Goal: Task Accomplishment & Management: Complete application form

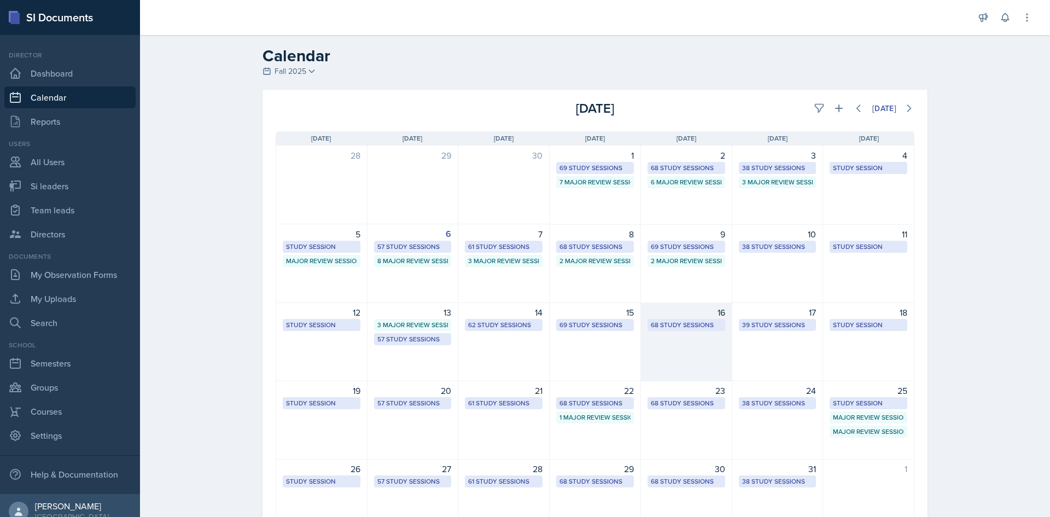
click at [679, 322] on div "68 Study Sessions" at bounding box center [686, 325] width 71 height 10
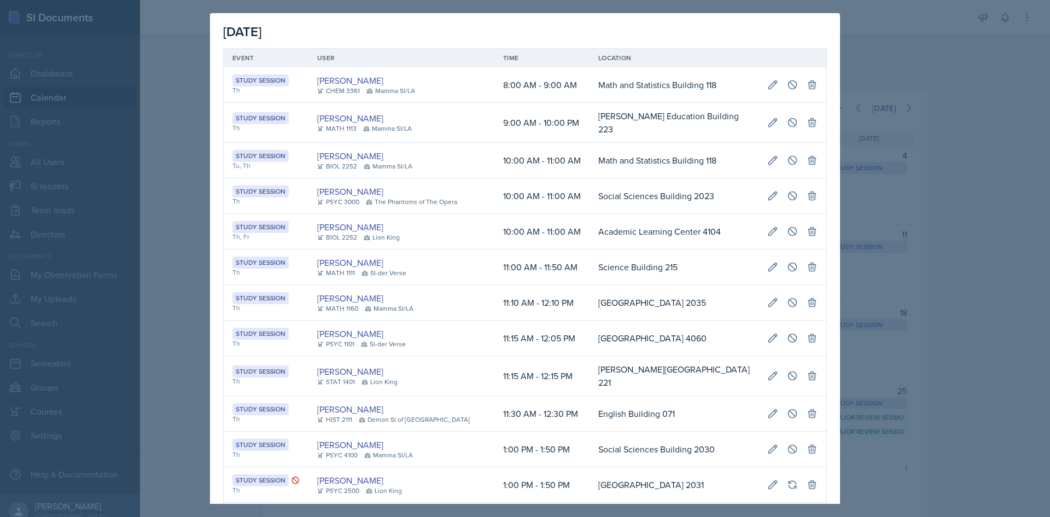
click at [679, 322] on td "[GEOGRAPHIC_DATA] 4060" at bounding box center [674, 339] width 169 height 36
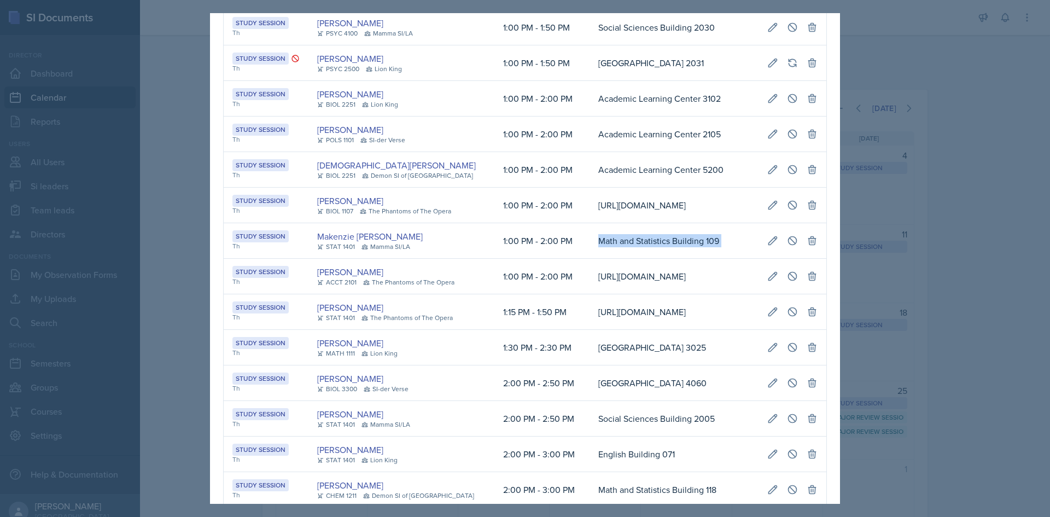
drag, startPoint x: 567, startPoint y: 258, endPoint x: 815, endPoint y: 263, distance: 247.9
click at [815, 259] on tr "Study Session Th [PERSON_NAME] STAT 1401 Mamma SI/LA 1:00 PM - 2:00 PM Math and…" at bounding box center [525, 241] width 603 height 36
click at [787, 246] on icon at bounding box center [792, 240] width 11 height 11
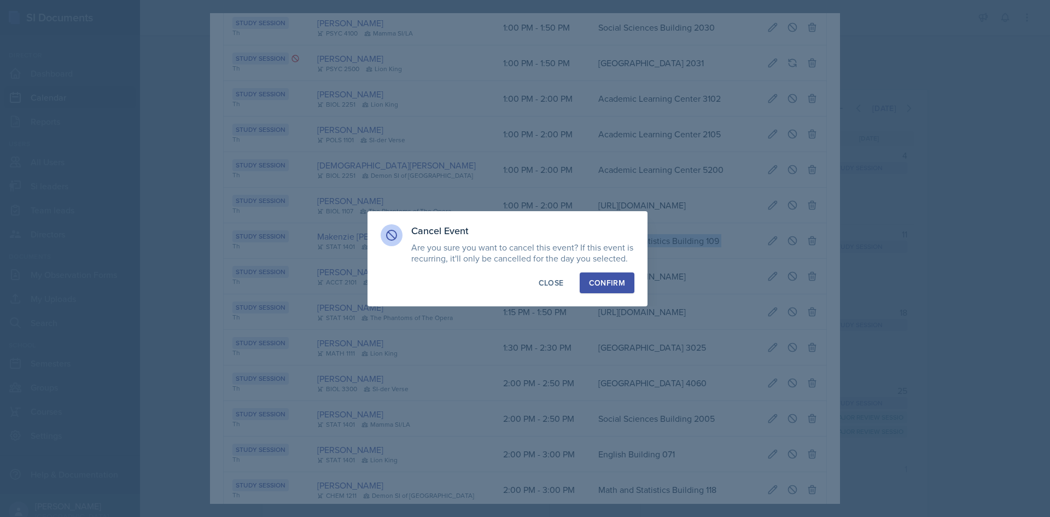
click at [610, 284] on div "Confirm" at bounding box center [607, 282] width 36 height 11
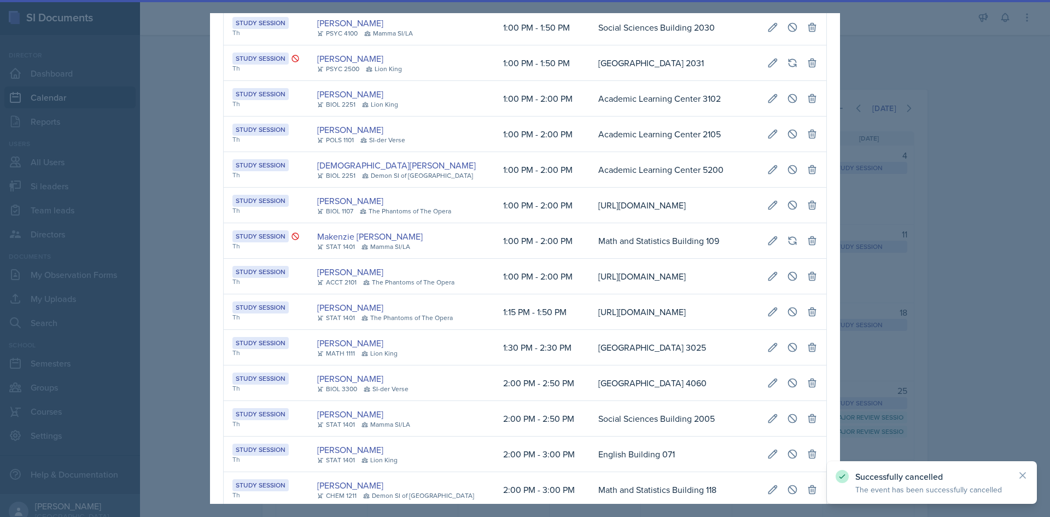
click at [198, 259] on div at bounding box center [525, 258] width 1050 height 517
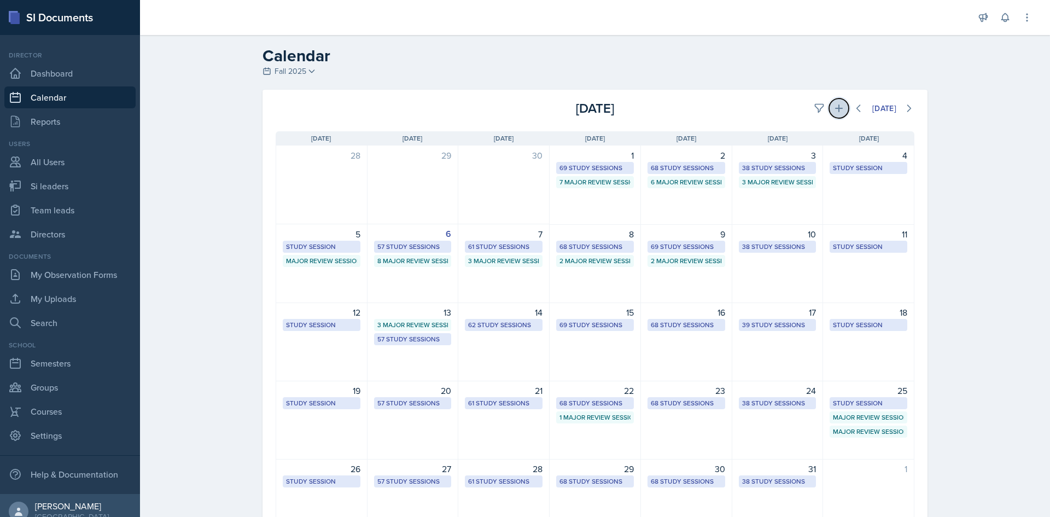
click at [834, 112] on icon at bounding box center [839, 108] width 11 height 11
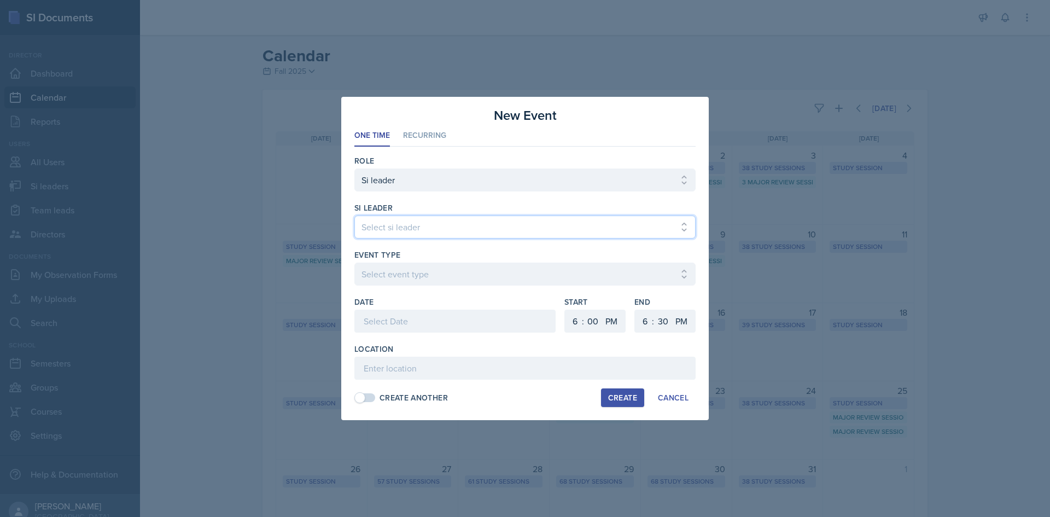
click at [386, 226] on select "Select si leader [PERSON_NAME] [PERSON_NAME] [PERSON_NAME] [PERSON_NAME] [PERSO…" at bounding box center [524, 227] width 341 height 23
click at [354, 216] on select "Select si leader [PERSON_NAME] [PERSON_NAME] [PERSON_NAME] [PERSON_NAME] [PERSO…" at bounding box center [524, 227] width 341 height 23
click at [438, 234] on select "Select si leader [PERSON_NAME] [PERSON_NAME] [PERSON_NAME] [PERSON_NAME] [PERSO…" at bounding box center [524, 227] width 341 height 23
click at [405, 225] on select "Select si leader [PERSON_NAME] [PERSON_NAME] [PERSON_NAME] [PERSON_NAME] [PERSO…" at bounding box center [524, 227] width 341 height 23
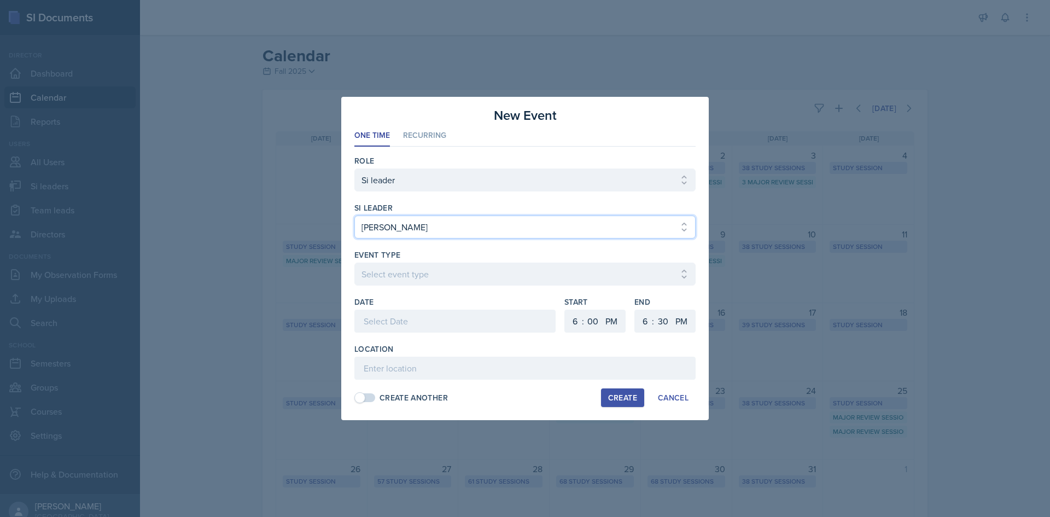
click at [354, 216] on select "Select si leader [PERSON_NAME] [PERSON_NAME] [PERSON_NAME] [PERSON_NAME] [PERSO…" at bounding box center [524, 227] width 341 height 23
click at [423, 232] on select "Select si leader [PERSON_NAME] [PERSON_NAME] [PERSON_NAME] [PERSON_NAME] [PERSO…" at bounding box center [524, 227] width 341 height 23
select select "61f7c4a2-a950-422b-8d31-5f0a20547489"
click at [354, 216] on select "Select si leader [PERSON_NAME] [PERSON_NAME] [PERSON_NAME] [PERSON_NAME] [PERSO…" at bounding box center [524, 227] width 341 height 23
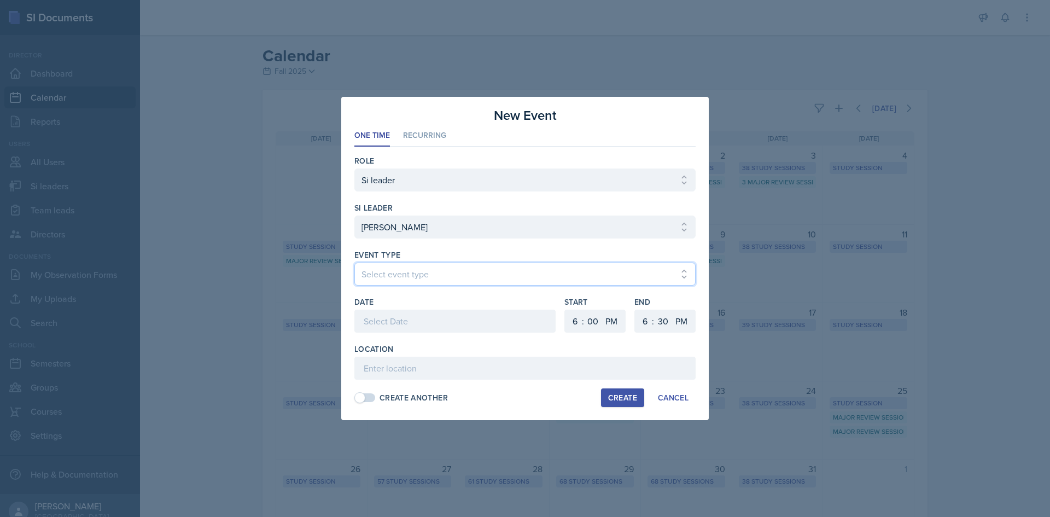
click at [410, 266] on select "Select event type Major Review Session Study Session" at bounding box center [524, 274] width 341 height 23
select select "66bb7cbf-e419-488b-a7ef-f63bc5f9ed04"
click at [354, 263] on select "Select event type Major Review Session Study Session" at bounding box center [524, 274] width 341 height 23
click at [394, 310] on div "Date" at bounding box center [454, 320] width 201 height 47
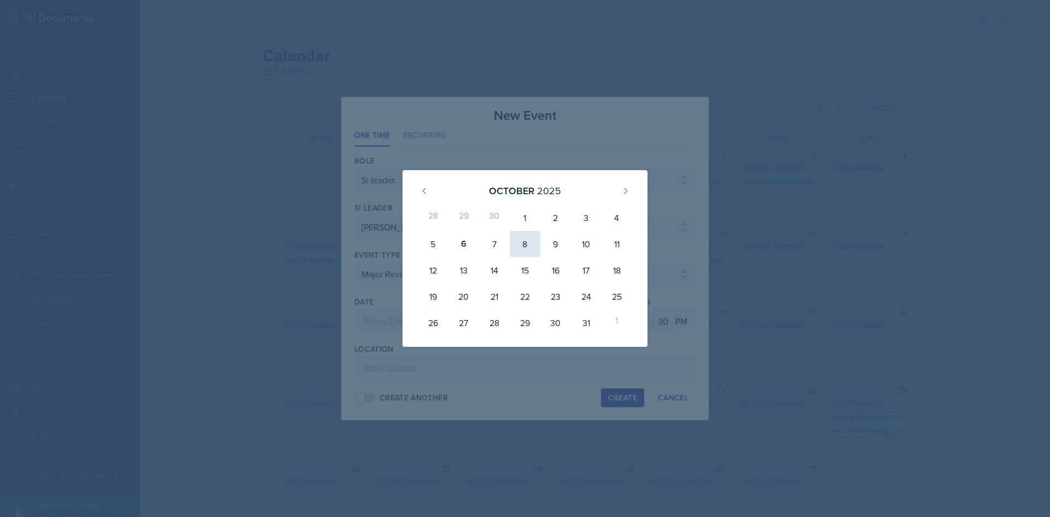
click at [524, 243] on div "8" at bounding box center [525, 244] width 31 height 26
type input "[DATE]"
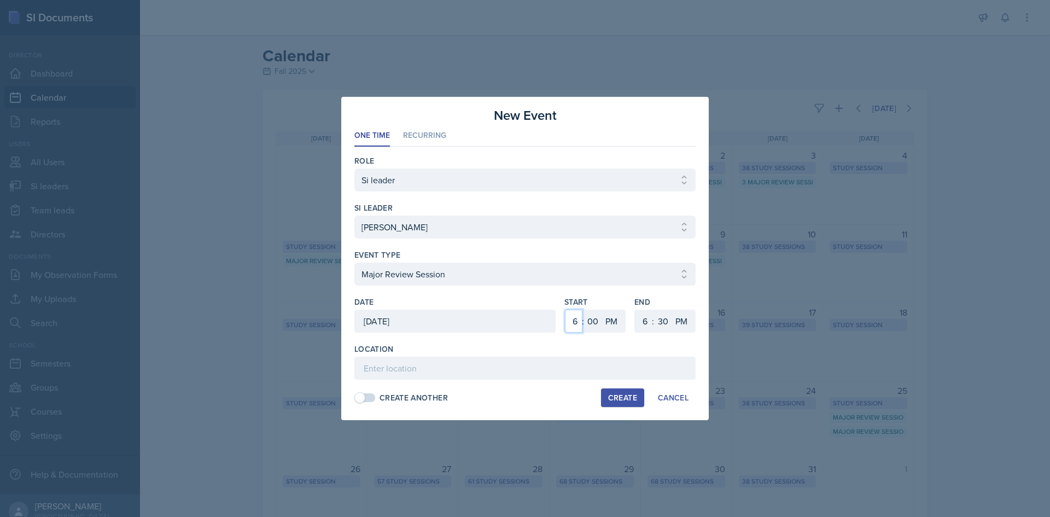
click at [569, 320] on select "1 2 3 4 5 6 7 8 9 10 11 12" at bounding box center [574, 321] width 18 height 23
select select "3"
click at [565, 310] on select "1 2 3 4 5 6 7 8 9 10 11 12" at bounding box center [574, 321] width 18 height 23
drag, startPoint x: 592, startPoint y: 322, endPoint x: 592, endPoint y: 313, distance: 8.8
click at [592, 322] on select "00 05 10 15 20 25 30 35 40 45 50 55" at bounding box center [593, 321] width 18 height 23
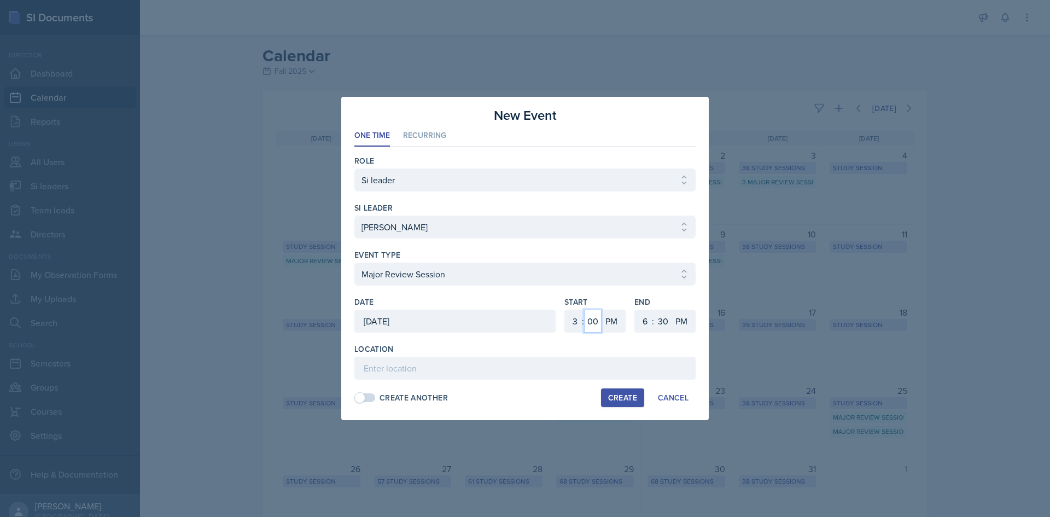
select select "30"
click at [584, 310] on select "00 05 10 15 20 25 30 35 40 45 50 55" at bounding box center [593, 321] width 18 height 23
click at [640, 320] on select "1 2 3 4 5 6 7 8 9 10 11 12" at bounding box center [644, 321] width 18 height 23
click at [635, 310] on select "1 2 3 4 5 6 7 8 9 10 11 12" at bounding box center [644, 321] width 18 height 23
click at [644, 315] on select "1 2 3 4 5 6 7 8 9 10 11 12" at bounding box center [644, 321] width 18 height 23
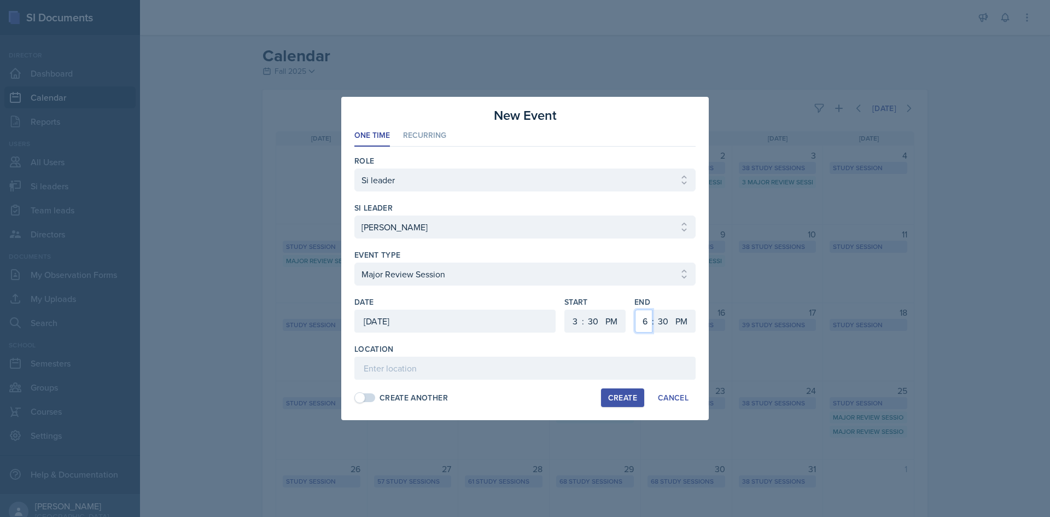
select select "5"
click at [635, 310] on select "1 2 3 4 5 6 7 8 9 10 11 12" at bounding box center [644, 321] width 18 height 23
click at [474, 359] on input at bounding box center [524, 368] width 341 height 23
type input "[PERSON_NAME] Education Building 223"
click at [618, 394] on div "Create" at bounding box center [622, 397] width 29 height 9
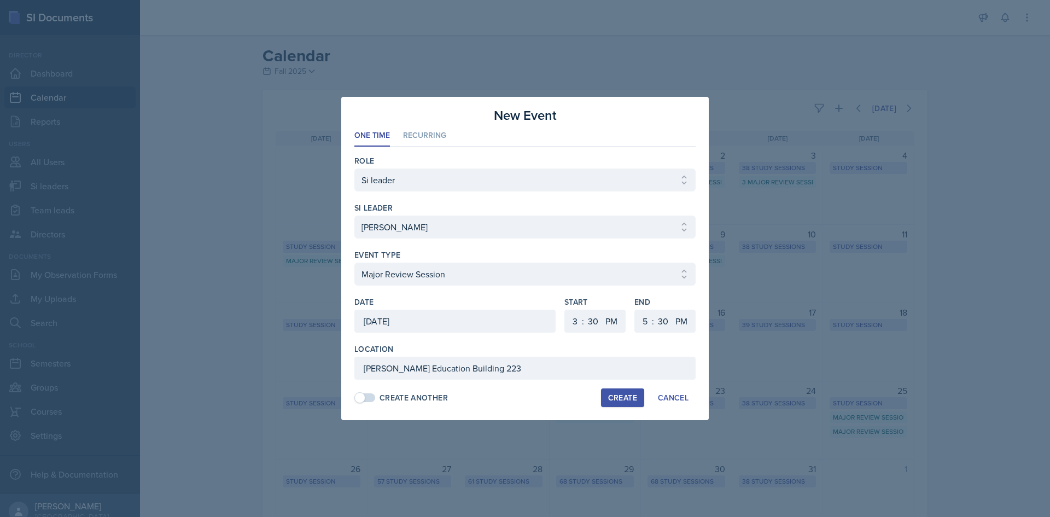
select select
select select "6"
select select "0"
select select "6"
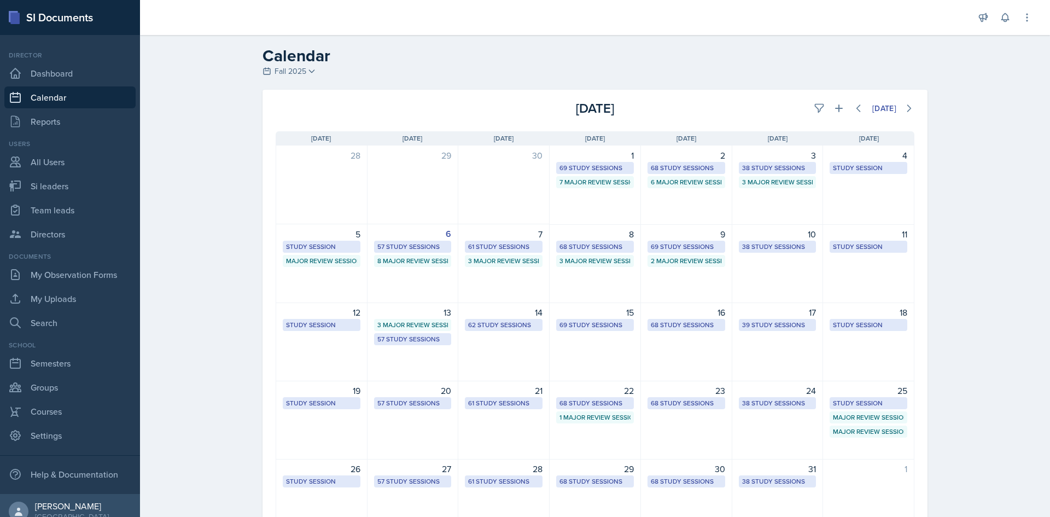
click at [5, 132] on nav "Director Dashboard Calendar Reports Users All Users Si leaders Team leads Direc…" at bounding box center [70, 264] width 140 height 459
click at [834, 113] on icon at bounding box center [839, 108] width 11 height 11
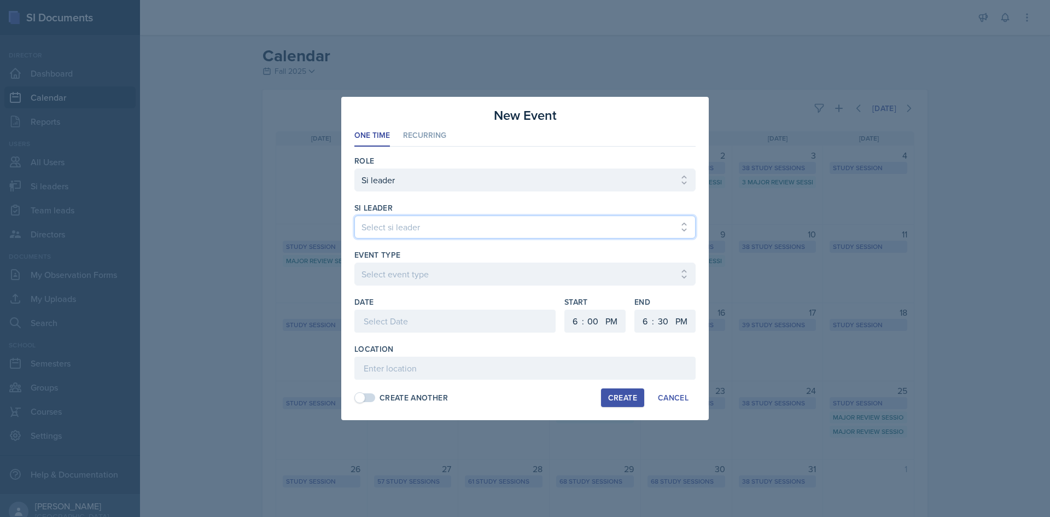
click at [515, 228] on select "Select si leader [PERSON_NAME] [PERSON_NAME] [PERSON_NAME] [PERSON_NAME] [PERSO…" at bounding box center [524, 227] width 341 height 23
select select "61f7c4a2-a950-422b-8d31-5f0a20547489"
click at [354, 216] on select "Select si leader [PERSON_NAME] [PERSON_NAME] [PERSON_NAME] [PERSON_NAME] [PERSO…" at bounding box center [524, 227] width 341 height 23
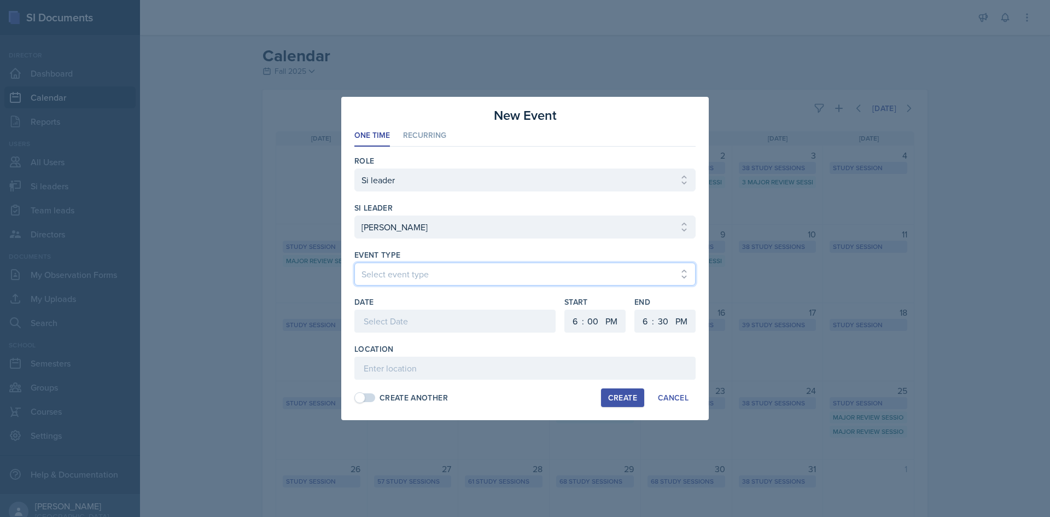
click at [484, 276] on select "Select event type Major Review Session Study Session" at bounding box center [524, 274] width 341 height 23
select select "66bb7cbf-e419-488b-a7ef-f63bc5f9ed04"
click at [354, 263] on select "Select event type Major Review Session Study Session" at bounding box center [524, 274] width 341 height 23
click at [456, 318] on div at bounding box center [454, 321] width 201 height 23
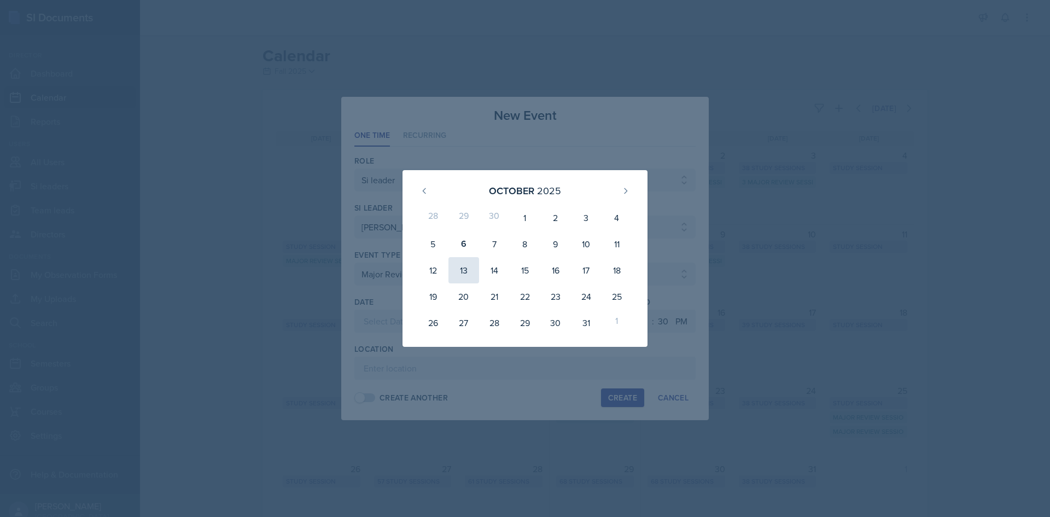
click at [468, 274] on div "13" at bounding box center [464, 270] width 31 height 26
type input "[DATE]"
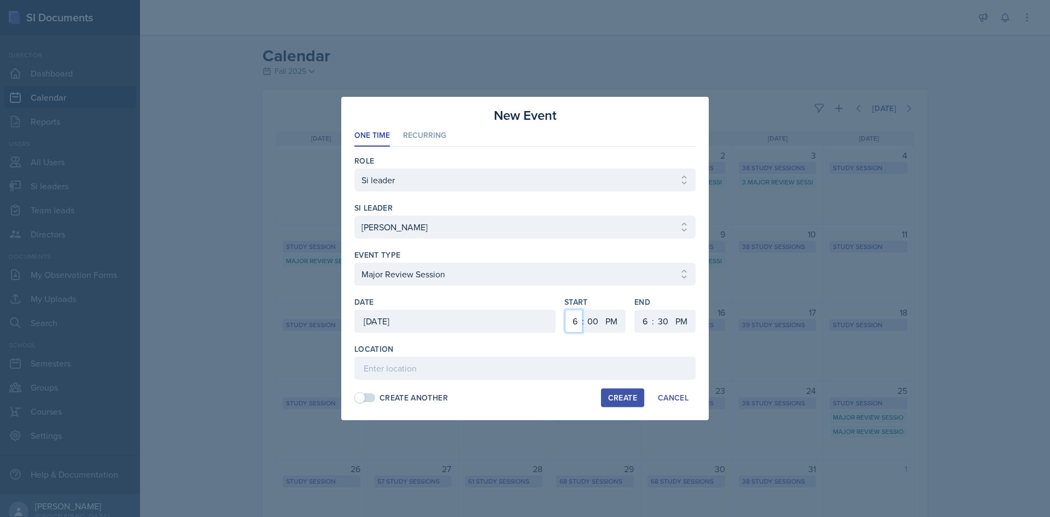
click at [574, 318] on select "1 2 3 4 5 6 7 8 9 10 11 12" at bounding box center [574, 321] width 18 height 23
select select "3"
click at [565, 310] on select "1 2 3 4 5 6 7 8 9 10 11 12" at bounding box center [574, 321] width 18 height 23
drag, startPoint x: 597, startPoint y: 326, endPoint x: 597, endPoint y: 310, distance: 15.9
click at [597, 325] on select "00 05 10 15 20 25 30 35 40 45 50 55" at bounding box center [593, 321] width 18 height 23
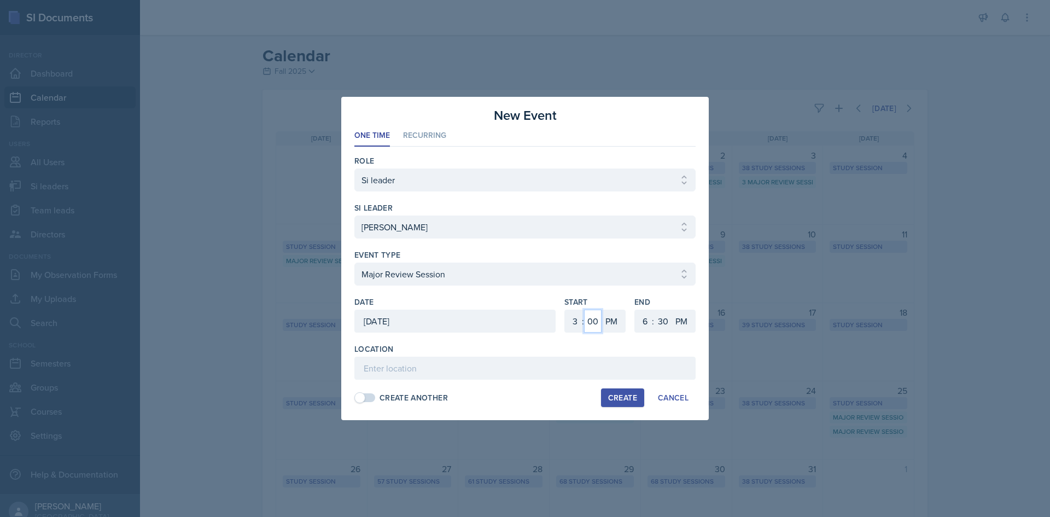
select select "30"
click at [584, 310] on select "00 05 10 15 20 25 30 35 40 45 50 55" at bounding box center [593, 321] width 18 height 23
drag, startPoint x: 653, startPoint y: 331, endPoint x: 651, endPoint y: 320, distance: 11.1
click at [653, 329] on div "1 2 3 4 5 6 7 8 9 10 11 12 : 00 05 10 15 20 25 30 35 40 45 50 55 AM PM" at bounding box center [665, 321] width 61 height 23
click at [650, 319] on select "1 2 3 4 5 6 7 8 9 10 11 12" at bounding box center [644, 321] width 18 height 23
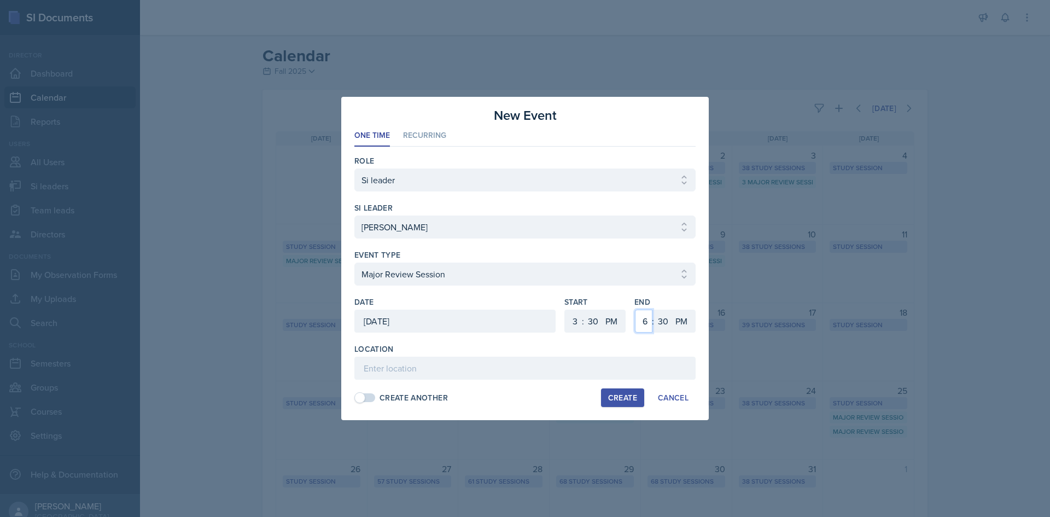
select select "5"
click at [635, 310] on select "1 2 3 4 5 6 7 8 9 10 11 12" at bounding box center [644, 321] width 18 height 23
click at [466, 368] on input at bounding box center [524, 368] width 341 height 23
type input "[PERSON_NAME] Education Building 223"
click at [470, 351] on div "Location" at bounding box center [524, 349] width 341 height 11
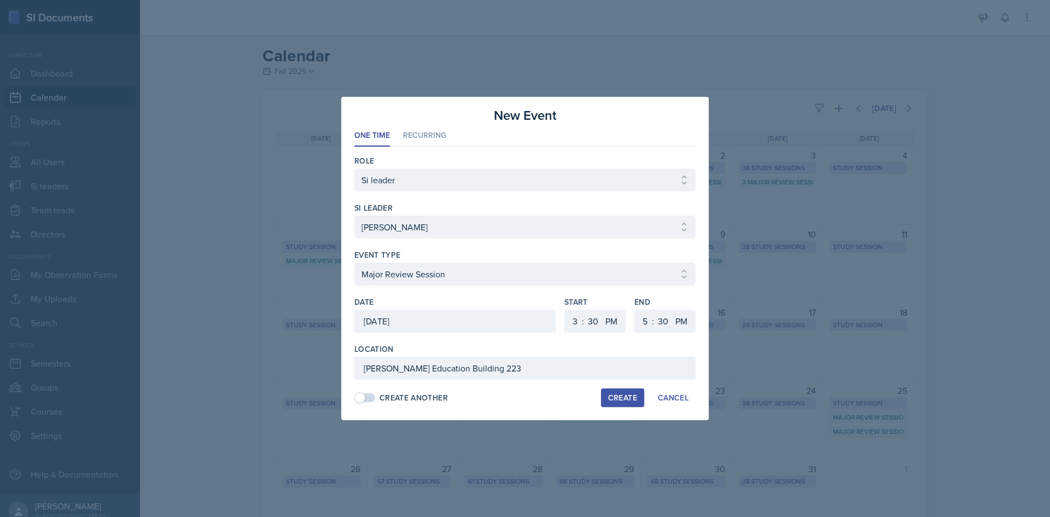
click at [620, 399] on div "Create" at bounding box center [622, 397] width 29 height 9
select select
select select "6"
select select "0"
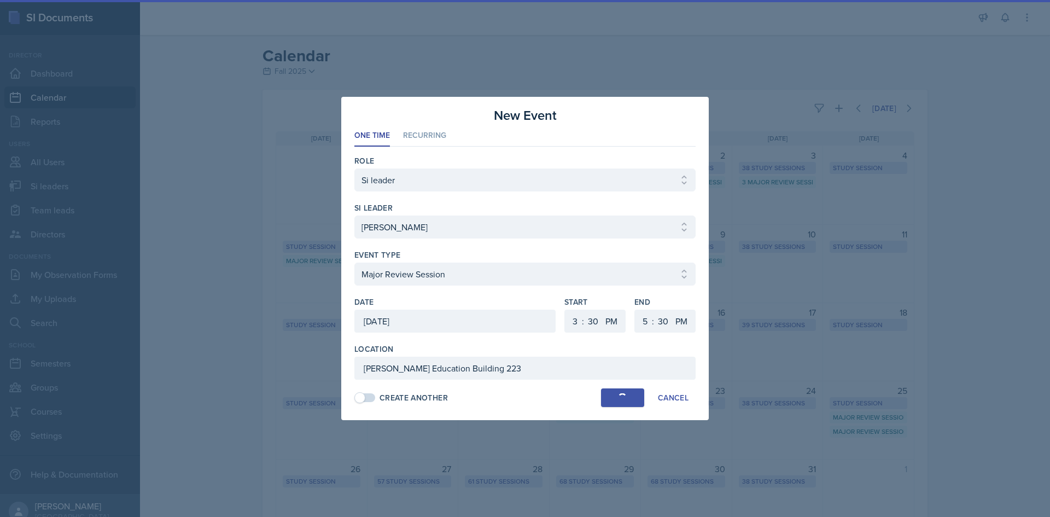
select select "6"
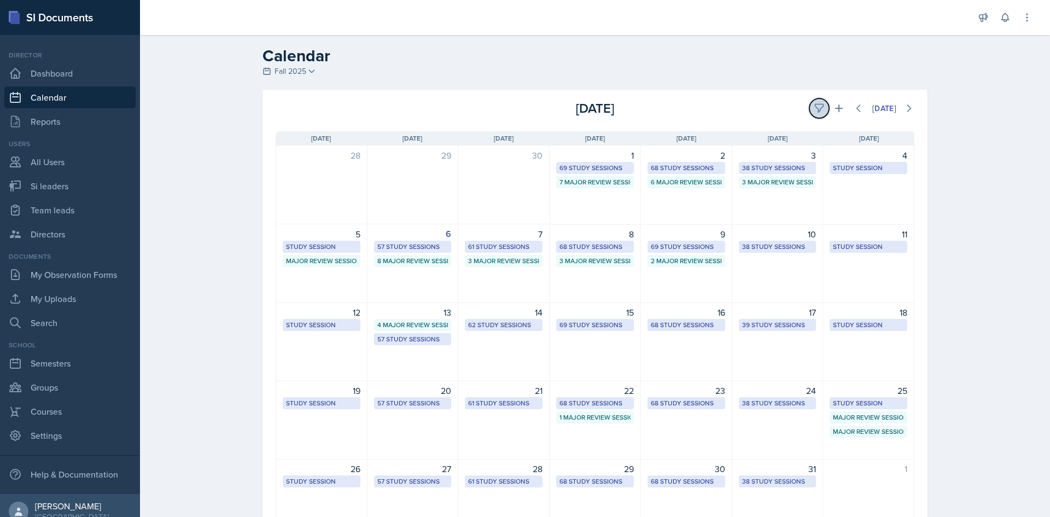
click at [823, 106] on button at bounding box center [820, 108] width 20 height 20
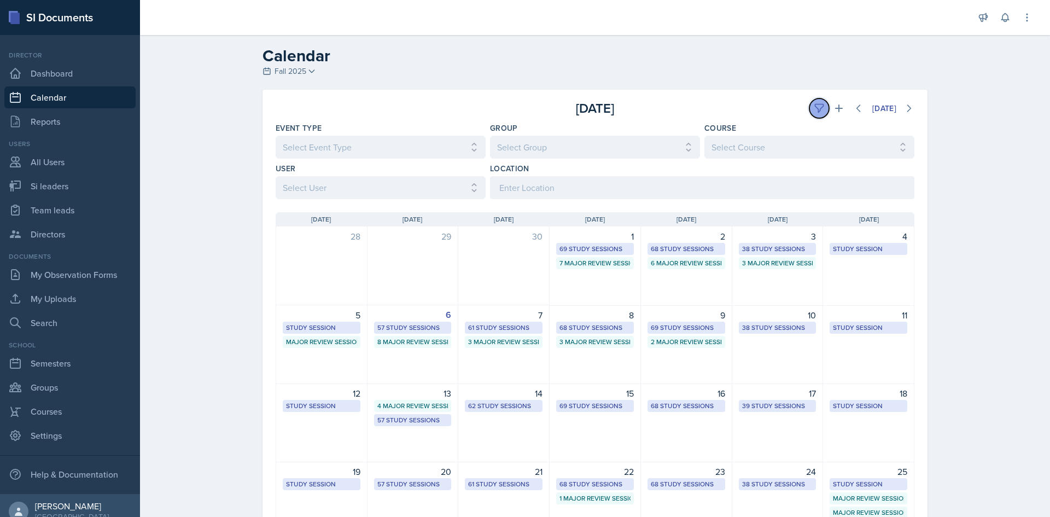
click at [818, 104] on icon at bounding box center [819, 108] width 8 height 8
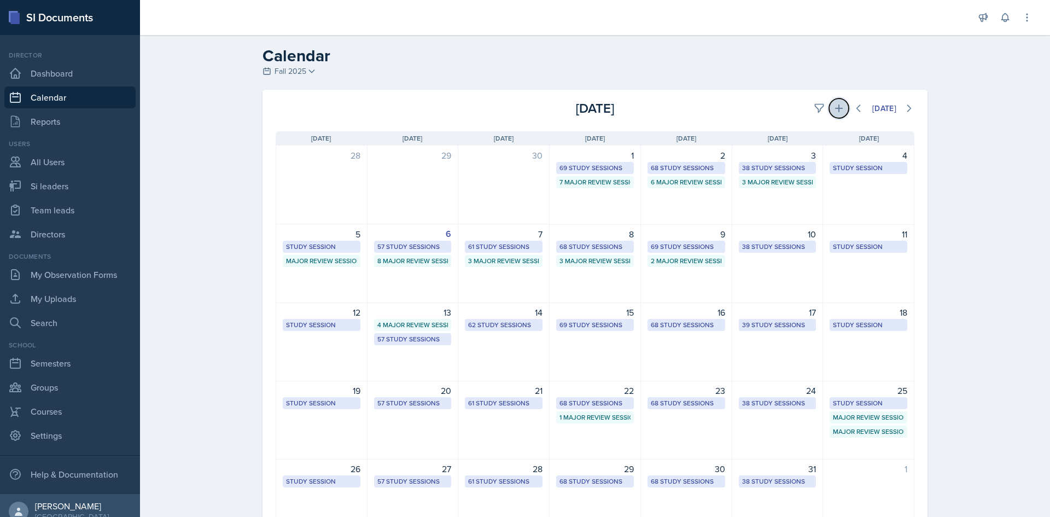
click at [839, 108] on icon at bounding box center [839, 108] width 11 height 11
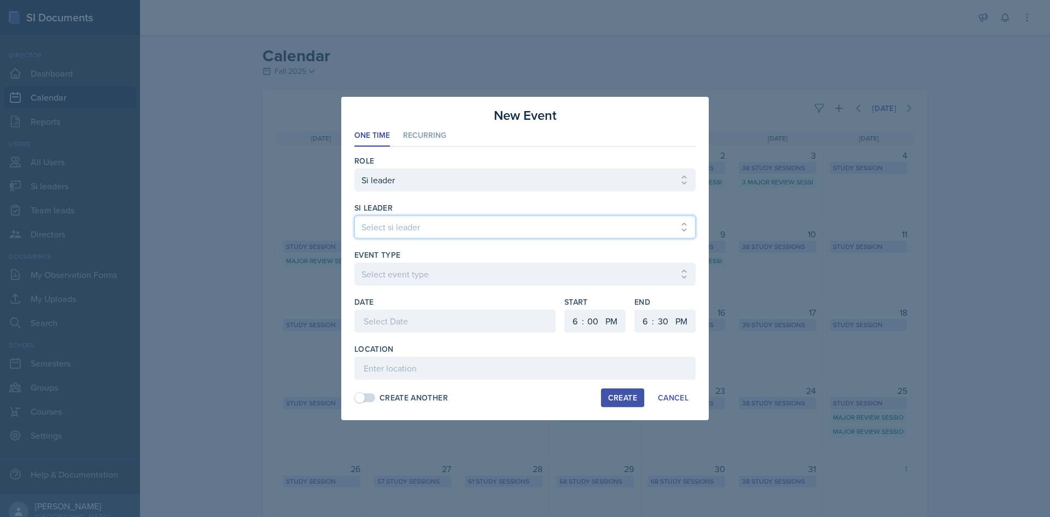
click at [454, 222] on select "Select si leader [PERSON_NAME] [PERSON_NAME] [PERSON_NAME] [PERSON_NAME] [PERSO…" at bounding box center [524, 227] width 341 height 23
select select "5e4713ed-d546-46c5-82af-ef653beeb46c"
click at [354, 216] on select "Select si leader [PERSON_NAME] [PERSON_NAME] [PERSON_NAME] [PERSON_NAME] [PERSO…" at bounding box center [524, 227] width 341 height 23
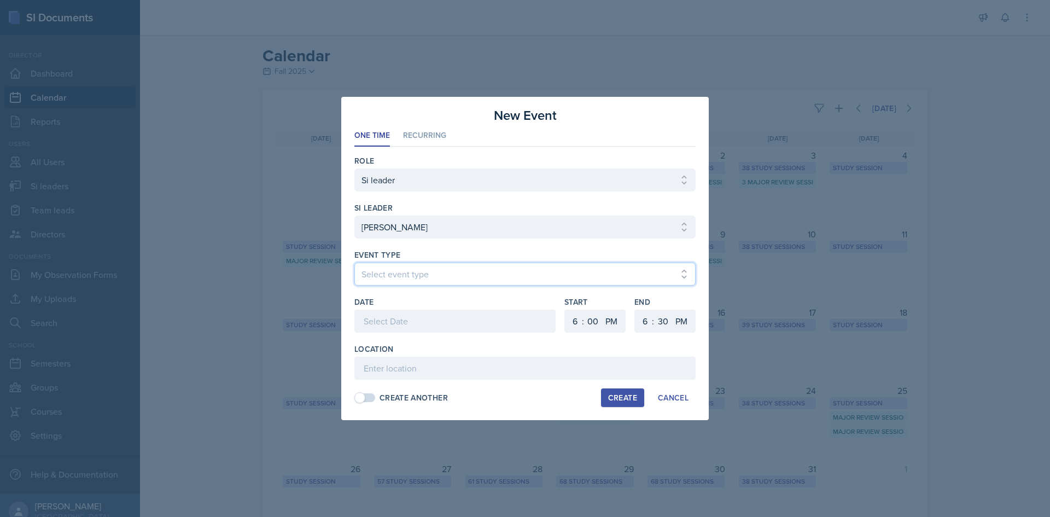
click at [426, 274] on select "Select event type Major Review Session Study Session" at bounding box center [524, 274] width 341 height 23
select select "66bb7cbf-e419-488b-a7ef-f63bc5f9ed04"
click at [354, 263] on select "Select event type Major Review Session Study Session" at bounding box center [524, 274] width 341 height 23
click at [425, 325] on div at bounding box center [454, 321] width 201 height 23
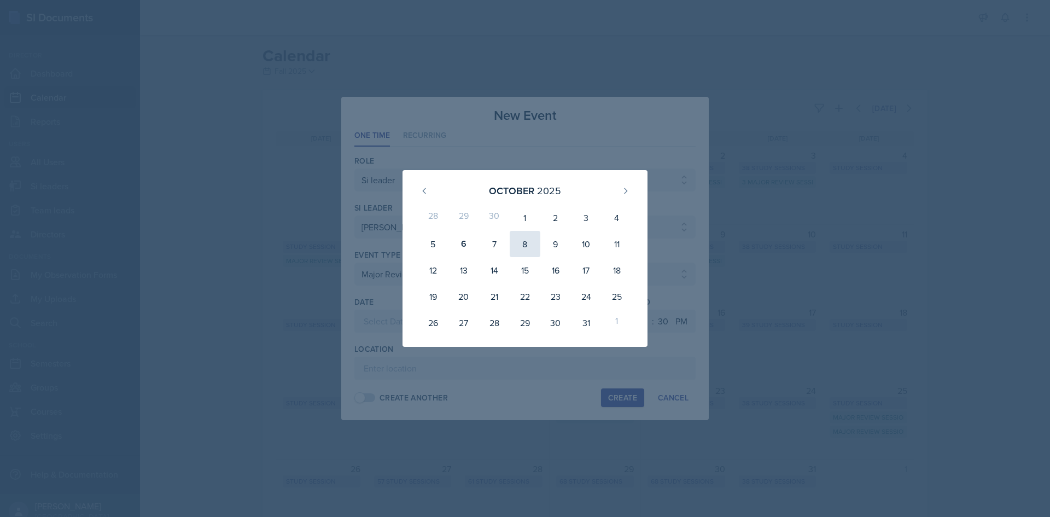
click at [531, 247] on div "8" at bounding box center [525, 244] width 31 height 26
type input "[DATE]"
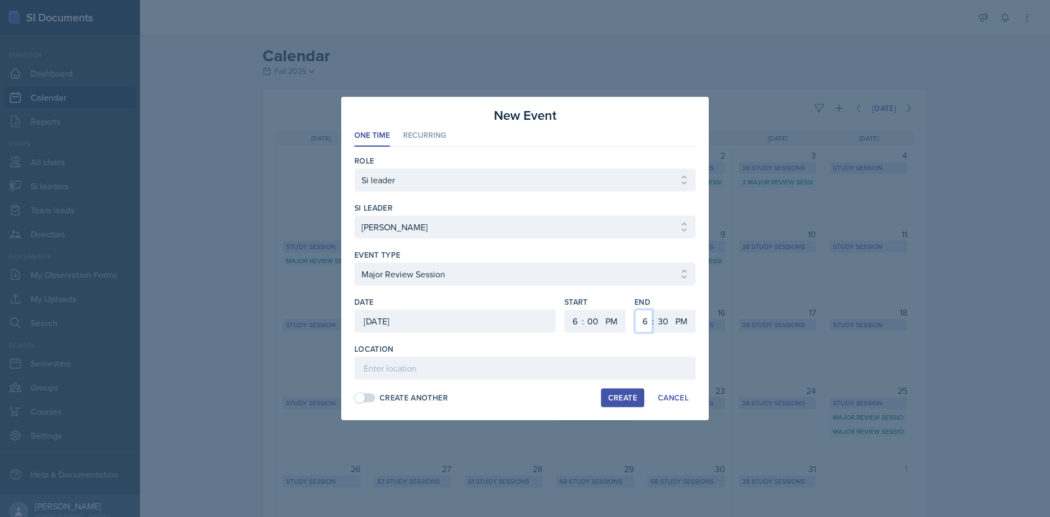
click at [646, 322] on select "1 2 3 4 5 6 7 8 9 10 11 12" at bounding box center [644, 321] width 18 height 23
select select "8"
click at [635, 310] on select "1 2 3 4 5 6 7 8 9 10 11 12" at bounding box center [644, 321] width 18 height 23
click at [662, 323] on select "00 05 10 15 20 25 30 35 40 45 50 55" at bounding box center [663, 321] width 18 height 23
select select "0"
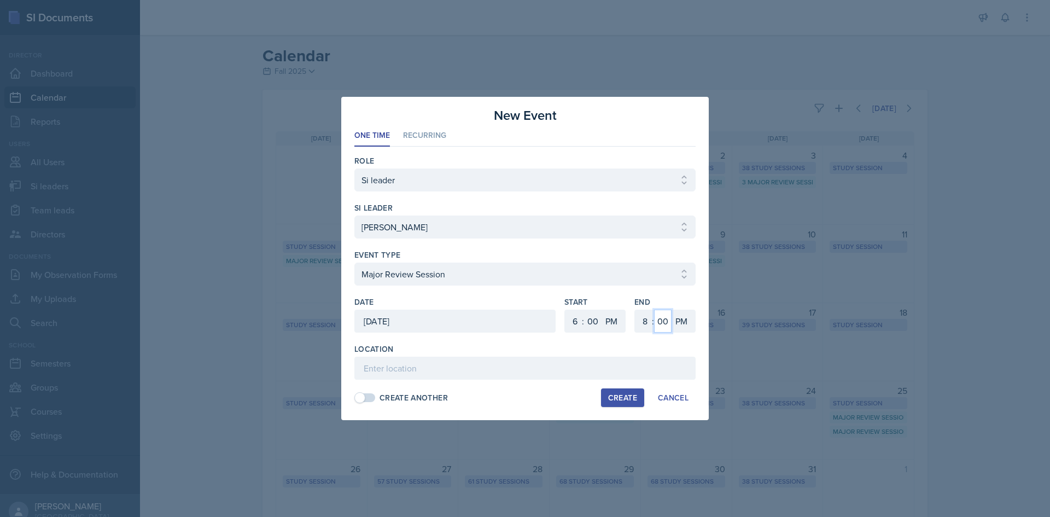
click at [654, 310] on select "00 05 10 15 20 25 30 35 40 45 50 55" at bounding box center [663, 321] width 18 height 23
click at [501, 376] on input at bounding box center [524, 368] width 341 height 23
click at [381, 371] on input "Math (M) Building 209" at bounding box center [524, 368] width 341 height 23
type input "Mathematics (M) Building 209"
click at [613, 396] on div "Create" at bounding box center [622, 397] width 29 height 9
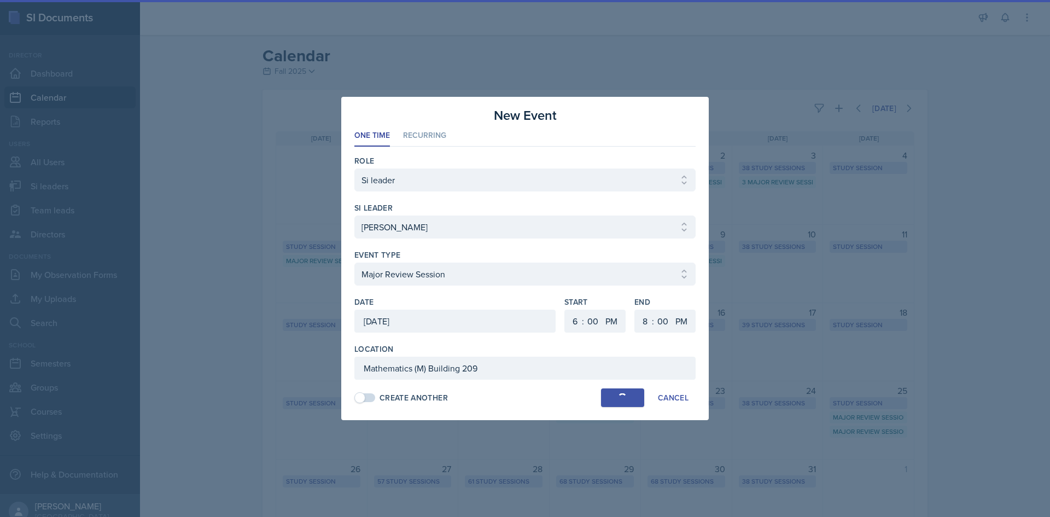
select select
select select "6"
select select "30"
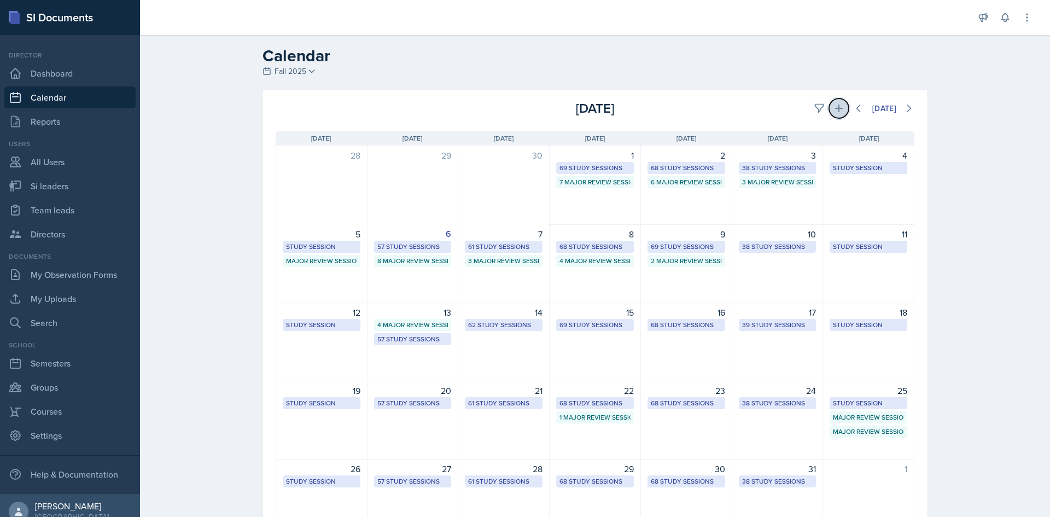
click at [835, 108] on icon at bounding box center [839, 108] width 8 height 8
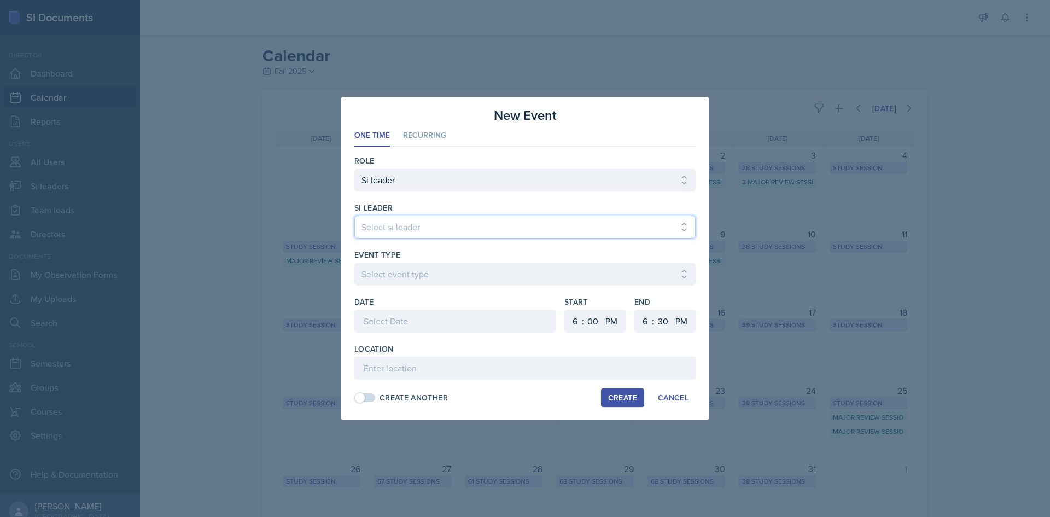
click at [433, 229] on select "Select si leader [PERSON_NAME] [PERSON_NAME] [PERSON_NAME] [PERSON_NAME] [PERSO…" at bounding box center [524, 227] width 341 height 23
select select "72fb0399-97f8-4d2c-9252-cab73398ea0a"
click at [354, 216] on select "Select si leader [PERSON_NAME] [PERSON_NAME] [PERSON_NAME] [PERSON_NAME] [PERSO…" at bounding box center [524, 227] width 341 height 23
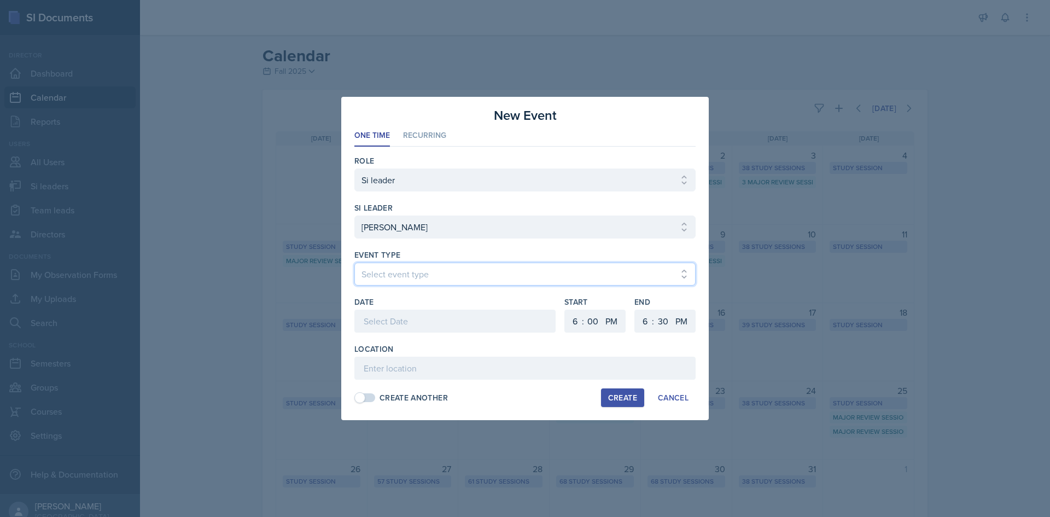
drag, startPoint x: 423, startPoint y: 266, endPoint x: 423, endPoint y: 274, distance: 8.2
click at [423, 266] on select "Select event type Major Review Session Study Session" at bounding box center [524, 274] width 341 height 23
select select "66bb7cbf-e419-488b-a7ef-f63bc5f9ed04"
click at [354, 263] on select "Select event type Major Review Session Study Session" at bounding box center [524, 274] width 341 height 23
click at [412, 325] on div at bounding box center [454, 321] width 201 height 23
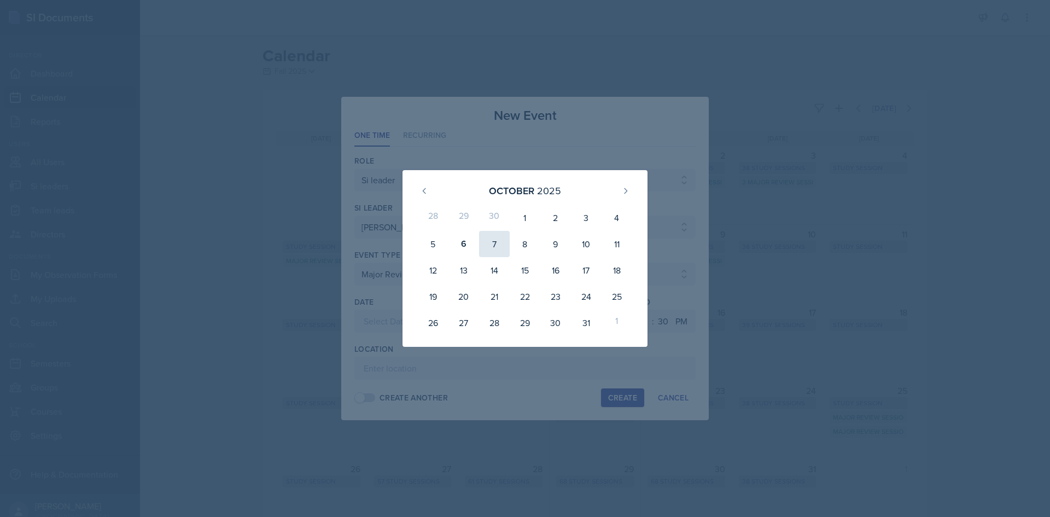
click at [496, 251] on div "7" at bounding box center [494, 244] width 31 height 26
type input "[DATE]"
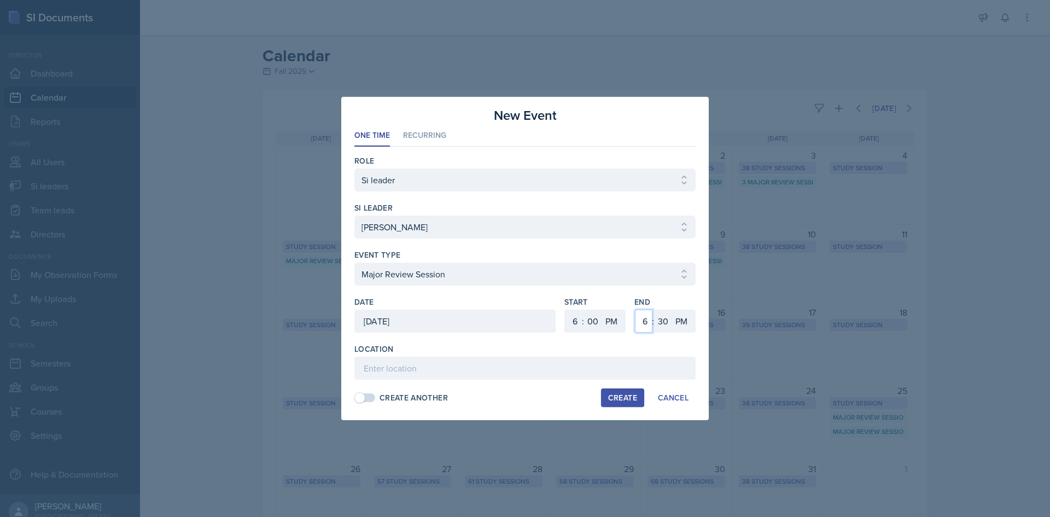
click at [647, 316] on select "1 2 3 4 5 6 7 8 9 10 11 12" at bounding box center [644, 321] width 18 height 23
select select "8"
click at [635, 310] on select "1 2 3 4 5 6 7 8 9 10 11 12" at bounding box center [644, 321] width 18 height 23
click at [661, 324] on select "00 05 10 15 20 25 30 35 40 45 50 55" at bounding box center [663, 321] width 18 height 23
select select "0"
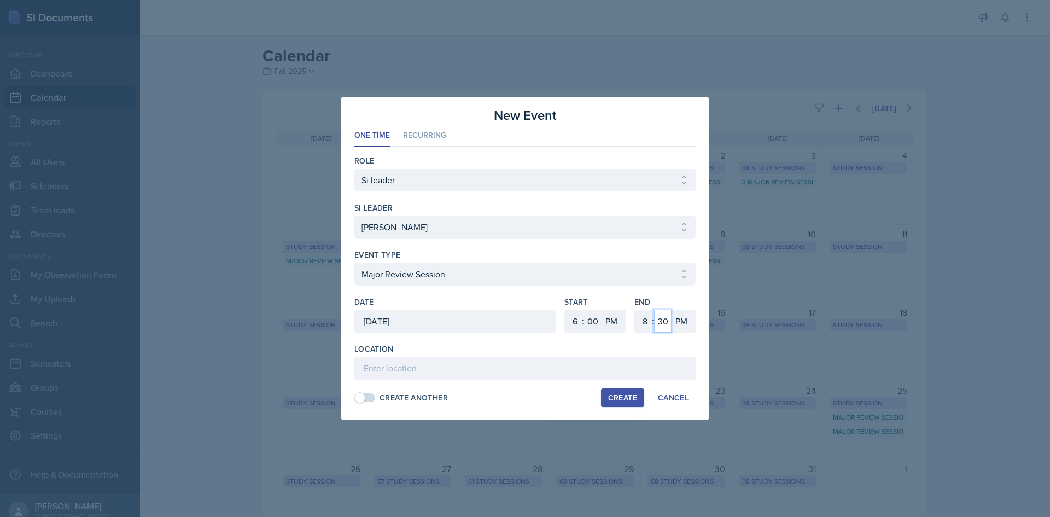
click at [654, 310] on select "00 05 10 15 20 25 30 35 40 45 50 55" at bounding box center [663, 321] width 18 height 23
drag, startPoint x: 509, startPoint y: 348, endPoint x: 508, endPoint y: 360, distance: 12.1
click at [508, 351] on div "Location" at bounding box center [524, 349] width 341 height 11
click at [508, 360] on input at bounding box center [524, 368] width 341 height 23
paste input "[URL][DOMAIN_NAME]"
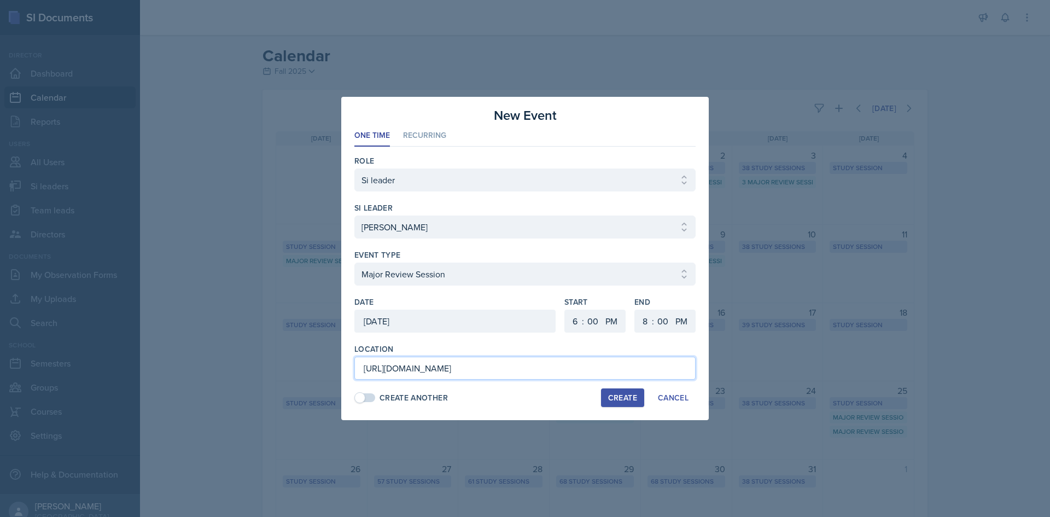
scroll to position [0, 809]
type input "[URL][DOMAIN_NAME]"
click at [609, 398] on div "Create" at bounding box center [622, 397] width 29 height 9
select select
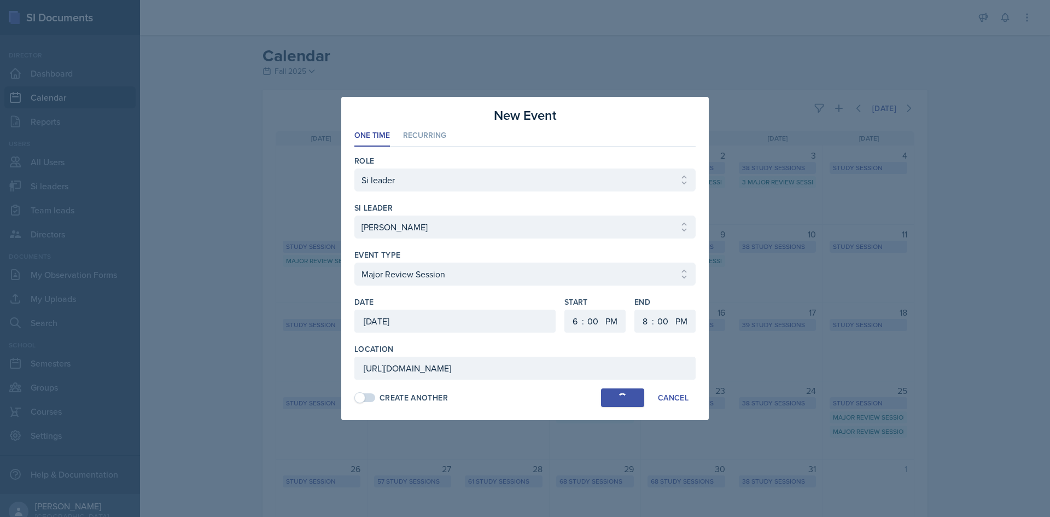
select select
select select "6"
select select "30"
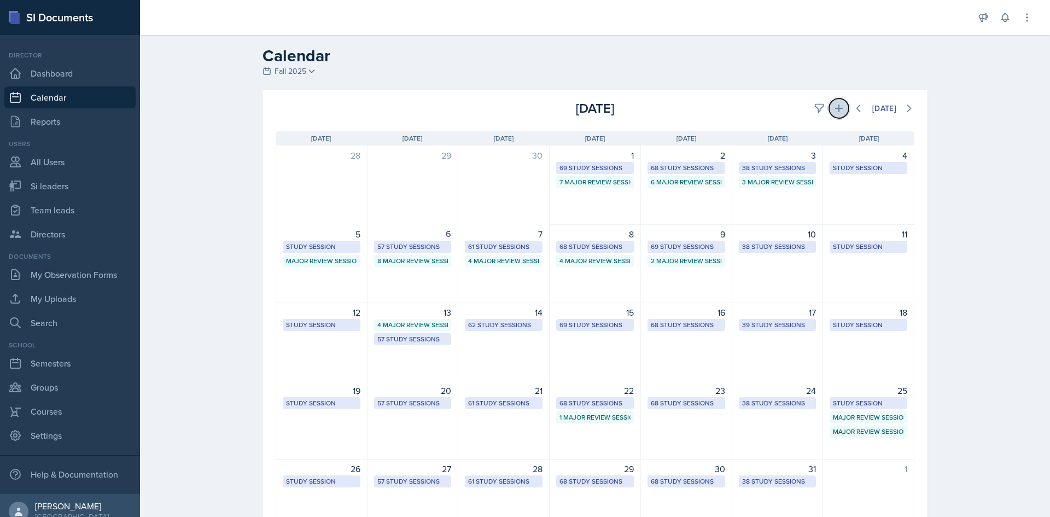
click at [835, 115] on button at bounding box center [839, 108] width 20 height 20
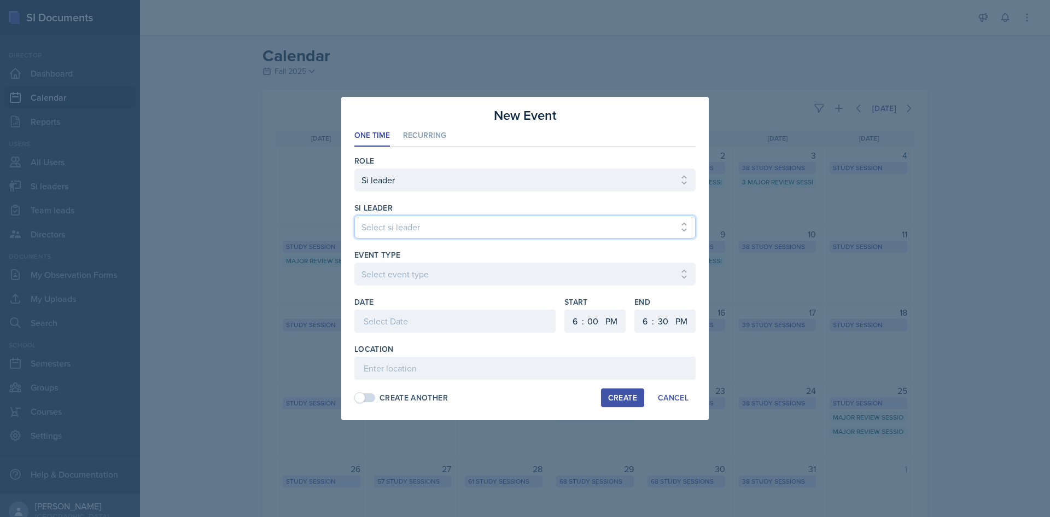
click at [412, 231] on select "Select si leader [PERSON_NAME] [PERSON_NAME] [PERSON_NAME] [PERSON_NAME] [PERSO…" at bounding box center [524, 227] width 341 height 23
select select "e058e0c9-8a61-4552-a745-a79ae395f042"
click at [354, 216] on select "Select si leader [PERSON_NAME] [PERSON_NAME] [PERSON_NAME] [PERSON_NAME] [PERSO…" at bounding box center [524, 227] width 341 height 23
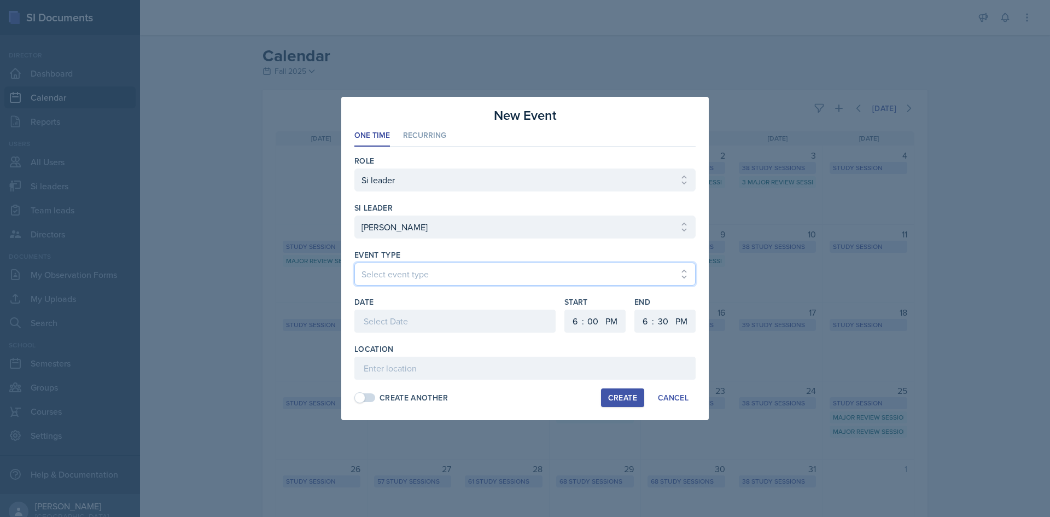
click at [406, 270] on select "Select event type Major Review Session Study Session" at bounding box center [524, 274] width 341 height 23
select select "66bb7cbf-e419-488b-a7ef-f63bc5f9ed04"
click at [354, 263] on select "Select event type Major Review Session Study Session" at bounding box center [524, 274] width 341 height 23
click at [416, 322] on div at bounding box center [454, 321] width 201 height 23
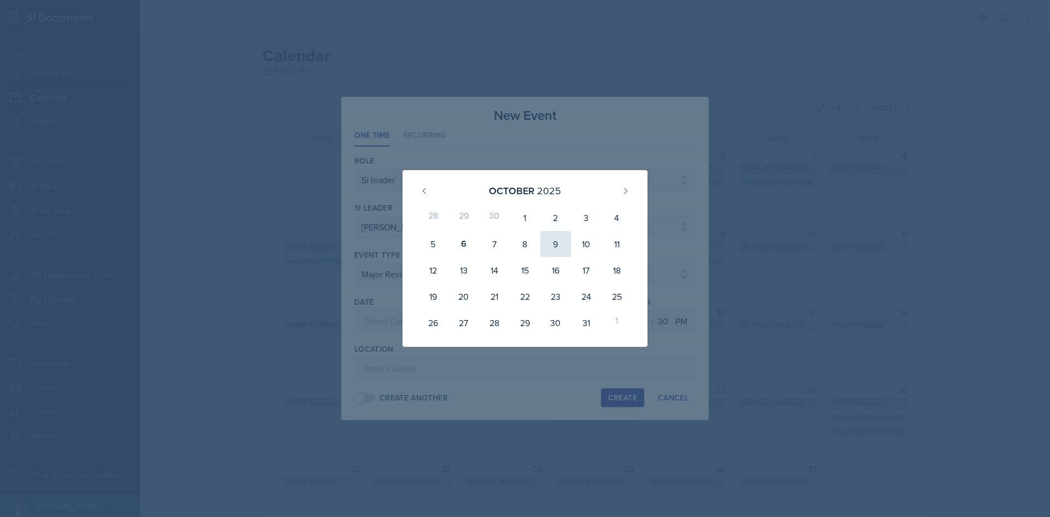
click at [569, 243] on div "9" at bounding box center [555, 244] width 31 height 26
type input "[DATE]"
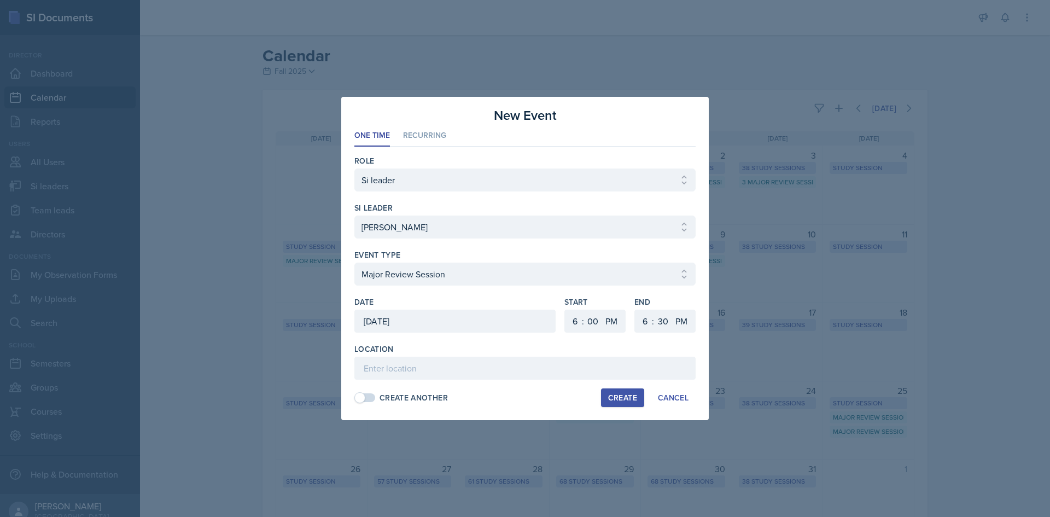
click at [584, 323] on div ":" at bounding box center [583, 321] width 2 height 13
click at [578, 322] on select "1 2 3 4 5 6 7 8 9 10 11 12" at bounding box center [574, 321] width 18 height 23
select select "5"
click at [565, 310] on select "1 2 3 4 5 6 7 8 9 10 11 12" at bounding box center [574, 321] width 18 height 23
drag, startPoint x: 645, startPoint y: 330, endPoint x: 645, endPoint y: 313, distance: 16.4
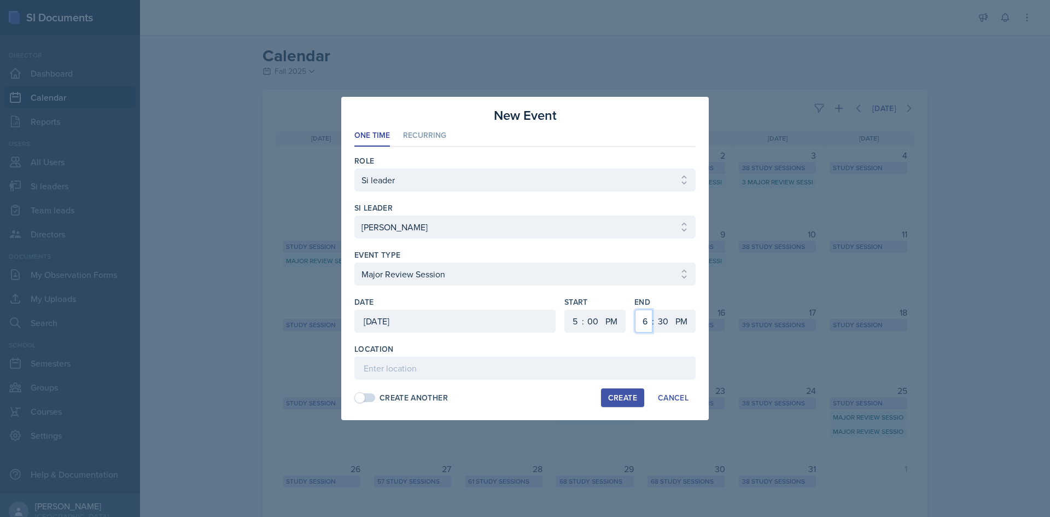
click at [645, 329] on select "1 2 3 4 5 6 7 8 9 10 11 12" at bounding box center [644, 321] width 18 height 23
select select "7"
click at [635, 310] on select "1 2 3 4 5 6 7 8 9 10 11 12" at bounding box center [644, 321] width 18 height 23
click at [661, 325] on select "00 05 10 15 20 25 30 35 40 45 50 55" at bounding box center [663, 321] width 18 height 23
select select "0"
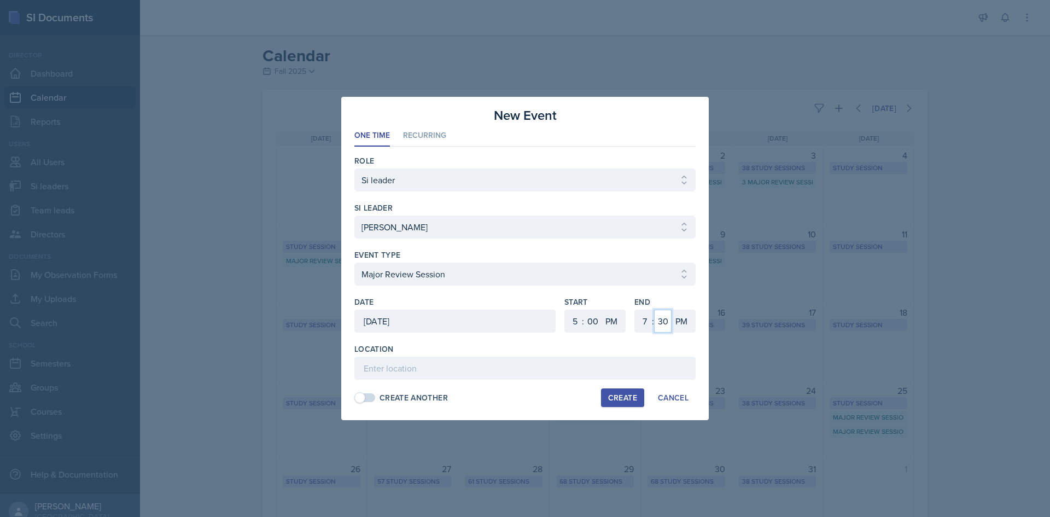
click at [654, 310] on select "00 05 10 15 20 25 30 35 40 45 50 55" at bounding box center [663, 321] width 18 height 23
click at [492, 368] on input at bounding box center [524, 368] width 341 height 23
type input "[GEOGRAPHIC_DATA] 3028"
click at [624, 402] on div "Create" at bounding box center [622, 397] width 29 height 9
select select
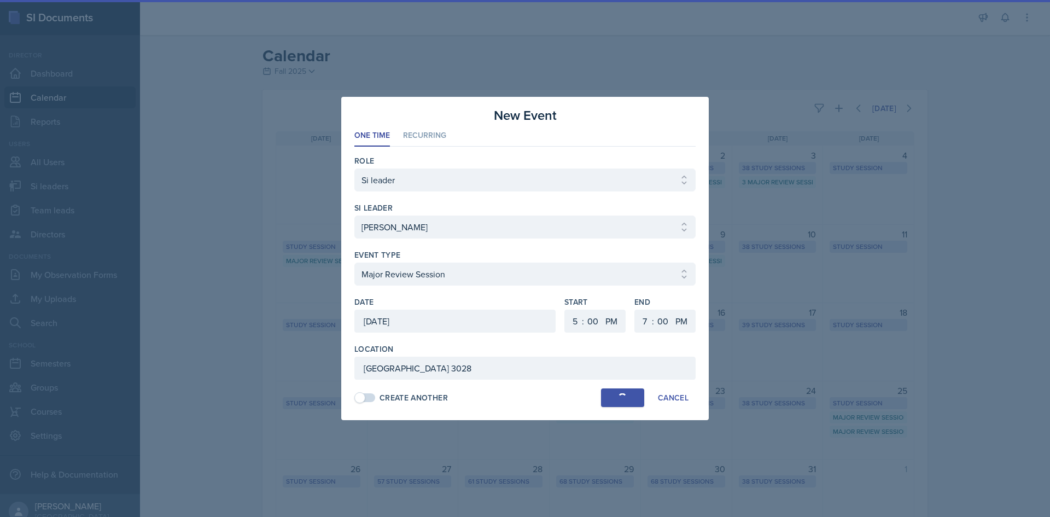
select select
select select "6"
select select "30"
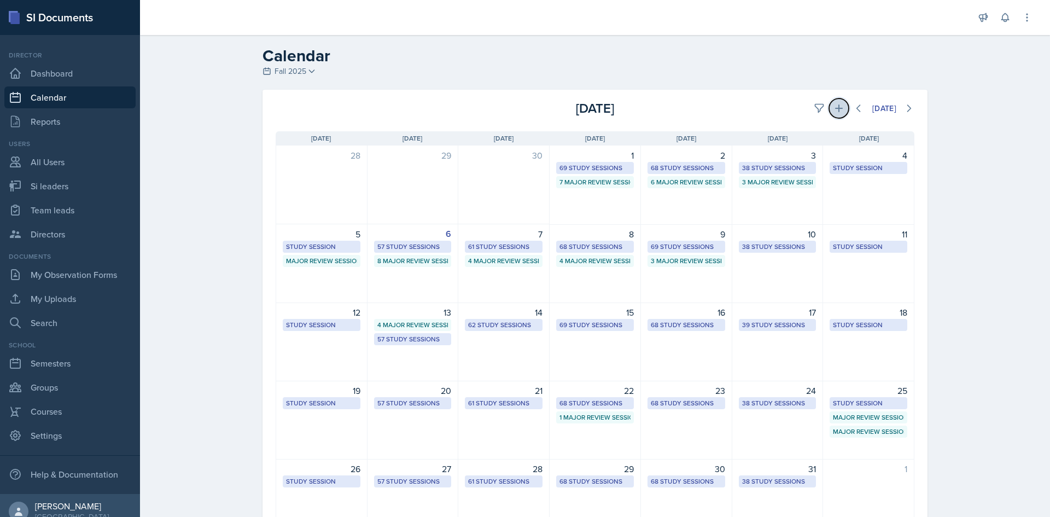
click at [834, 111] on icon at bounding box center [839, 108] width 11 height 11
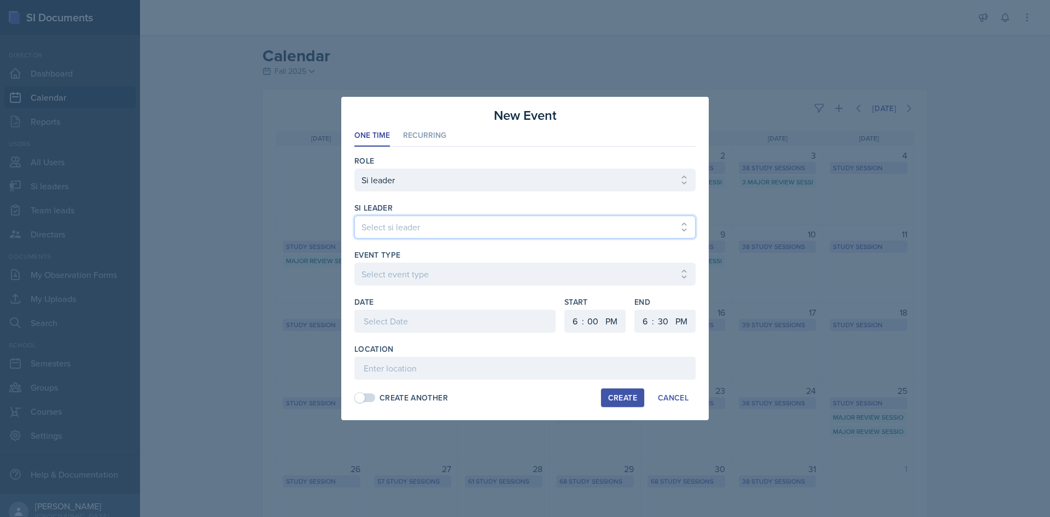
click at [418, 238] on select "Select si leader [PERSON_NAME] [PERSON_NAME] [PERSON_NAME] [PERSON_NAME] [PERSO…" at bounding box center [524, 227] width 341 height 23
click at [354, 216] on select "Select si leader [PERSON_NAME] [PERSON_NAME] [PERSON_NAME] [PERSON_NAME] [PERSO…" at bounding box center [524, 227] width 341 height 23
click at [462, 230] on select "Select si leader [PERSON_NAME] [PERSON_NAME] [PERSON_NAME] [PERSON_NAME] [PERSO…" at bounding box center [524, 227] width 341 height 23
select select "9d1b4da9-205f-40f6-96b1-7a58a51ee78d"
click at [354, 216] on select "Select si leader [PERSON_NAME] [PERSON_NAME] [PERSON_NAME] [PERSON_NAME] [PERSO…" at bounding box center [524, 227] width 341 height 23
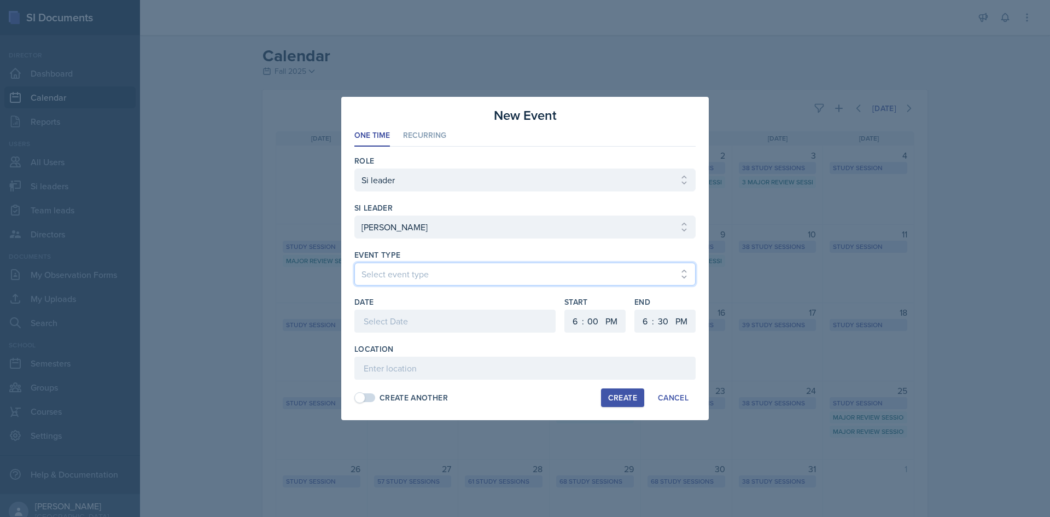
click at [414, 270] on select "Select event type Major Review Session Study Session" at bounding box center [524, 274] width 341 height 23
select select "66bb7cbf-e419-488b-a7ef-f63bc5f9ed04"
click at [354, 263] on select "Select event type Major Review Session Study Session" at bounding box center [524, 274] width 341 height 23
click at [411, 321] on div at bounding box center [454, 321] width 201 height 23
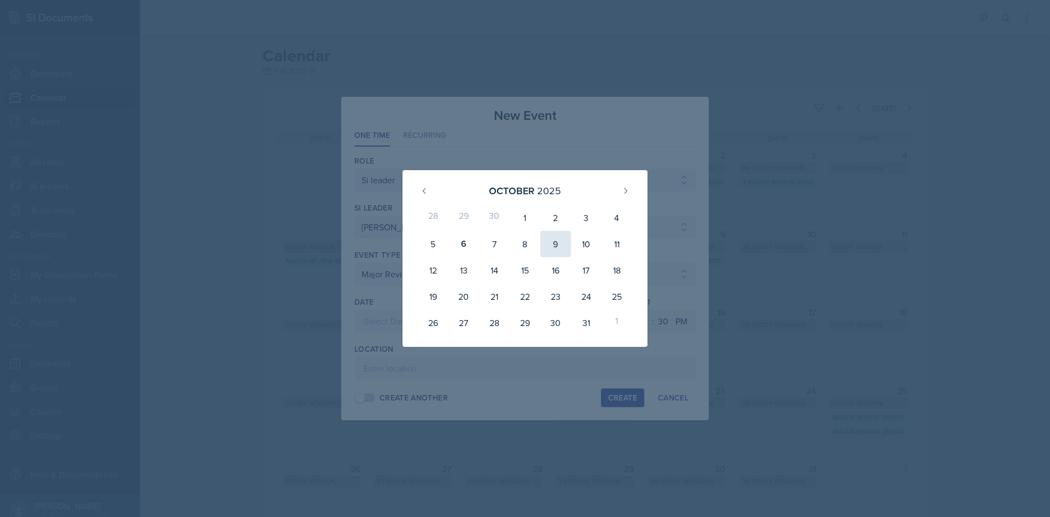
click at [556, 249] on div "9" at bounding box center [555, 244] width 31 height 26
type input "[DATE]"
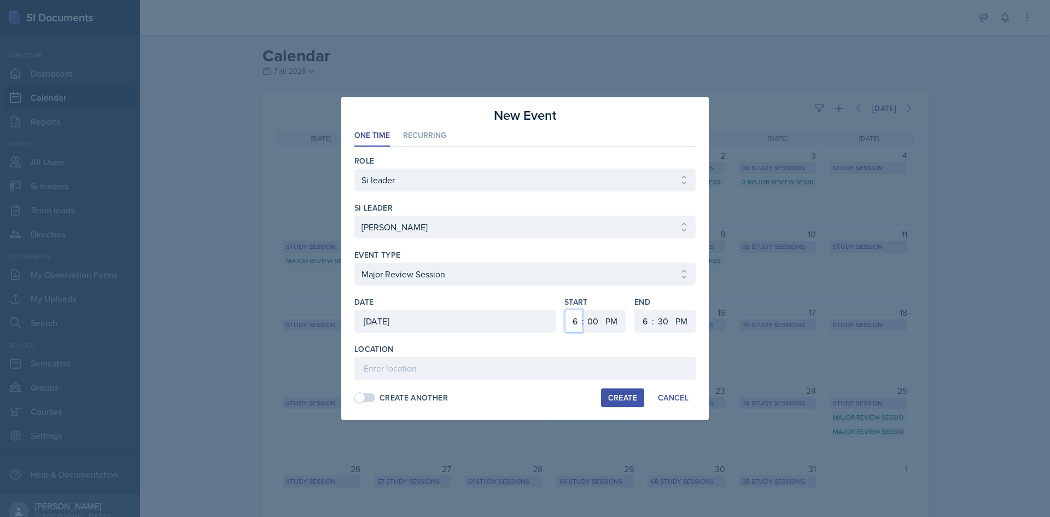
click at [578, 317] on select "1 2 3 4 5 6 7 8 9 10 11 12" at bounding box center [574, 321] width 18 height 23
select select "3"
click at [565, 310] on select "1 2 3 4 5 6 7 8 9 10 11 12" at bounding box center [574, 321] width 18 height 23
click at [583, 324] on div ":" at bounding box center [583, 321] width 2 height 13
click at [590, 315] on select "00 05 10 15 20 25 30 35 40 45 50 55" at bounding box center [593, 321] width 18 height 23
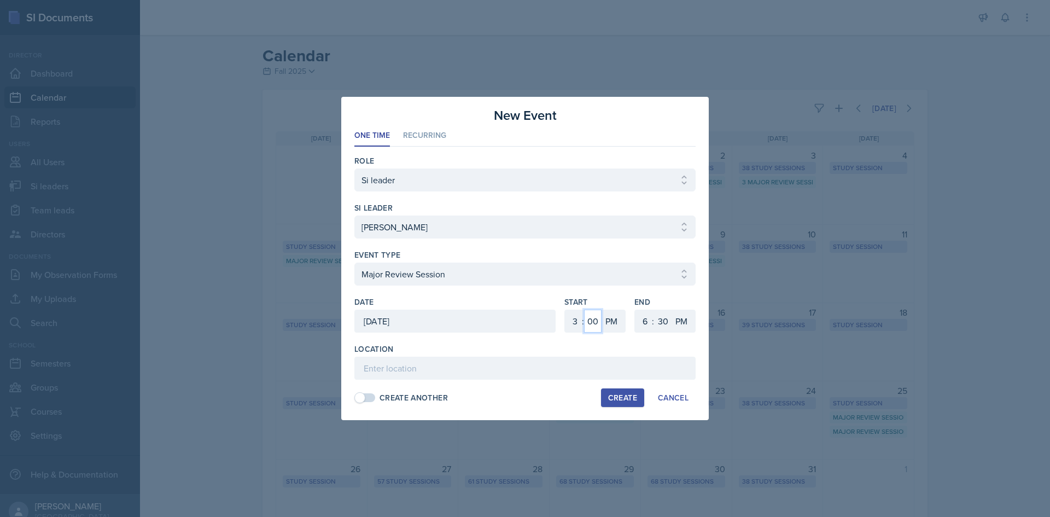
select select "45"
click at [584, 310] on select "00 05 10 15 20 25 30 35 40 45 50 55" at bounding box center [593, 321] width 18 height 23
click at [653, 324] on div ":" at bounding box center [653, 321] width 2 height 13
click at [650, 328] on select "1 2 3 4 5 6 7 8 9 10 11 12" at bounding box center [644, 321] width 18 height 23
select select "5"
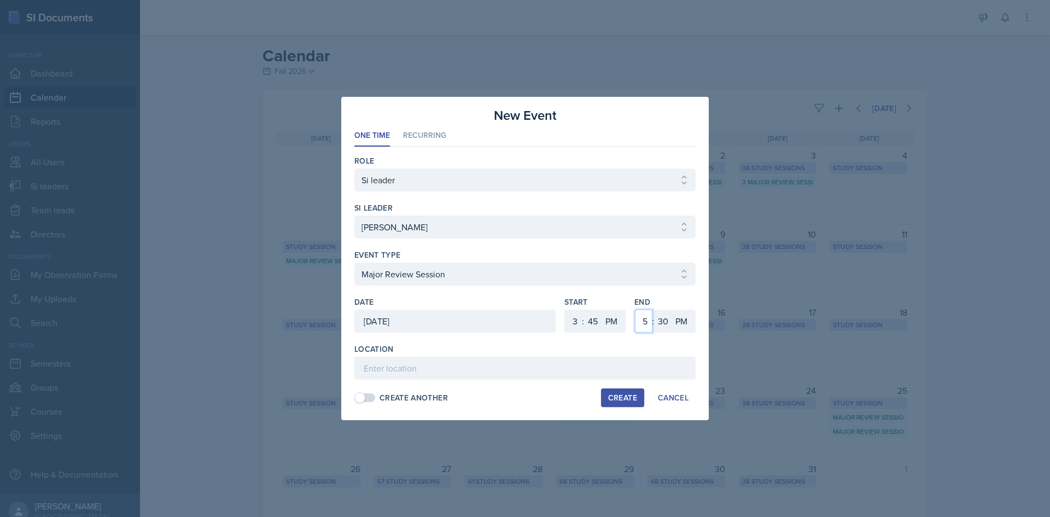
click at [635, 310] on select "1 2 3 4 5 6 7 8 9 10 11 12" at bounding box center [644, 321] width 18 height 23
click at [666, 323] on select "00 05 10 15 20 25 30 35 40 45 50 55" at bounding box center [663, 321] width 18 height 23
select select "45"
click at [654, 310] on select "00 05 10 15 20 25 30 35 40 45 50 55" at bounding box center [663, 321] width 18 height 23
click at [570, 362] on input at bounding box center [524, 368] width 341 height 23
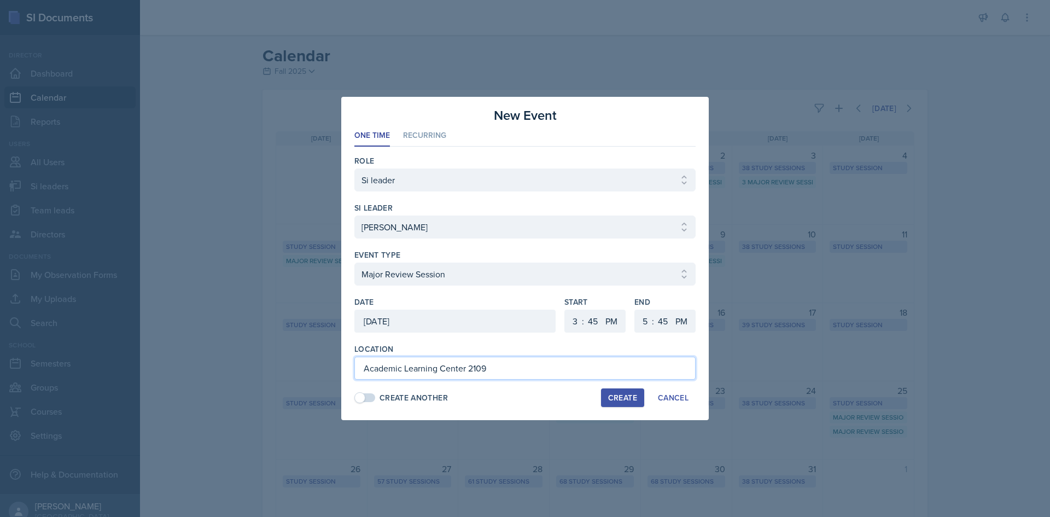
type input "Academic Learning Center 2109"
click at [620, 404] on button "Create" at bounding box center [622, 397] width 43 height 19
select select
select select "6"
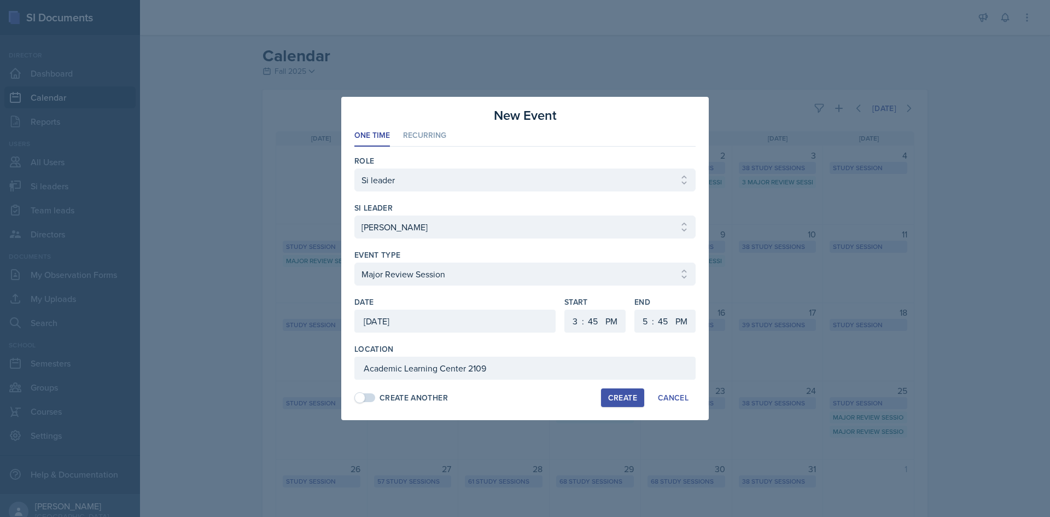
select select "0"
select select "6"
select select "30"
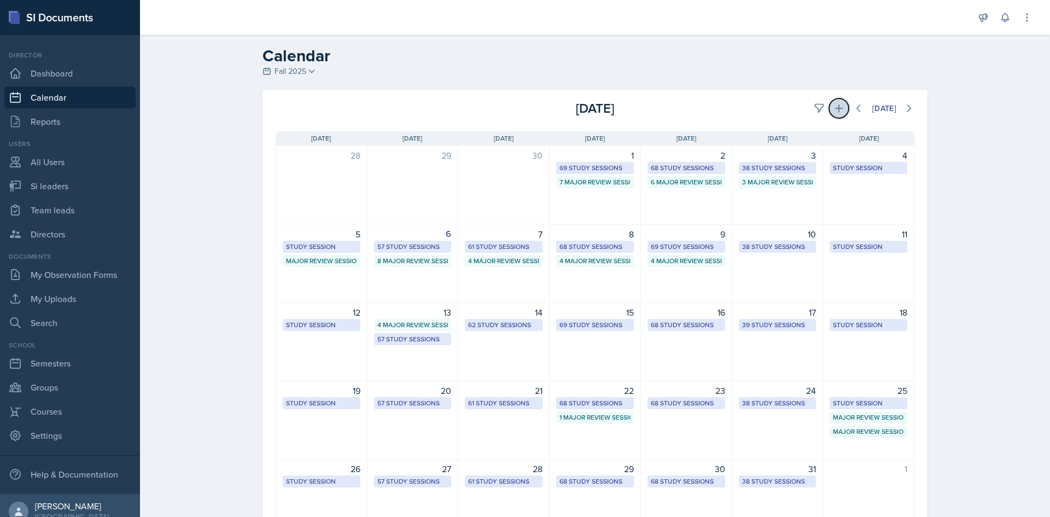
click at [835, 107] on icon at bounding box center [839, 108] width 11 height 11
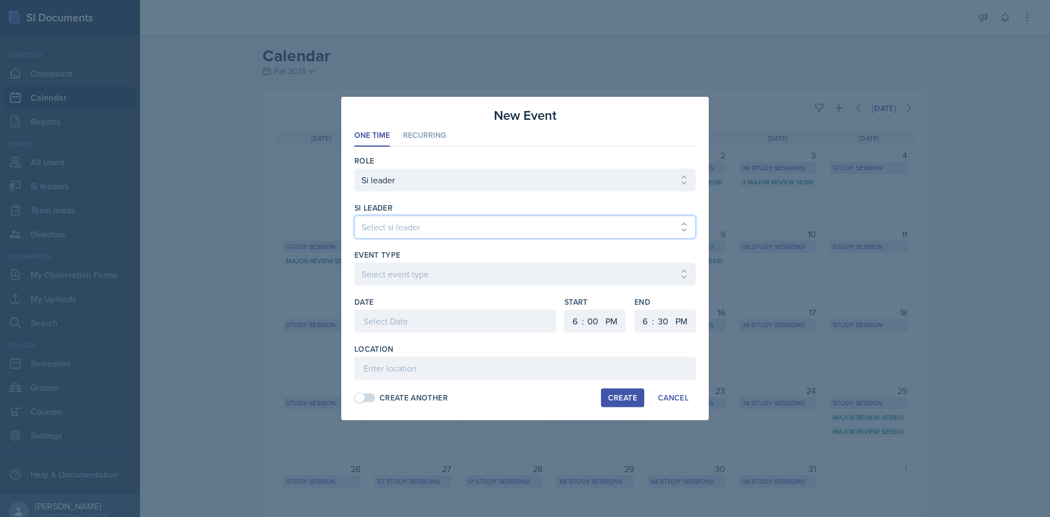
click at [393, 227] on select "Select si leader [PERSON_NAME] [PERSON_NAME] [PERSON_NAME] [PERSON_NAME] [PERSO…" at bounding box center [524, 227] width 341 height 23
select select "fdbc4b9a-1fdc-4549-968e-80d03ca87073"
click at [354, 216] on select "Select si leader [PERSON_NAME] [PERSON_NAME] [PERSON_NAME] [PERSON_NAME] [PERSO…" at bounding box center [524, 227] width 341 height 23
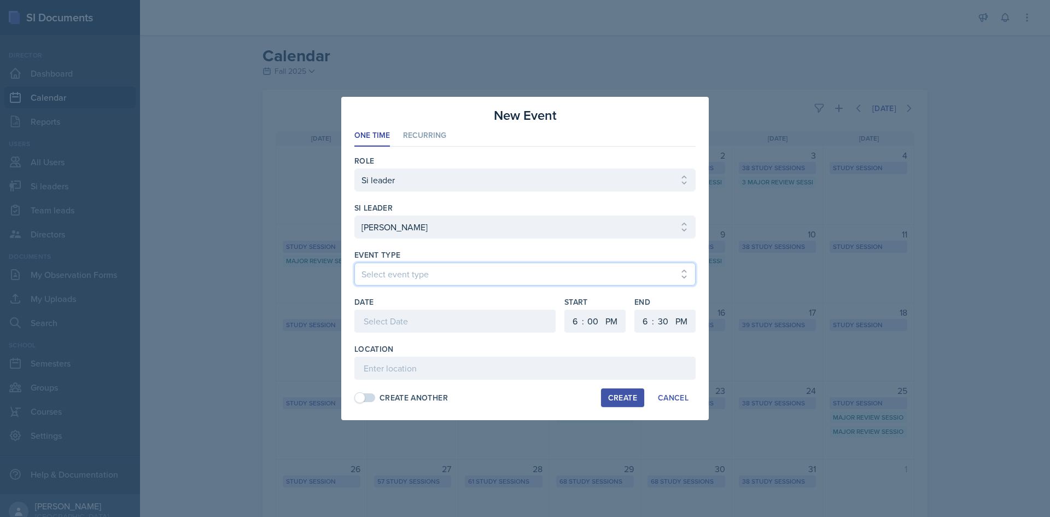
click at [388, 271] on select "Select event type Major Review Session Study Session" at bounding box center [524, 274] width 341 height 23
select select "66bb7cbf-e419-488b-a7ef-f63bc5f9ed04"
click at [354, 263] on select "Select event type Major Review Session Study Session" at bounding box center [524, 274] width 341 height 23
click at [380, 316] on div at bounding box center [454, 321] width 201 height 23
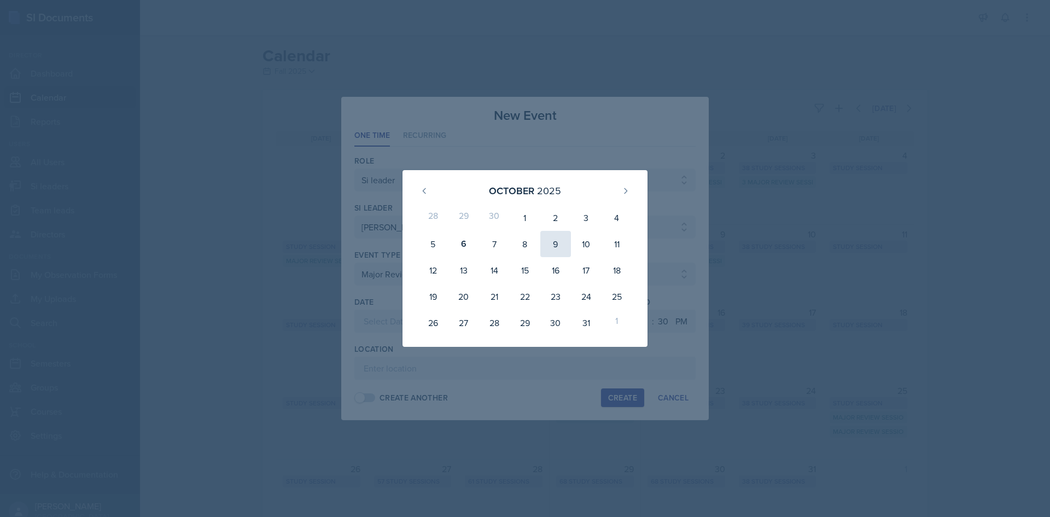
click at [559, 247] on div "9" at bounding box center [555, 244] width 31 height 26
type input "[DATE]"
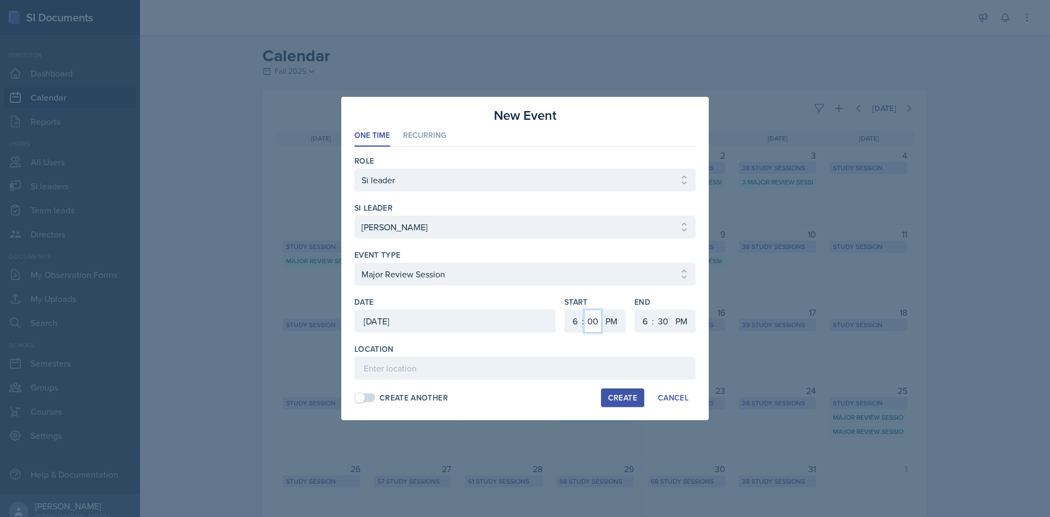
click at [584, 330] on select "00 05 10 15 20 25 30 35 40 45 50 55" at bounding box center [593, 321] width 18 height 23
drag, startPoint x: 573, startPoint y: 324, endPoint x: 576, endPoint y: 310, distance: 14.1
click at [573, 324] on select "1 2 3 4 5 6 7 8 9 10 11 12" at bounding box center [574, 321] width 18 height 23
select select "11"
click at [565, 310] on select "1 2 3 4 5 6 7 8 9 10 11 12" at bounding box center [574, 321] width 18 height 23
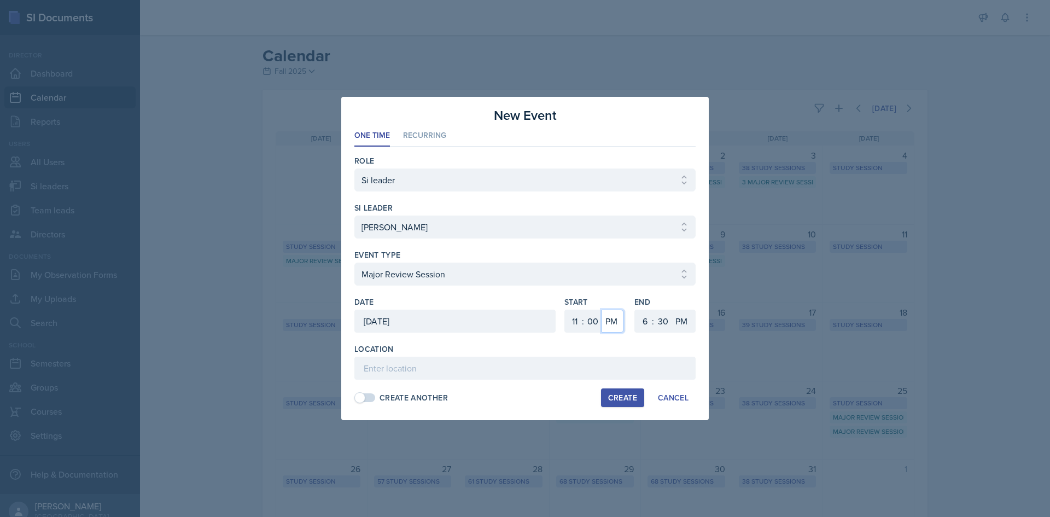
click at [613, 324] on select "AM PM" at bounding box center [613, 321] width 22 height 23
select select "AM"
click at [602, 310] on select "AM PM" at bounding box center [613, 321] width 22 height 23
click at [633, 324] on div "Start 1 2 3 4 5 6 7 8 9 10 11 12 : 00 05 10 15 20 25 30 35 40 45 50 55 AM PM En…" at bounding box center [630, 320] width 131 height 47
click at [646, 312] on select "1 2 3 4 5 6 7 8 9 10 11 12" at bounding box center [644, 321] width 18 height 23
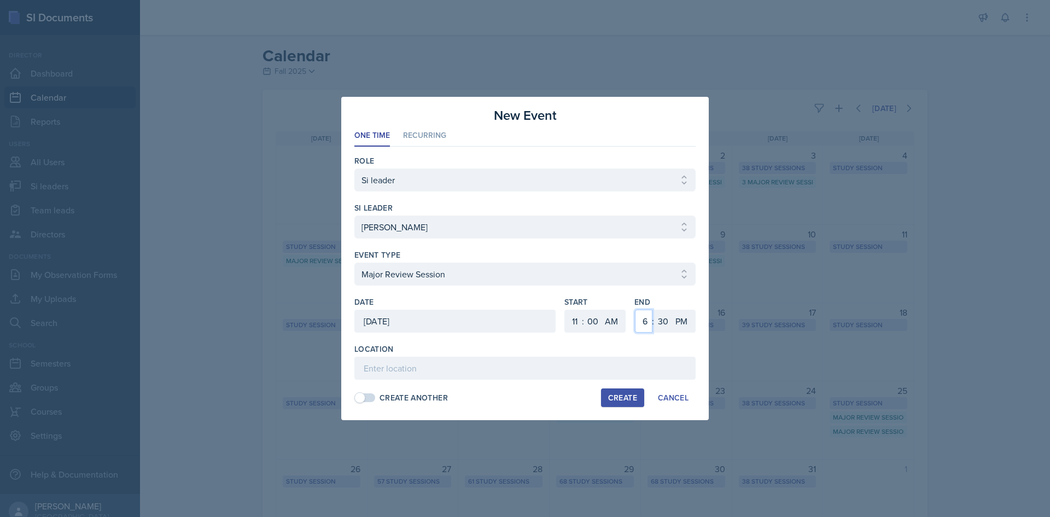
select select "1"
click at [635, 310] on select "1 2 3 4 5 6 7 8 9 10 11 12" at bounding box center [644, 321] width 18 height 23
click at [665, 327] on select "00 05 10 15 20 25 30 35 40 45 50 55" at bounding box center [663, 321] width 18 height 23
select select "0"
click at [654, 310] on select "00 05 10 15 20 25 30 35 40 45 50 55" at bounding box center [663, 321] width 18 height 23
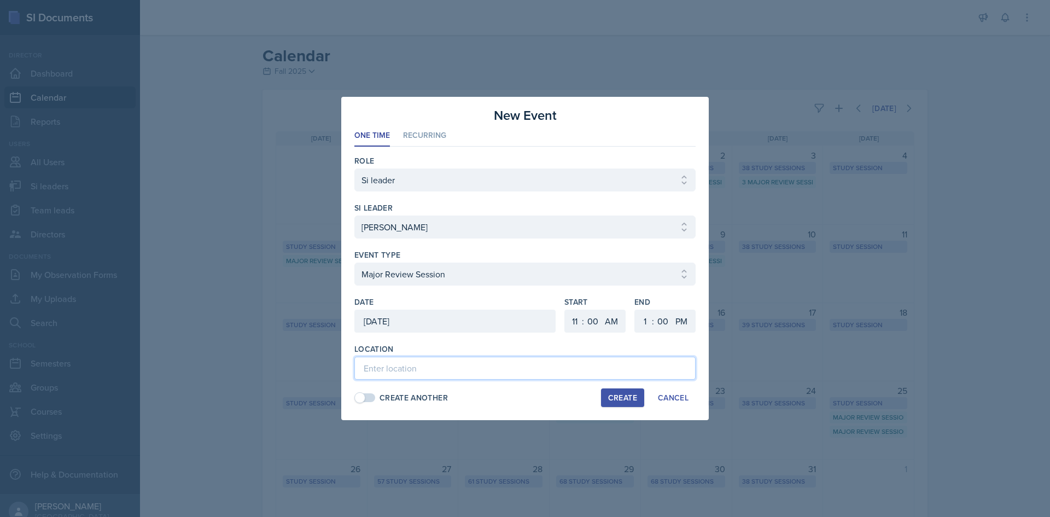
click at [498, 374] on input at bounding box center [524, 368] width 341 height 23
drag, startPoint x: 501, startPoint y: 375, endPoint x: 343, endPoint y: 376, distance: 157.6
click at [343, 376] on div "New Event One Time Recurring One Time Recurring Role Select Role Si leader Team…" at bounding box center [525, 258] width 368 height 323
type input "Math (M) Building 107"
click at [537, 404] on div "Create Another Create Cancel" at bounding box center [524, 397] width 341 height 19
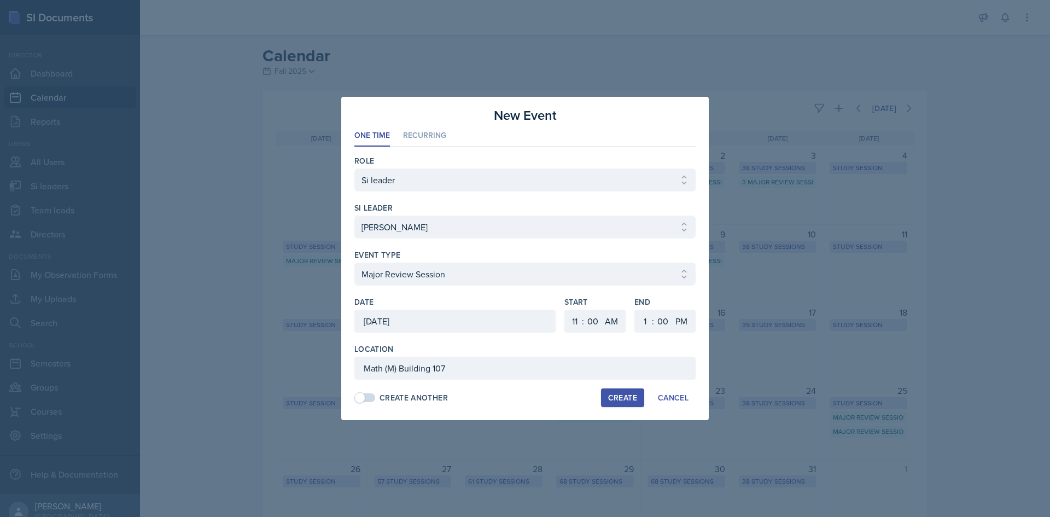
click at [632, 395] on div "Create" at bounding box center [622, 397] width 29 height 9
select select
select select "6"
select select "PM"
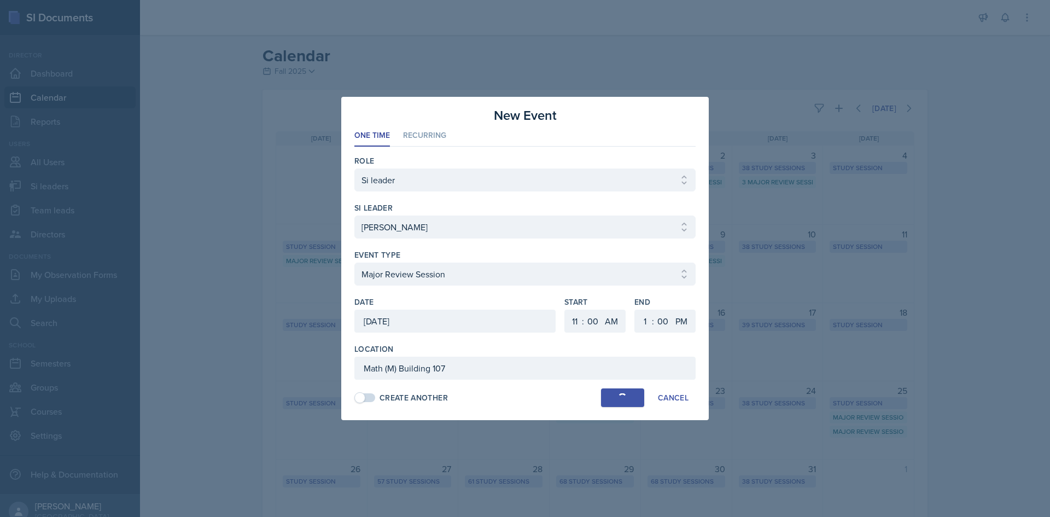
select select "6"
select select "30"
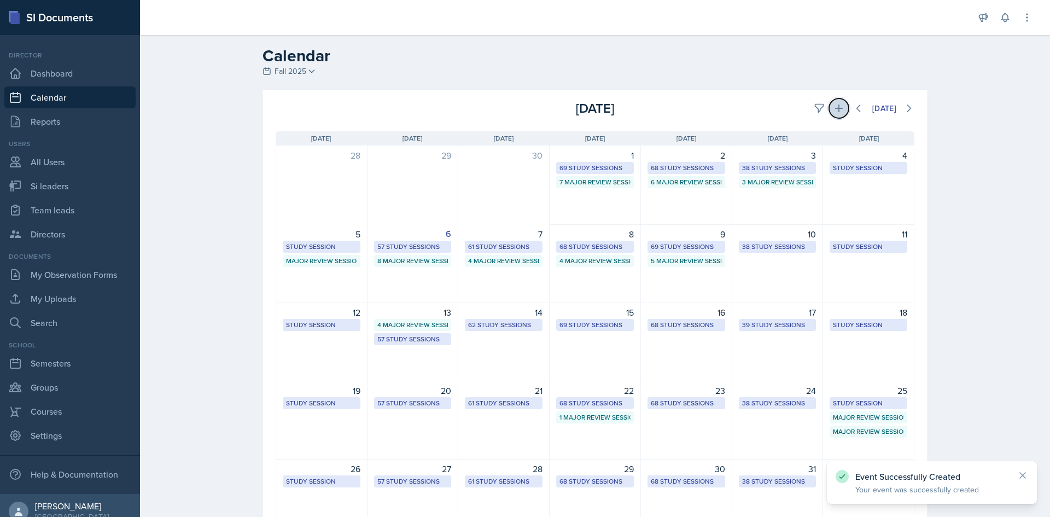
click at [834, 109] on icon at bounding box center [839, 108] width 11 height 11
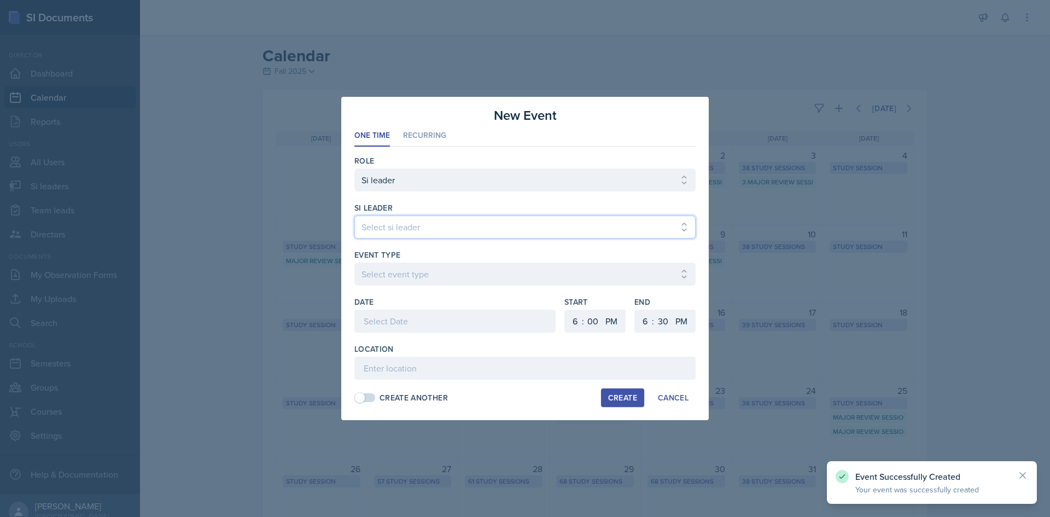
click at [444, 224] on select "Select si leader [PERSON_NAME] [PERSON_NAME] [PERSON_NAME] [PERSON_NAME] [PERSO…" at bounding box center [524, 227] width 341 height 23
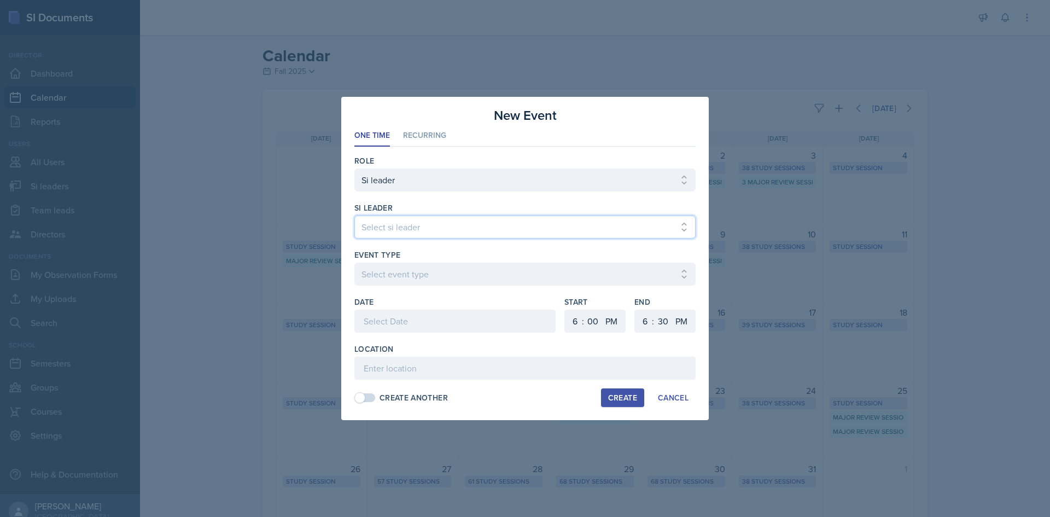
select select "fdbc4b9a-1fdc-4549-968e-80d03ca87073"
click at [354, 216] on select "Select si leader [PERSON_NAME] [PERSON_NAME] [PERSON_NAME] [PERSON_NAME] [PERSO…" at bounding box center [524, 227] width 341 height 23
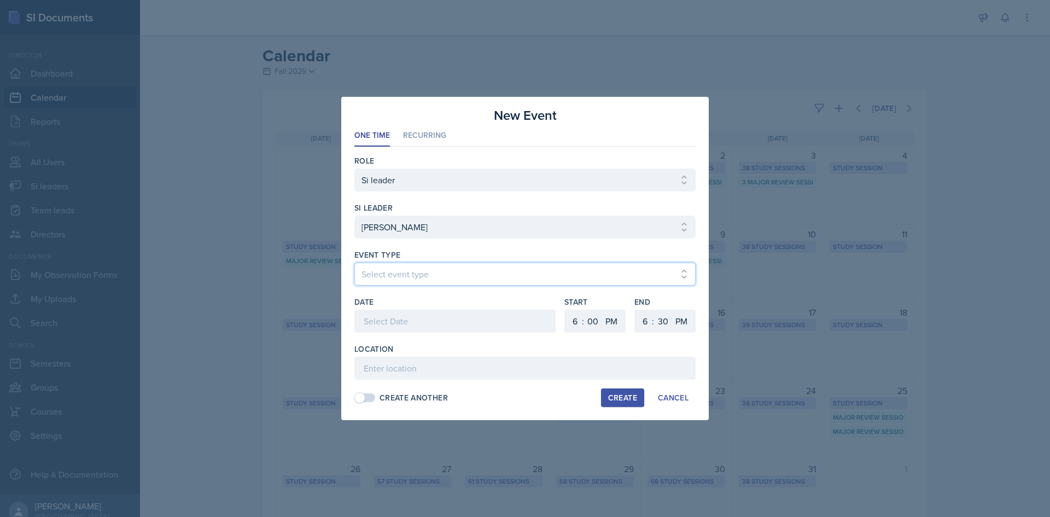
click at [421, 278] on select "Select event type Major Review Session Study Session" at bounding box center [524, 274] width 341 height 23
select select "66bb7cbf-e419-488b-a7ef-f63bc5f9ed04"
click at [354, 263] on select "Select event type Major Review Session Study Session" at bounding box center [524, 274] width 341 height 23
click at [407, 318] on div at bounding box center [454, 321] width 201 height 23
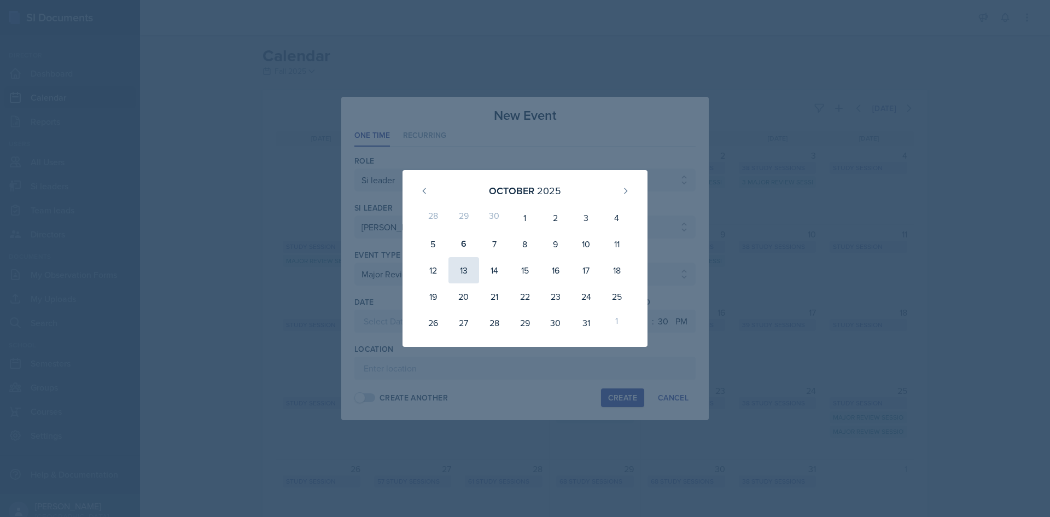
click at [469, 263] on div "13" at bounding box center [464, 270] width 31 height 26
type input "[DATE]"
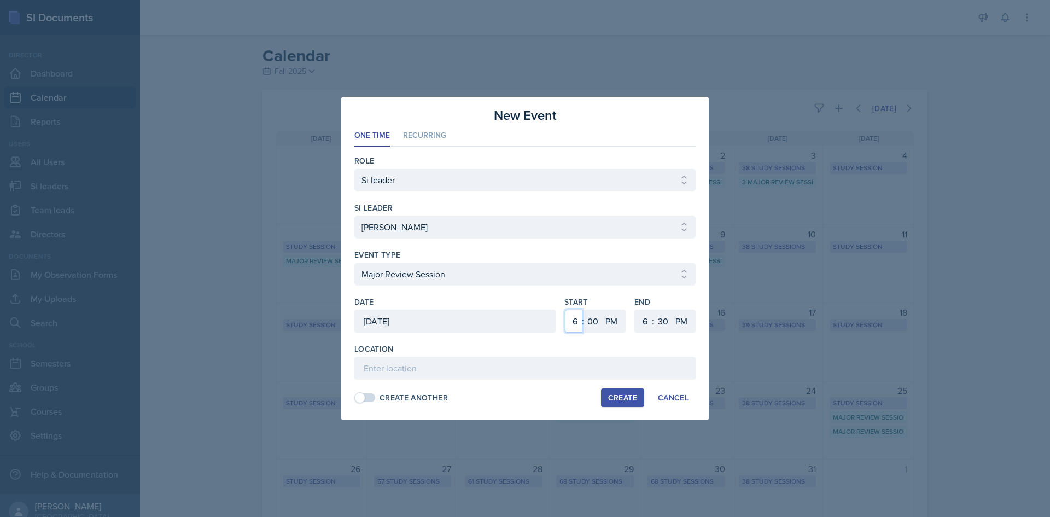
click at [577, 323] on select "1 2 3 4 5 6 7 8 9 10 11 12" at bounding box center [574, 321] width 18 height 23
click at [638, 324] on select "1 2 3 4 5 6 7 8 9 10 11 12" at bounding box center [644, 321] width 18 height 23
select select "8"
click at [635, 310] on select "1 2 3 4 5 6 7 8 9 10 11 12" at bounding box center [644, 321] width 18 height 23
click at [653, 313] on div "1 2 3 4 5 6 7 8 9 10 11 12 : 00 05 10 15 20 25 30 35 40 45 50 55 AM PM" at bounding box center [665, 321] width 61 height 23
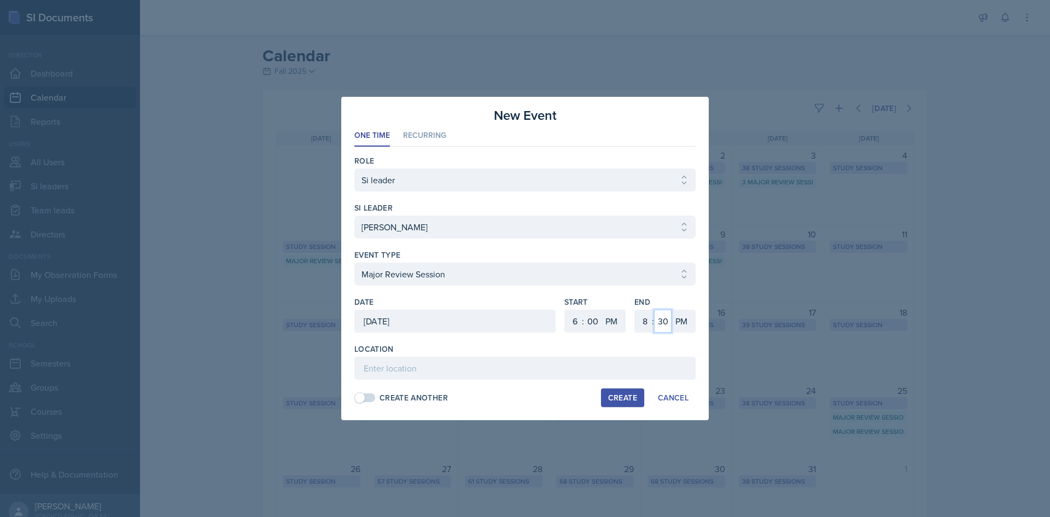
click at [655, 316] on select "00 05 10 15 20 25 30 35 40 45 50 55" at bounding box center [663, 321] width 18 height 23
select select "0"
click at [654, 310] on select "00 05 10 15 20 25 30 35 40 45 50 55" at bounding box center [663, 321] width 18 height 23
click at [565, 353] on div "Location" at bounding box center [524, 349] width 341 height 11
click at [565, 355] on div "Location" at bounding box center [524, 362] width 341 height 36
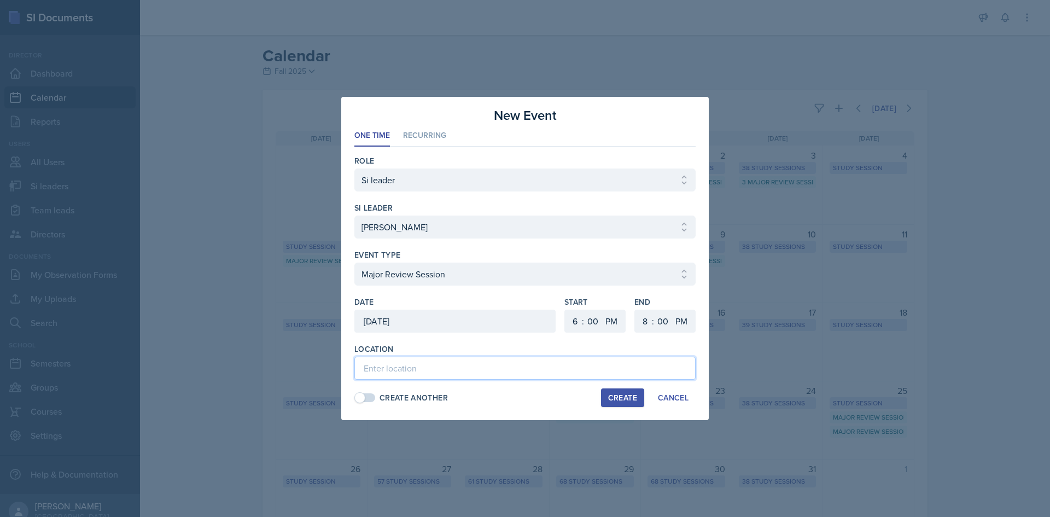
click at [565, 362] on input at bounding box center [524, 368] width 341 height 23
paste input "Math (M) Building 107"
type input "Math (M) Building 209"
click at [618, 401] on div "Create" at bounding box center [622, 397] width 29 height 9
select select
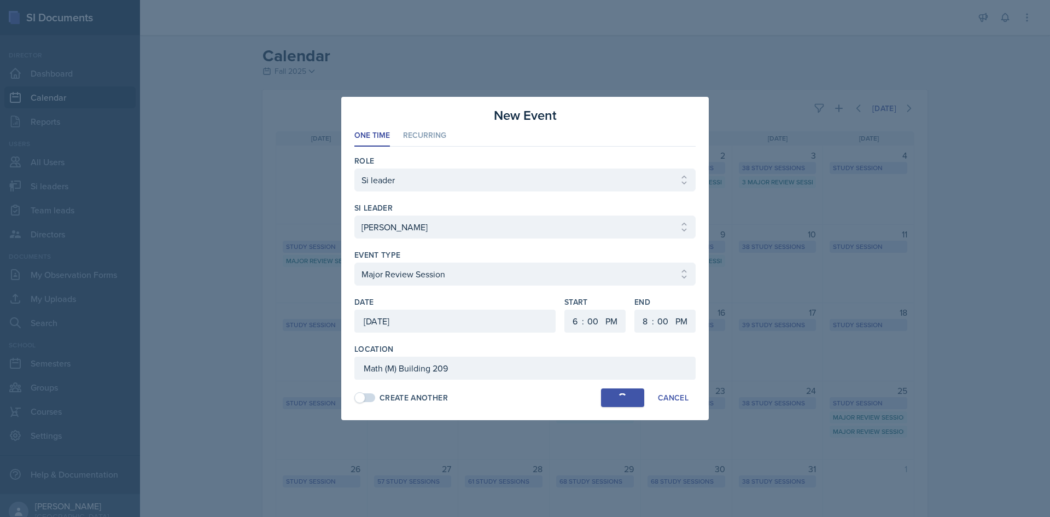
select select
select select "6"
select select "30"
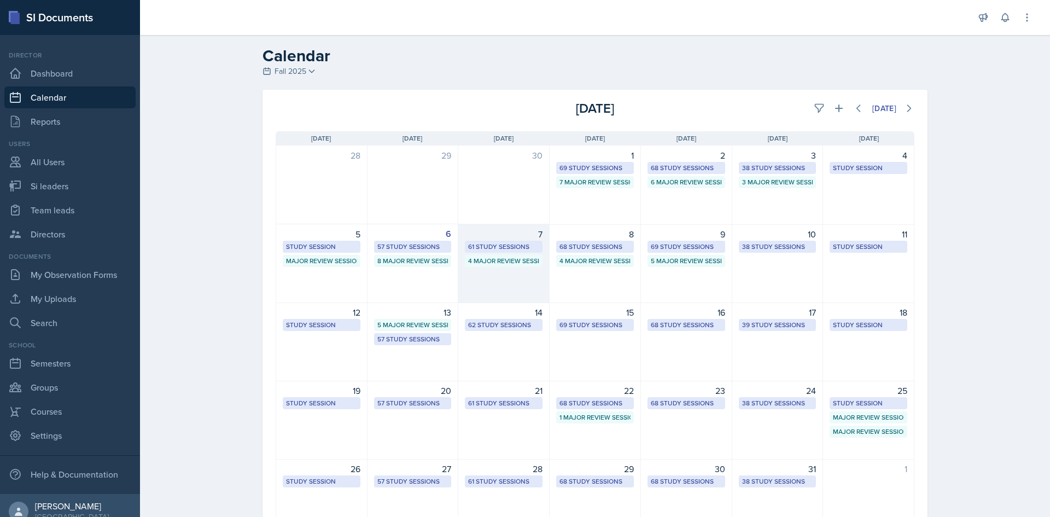
click at [518, 246] on div "61 Study Sessions" at bounding box center [503, 247] width 71 height 10
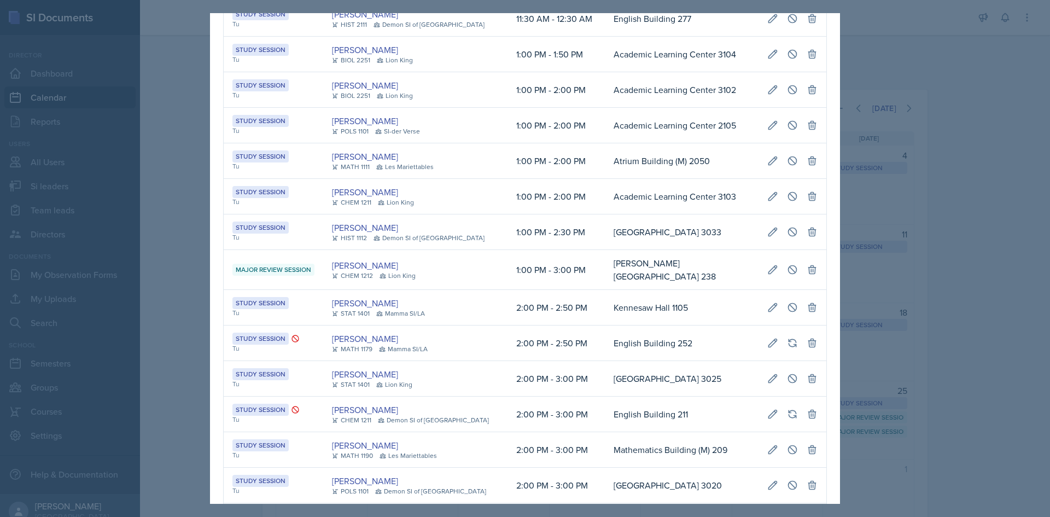
click at [605, 179] on td "Atrium Building (M) 2050" at bounding box center [682, 161] width 154 height 36
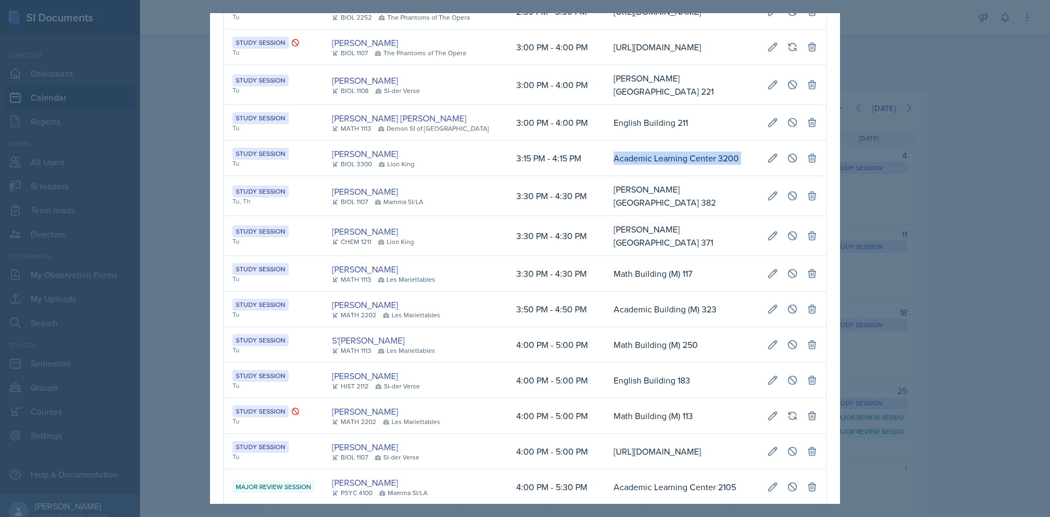
scroll to position [0, 251]
drag, startPoint x: 562, startPoint y: 296, endPoint x: 812, endPoint y: 300, distance: 249.5
click at [812, 176] on tr "Study Session Tu [PERSON_NAME] BIOL 3300 Lion King 3:15 PM - 4:15 PM Academic L…" at bounding box center [525, 159] width 603 height 36
click at [789, 164] on icon at bounding box center [792, 158] width 11 height 11
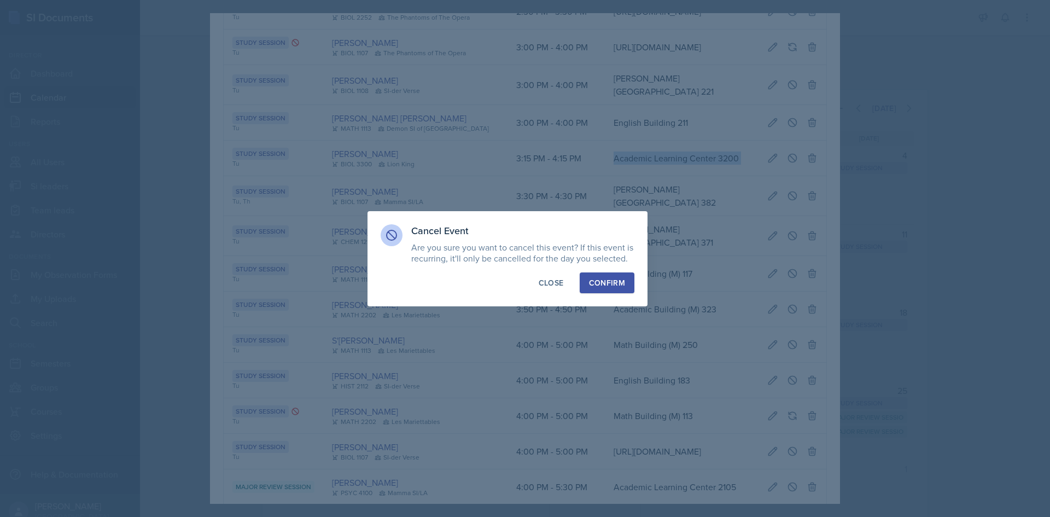
click at [617, 288] on div "Confirm" at bounding box center [607, 282] width 36 height 11
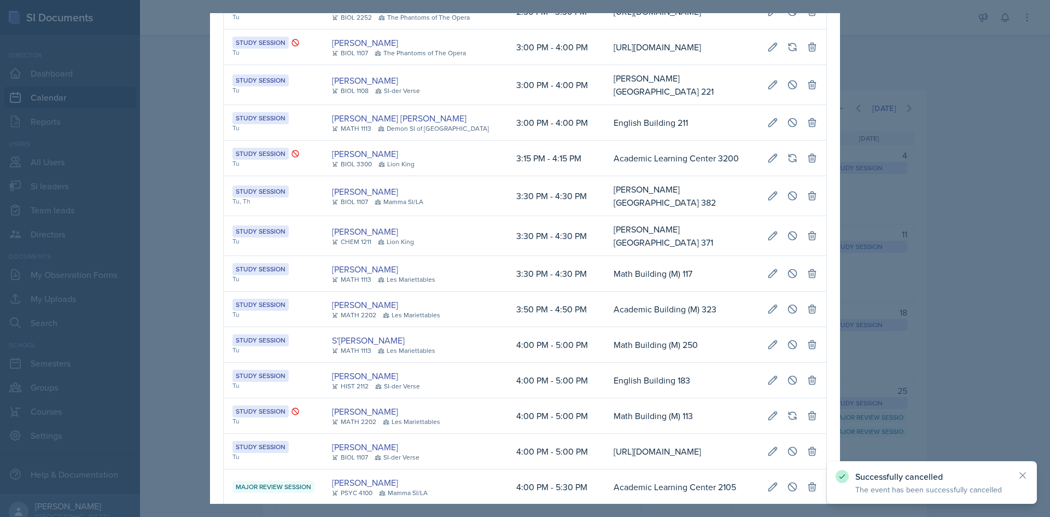
click at [182, 282] on div at bounding box center [525, 258] width 1050 height 517
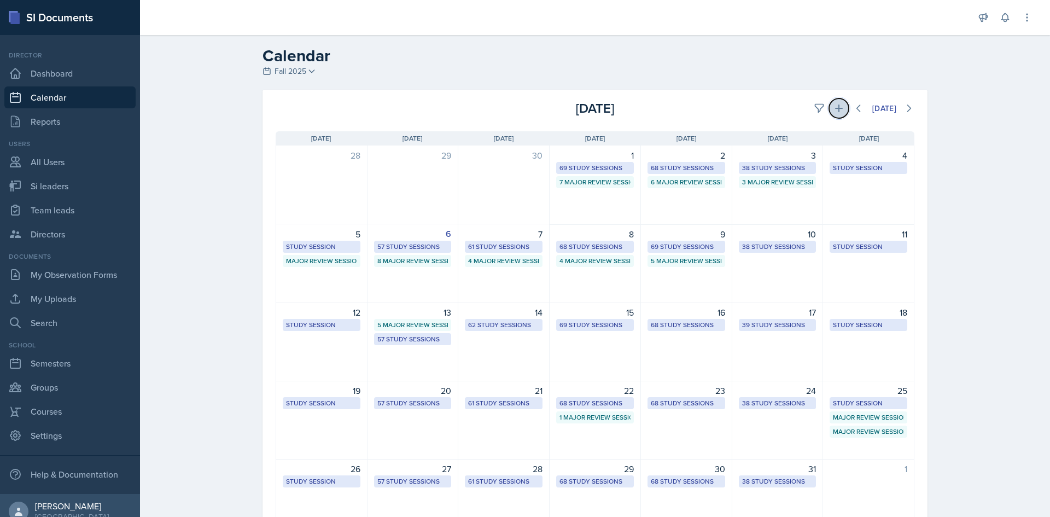
click at [834, 104] on icon at bounding box center [839, 108] width 11 height 11
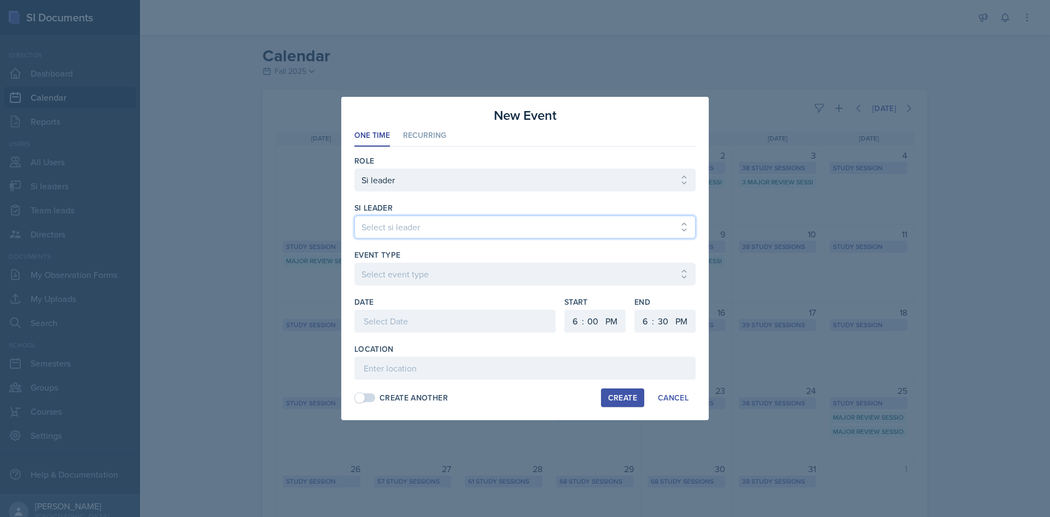
click at [632, 222] on select "Select si leader [PERSON_NAME] [PERSON_NAME] [PERSON_NAME] [PERSON_NAME] [PERSO…" at bounding box center [524, 227] width 341 height 23
select select "95b7a095-a8f6-4789-be99-f2e55c7f90c9"
click at [354, 216] on select "Select si leader [PERSON_NAME] [PERSON_NAME] [PERSON_NAME] [PERSON_NAME] [PERSO…" at bounding box center [524, 227] width 341 height 23
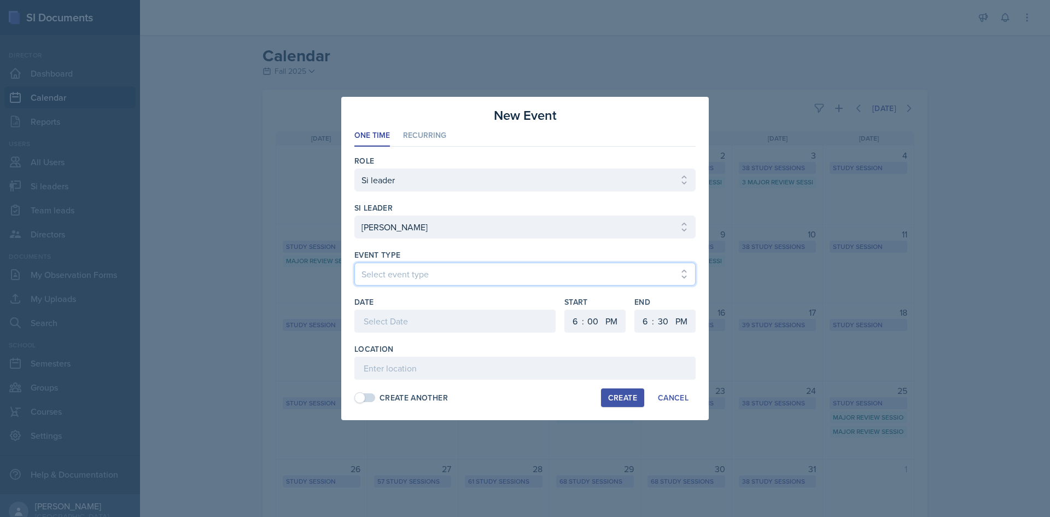
click at [557, 269] on select "Select event type Major Review Session Study Session" at bounding box center [524, 274] width 341 height 23
select select "66bb7cbf-e419-488b-a7ef-f63bc5f9ed04"
click at [354, 263] on select "Select event type Major Review Session Study Session" at bounding box center [524, 274] width 341 height 23
click at [443, 327] on div at bounding box center [454, 321] width 201 height 23
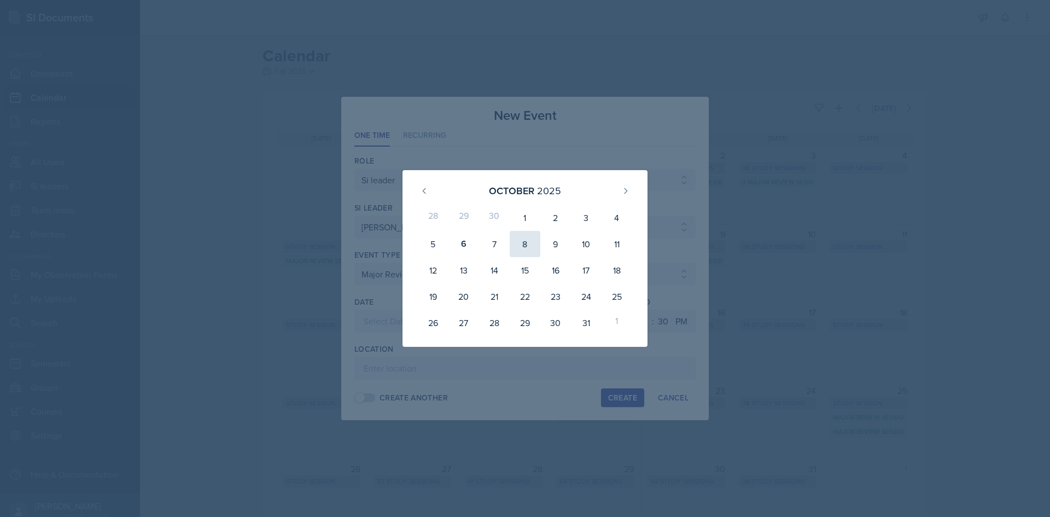
click at [528, 245] on div "8" at bounding box center [525, 244] width 31 height 26
type input "[DATE]"
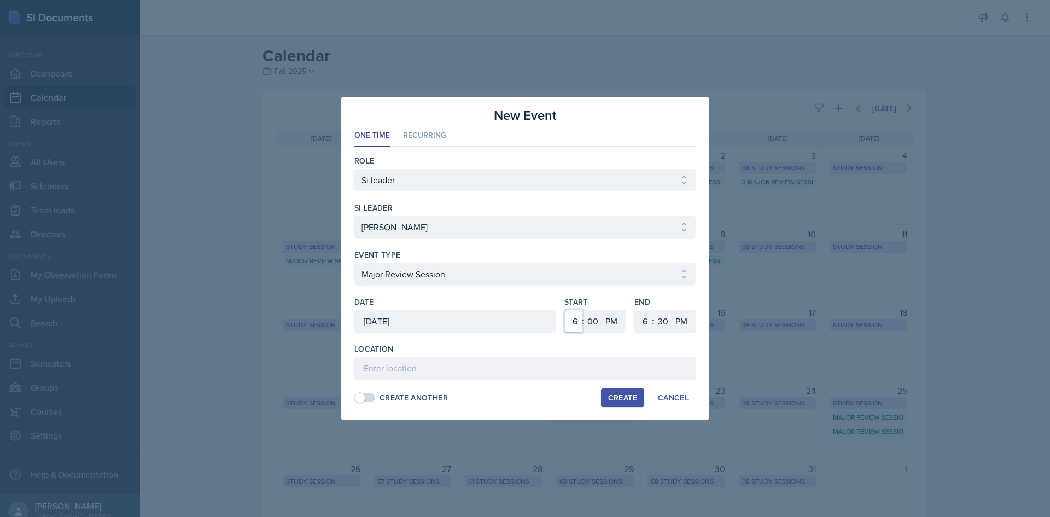
click at [569, 326] on select "1 2 3 4 5 6 7 8 9 10 11 12" at bounding box center [574, 321] width 18 height 23
select select "3"
click at [565, 310] on select "1 2 3 4 5 6 7 8 9 10 11 12" at bounding box center [574, 321] width 18 height 23
drag, startPoint x: 596, startPoint y: 318, endPoint x: 594, endPoint y: 310, distance: 8.9
click at [595, 318] on select "00 05 10 15 20 25 30 35 40 45 50 55" at bounding box center [593, 321] width 18 height 23
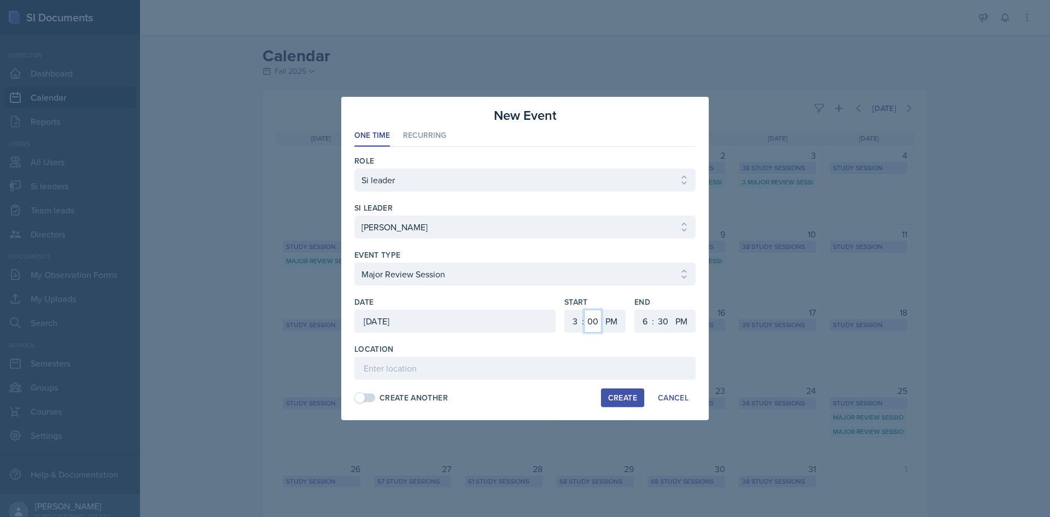
select select "30"
click at [584, 310] on select "00 05 10 15 20 25 30 35 40 45 50 55" at bounding box center [593, 321] width 18 height 23
click at [652, 317] on div ":" at bounding box center [653, 321] width 2 height 13
click at [644, 317] on select "1 2 3 4 5 6 7 8 9 10 11 12" at bounding box center [644, 321] width 18 height 23
click at [635, 310] on select "1 2 3 4 5 6 7 8 9 10 11 12" at bounding box center [644, 321] width 18 height 23
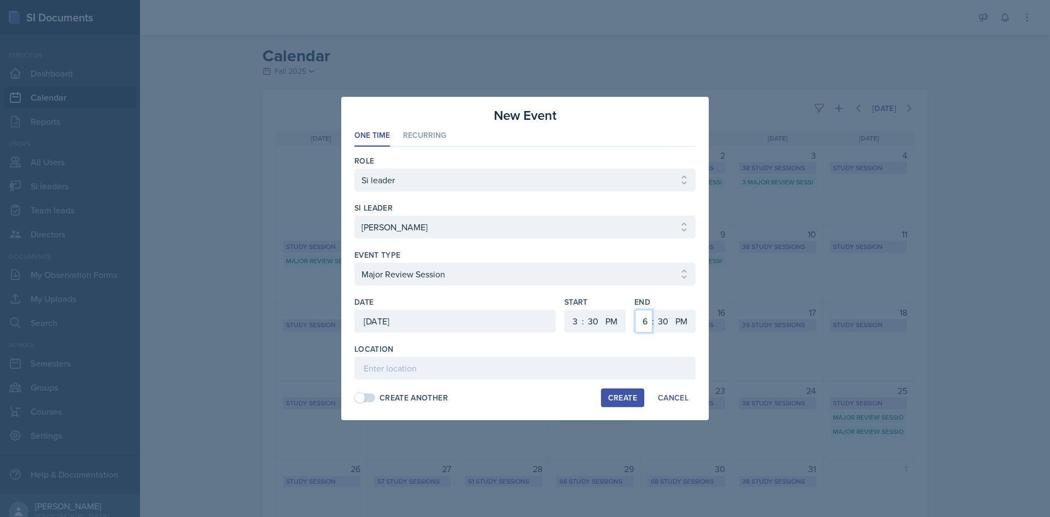
drag, startPoint x: 641, startPoint y: 316, endPoint x: 641, endPoint y: 310, distance: 6.0
click at [641, 316] on select "1 2 3 4 5 6 7 8 9 10 11 12" at bounding box center [644, 321] width 18 height 23
select select "5"
click at [635, 310] on select "1 2 3 4 5 6 7 8 9 10 11 12" at bounding box center [644, 321] width 18 height 23
click at [591, 355] on div "Location" at bounding box center [524, 362] width 341 height 36
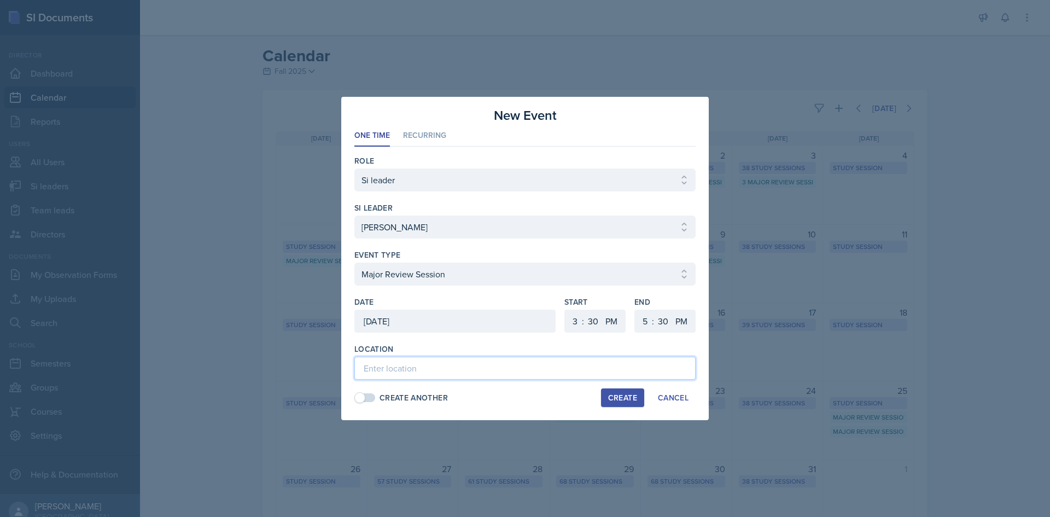
click at [528, 366] on input at bounding box center [524, 368] width 341 height 23
type input "English Building 252"
click at [624, 394] on div "Create" at bounding box center [622, 397] width 29 height 9
select select
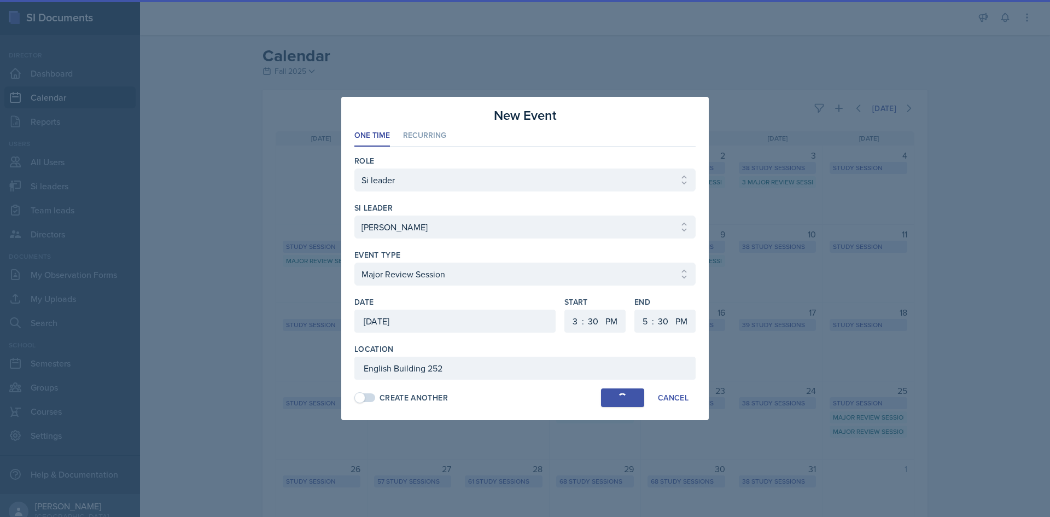
select select "6"
select select "0"
select select "6"
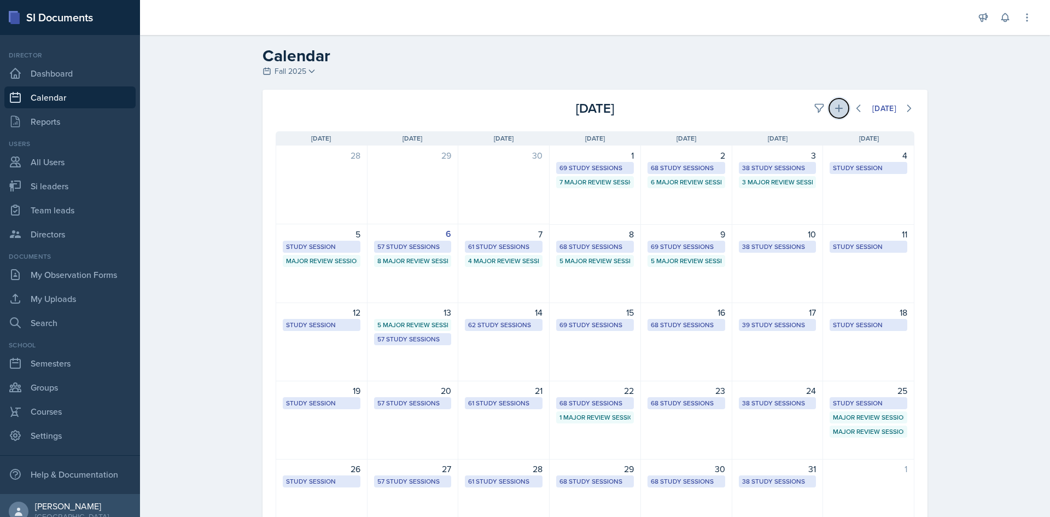
click at [838, 114] on button at bounding box center [839, 108] width 20 height 20
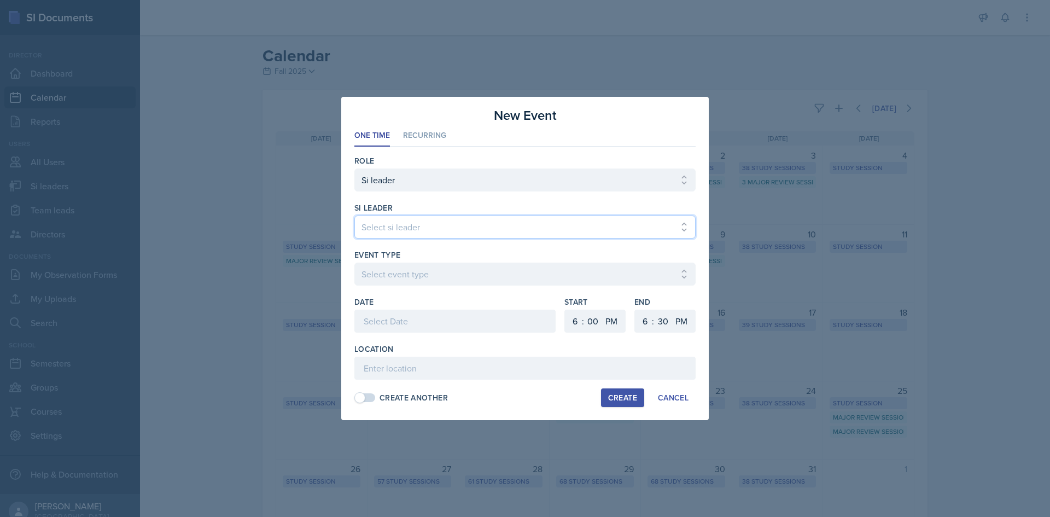
click at [402, 222] on select "Select si leader [PERSON_NAME] [PERSON_NAME] [PERSON_NAME] [PERSON_NAME] [PERSO…" at bounding box center [524, 227] width 341 height 23
select select "2ca7f89e-85ef-489e-b85e-55b135d3ae8f"
click at [354, 216] on select "Select si leader [PERSON_NAME] [PERSON_NAME] [PERSON_NAME] [PERSON_NAME] [PERSO…" at bounding box center [524, 227] width 341 height 23
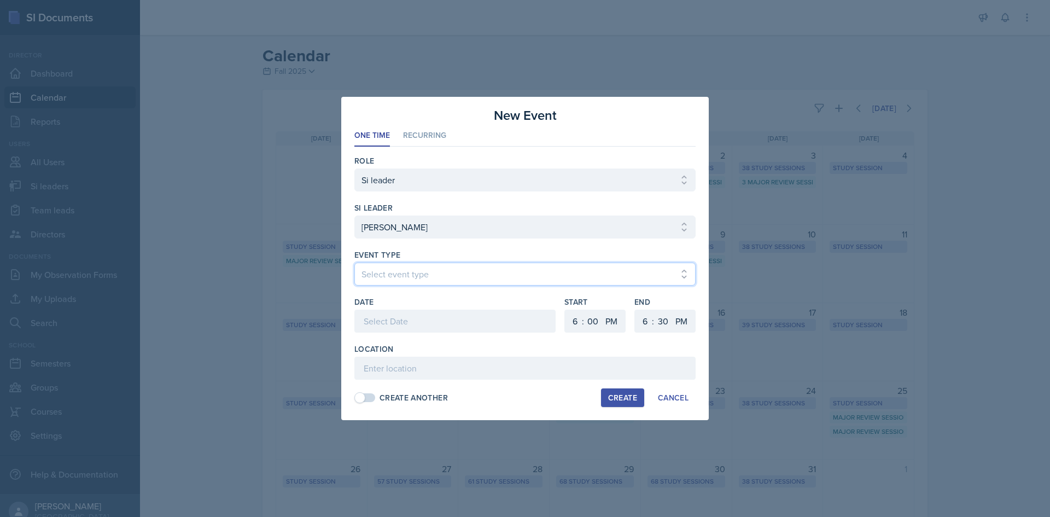
click at [392, 280] on select "Select event type Major Review Session Study Session" at bounding box center [524, 274] width 341 height 23
select select "66bb7cbf-e419-488b-a7ef-f63bc5f9ed04"
click at [354, 263] on select "Select event type Major Review Session Study Session" at bounding box center [524, 274] width 341 height 23
click at [404, 325] on div at bounding box center [454, 321] width 201 height 23
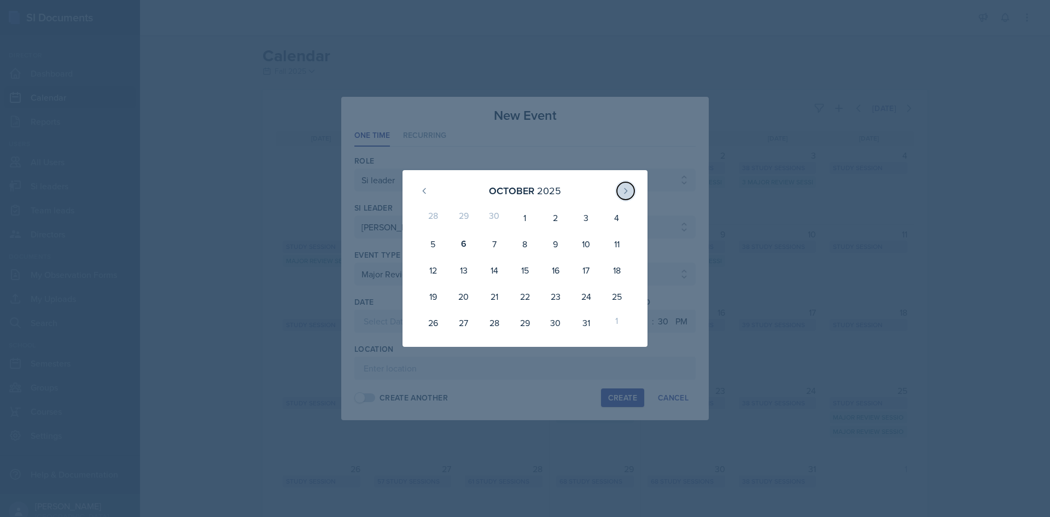
click at [625, 195] on button at bounding box center [626, 191] width 18 height 18
click at [553, 235] on div "6" at bounding box center [555, 237] width 31 height 22
type input "[DATE]"
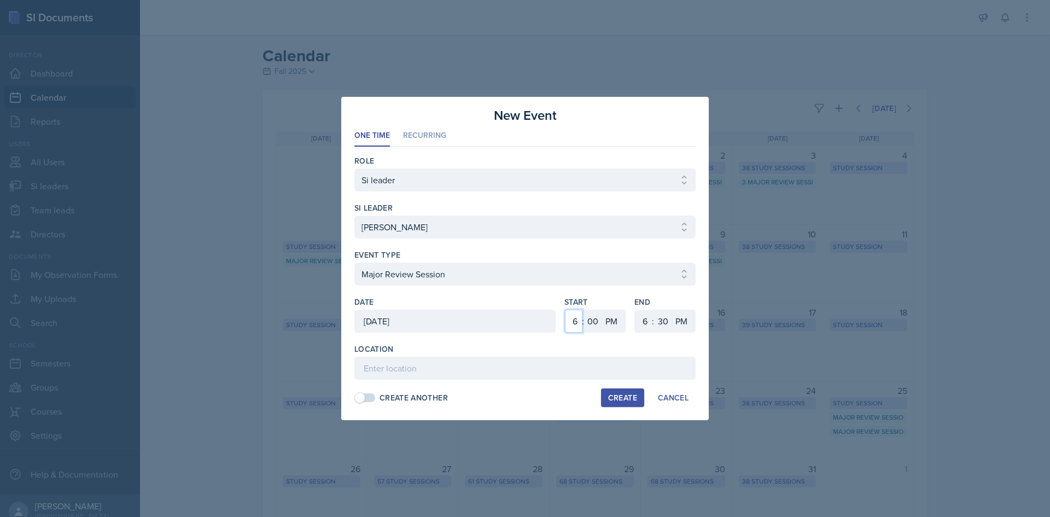
click at [572, 322] on select "1 2 3 4 5 6 7 8 9 10 11 12" at bounding box center [574, 321] width 18 height 23
select select "5"
click at [565, 310] on select "1 2 3 4 5 6 7 8 9 10 11 12" at bounding box center [574, 321] width 18 height 23
click at [644, 323] on select "1 2 3 4 5 6 7 8 9 10 11 12" at bounding box center [644, 321] width 18 height 23
select select "7"
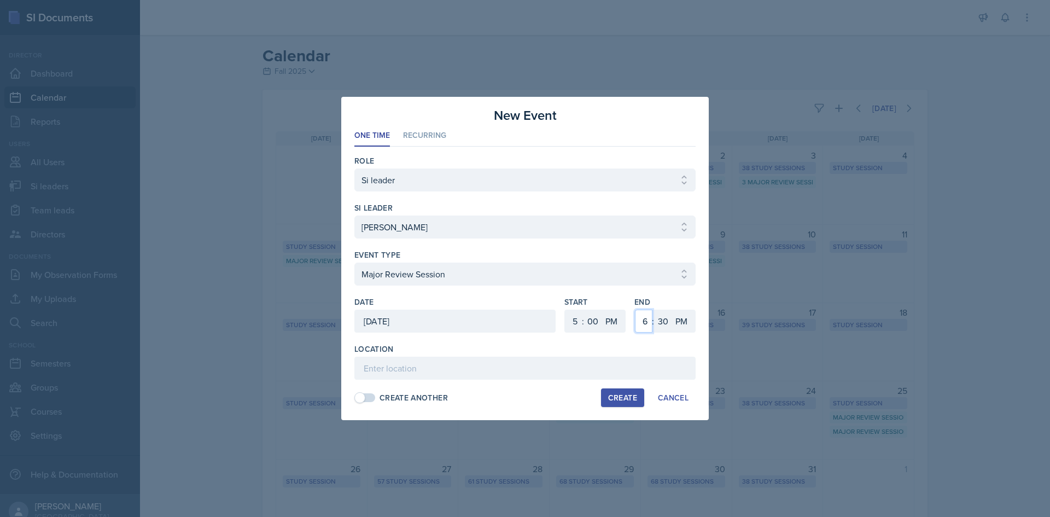
click at [635, 310] on select "1 2 3 4 5 6 7 8 9 10 11 12" at bounding box center [644, 321] width 18 height 23
drag, startPoint x: 659, startPoint y: 326, endPoint x: 659, endPoint y: 319, distance: 7.1
click at [659, 326] on select "00 05 10 15 20 25 30 35 40 45 50 55" at bounding box center [663, 321] width 18 height 23
select select "0"
click at [654, 310] on select "00 05 10 15 20 25 30 35 40 45 50 55" at bounding box center [663, 321] width 18 height 23
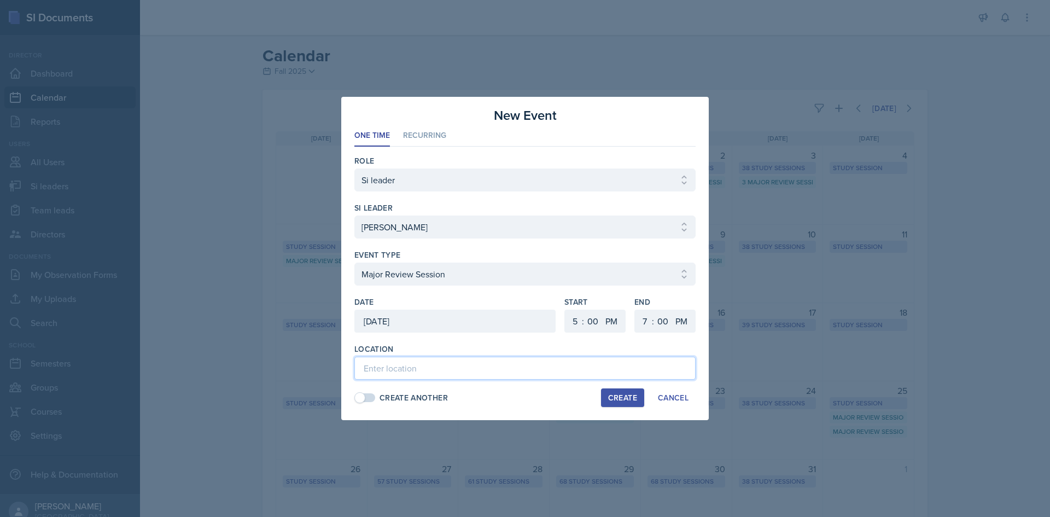
click at [475, 358] on input at bounding box center [524, 368] width 341 height 23
type input "Social Sciences Building 2023"
click at [614, 400] on div "Create" at bounding box center [622, 397] width 29 height 9
select select
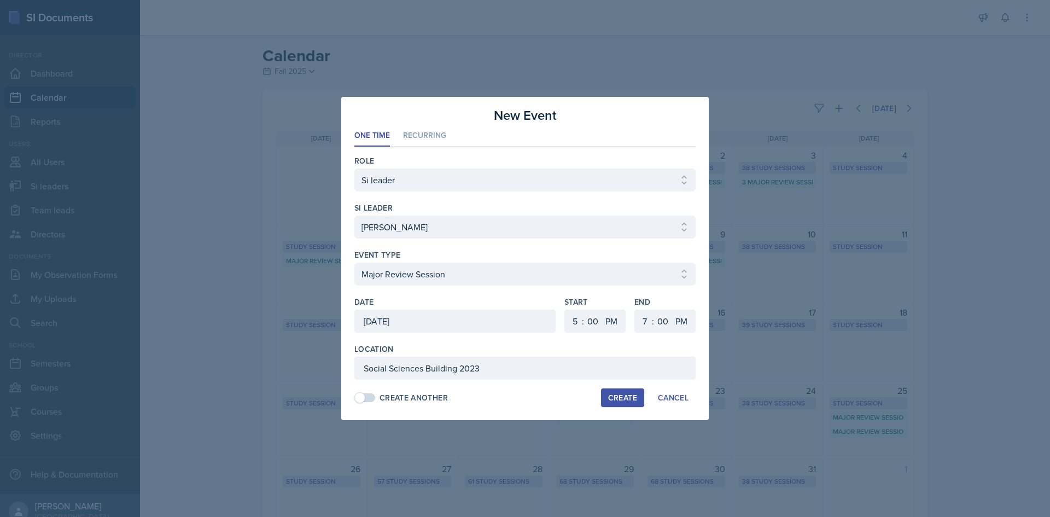
select select "6"
select select "30"
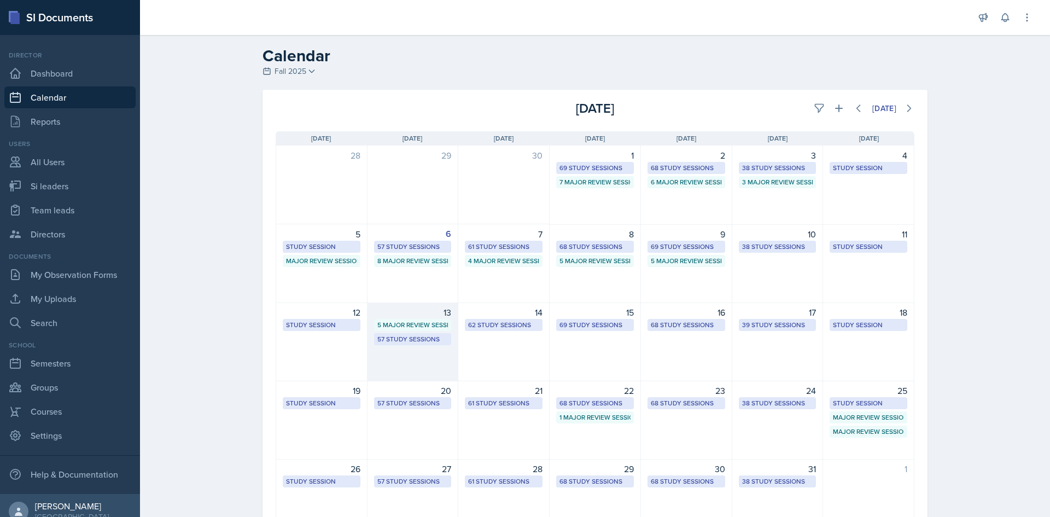
click at [410, 327] on div "5 Major Review Sessions" at bounding box center [412, 325] width 71 height 10
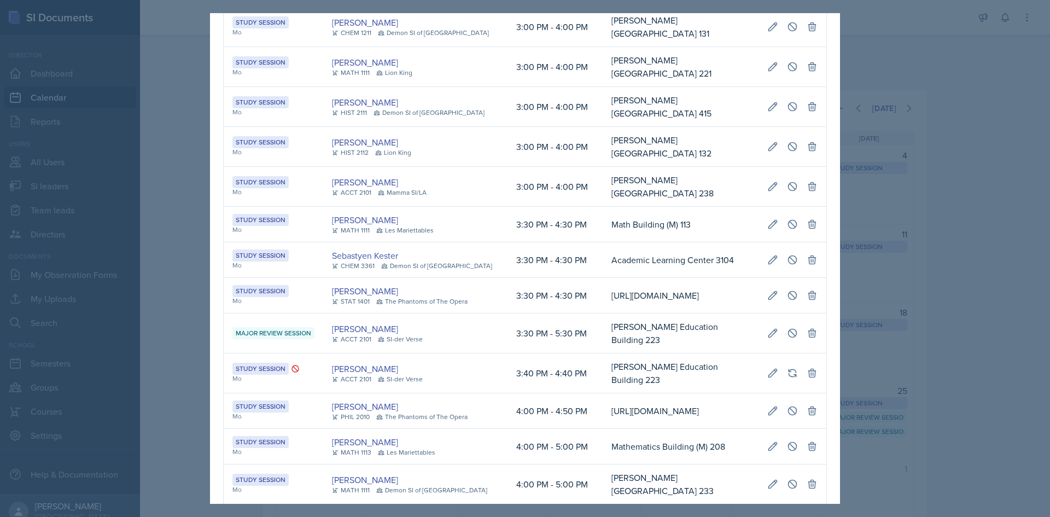
click at [603, 313] on td "[URL][DOMAIN_NAME]" at bounding box center [681, 296] width 156 height 36
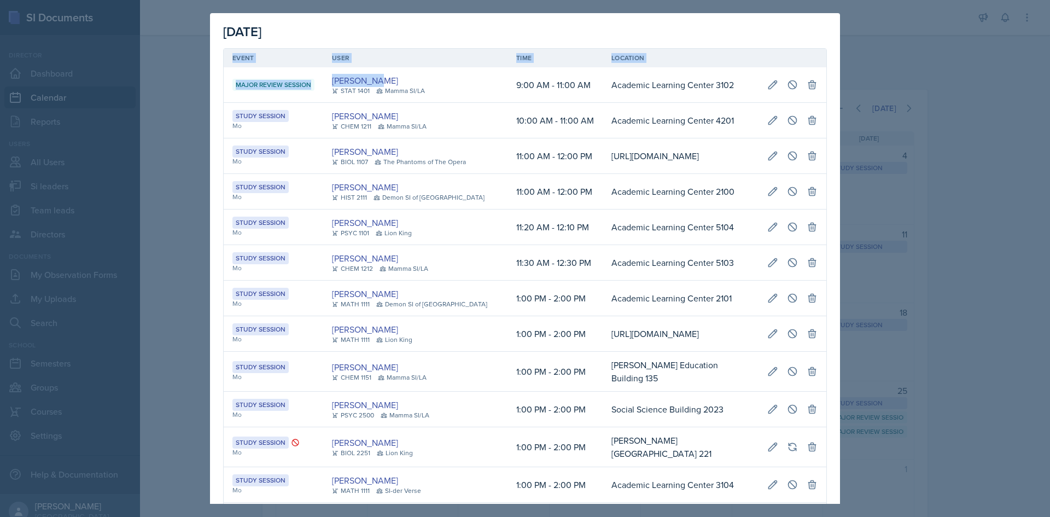
drag, startPoint x: 482, startPoint y: 85, endPoint x: 822, endPoint y: 84, distance: 339.2
click at [808, 82] on icon at bounding box center [812, 84] width 11 height 11
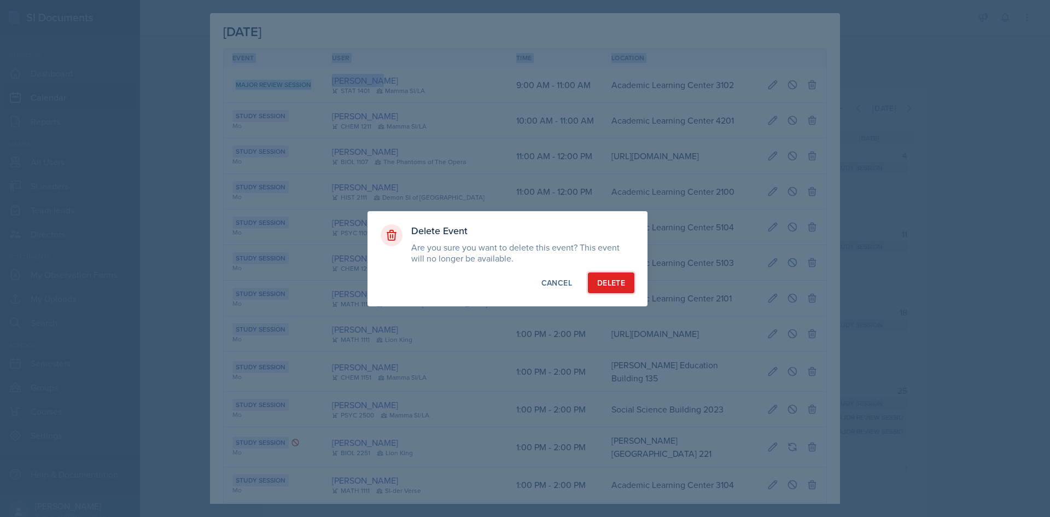
click at [621, 288] on button "Delete" at bounding box center [611, 282] width 46 height 21
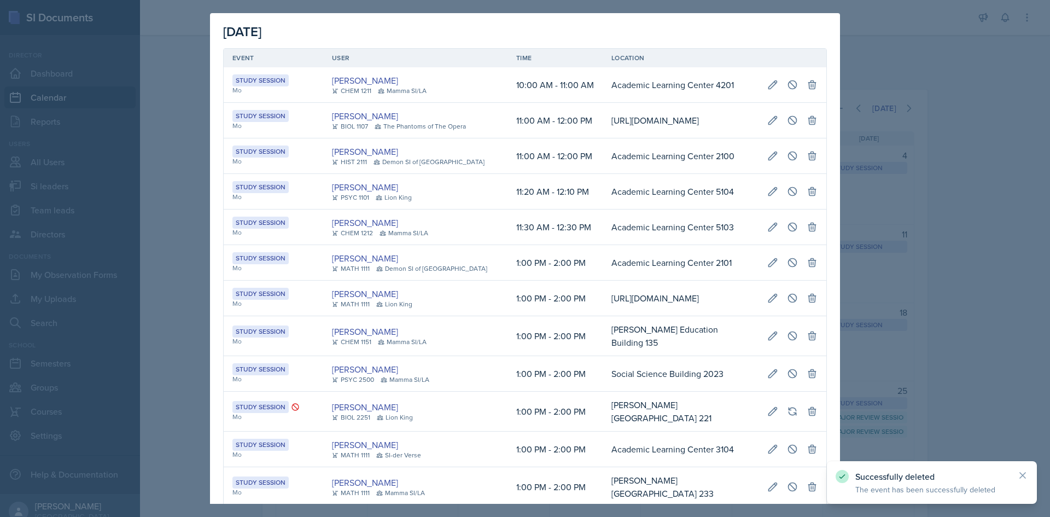
click at [169, 265] on div at bounding box center [525, 258] width 1050 height 517
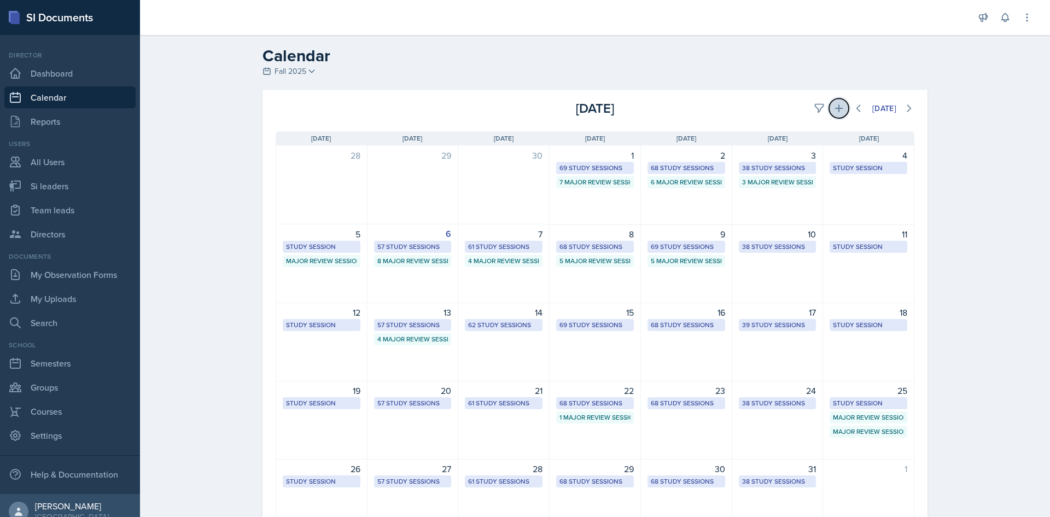
click at [841, 110] on button at bounding box center [839, 108] width 20 height 20
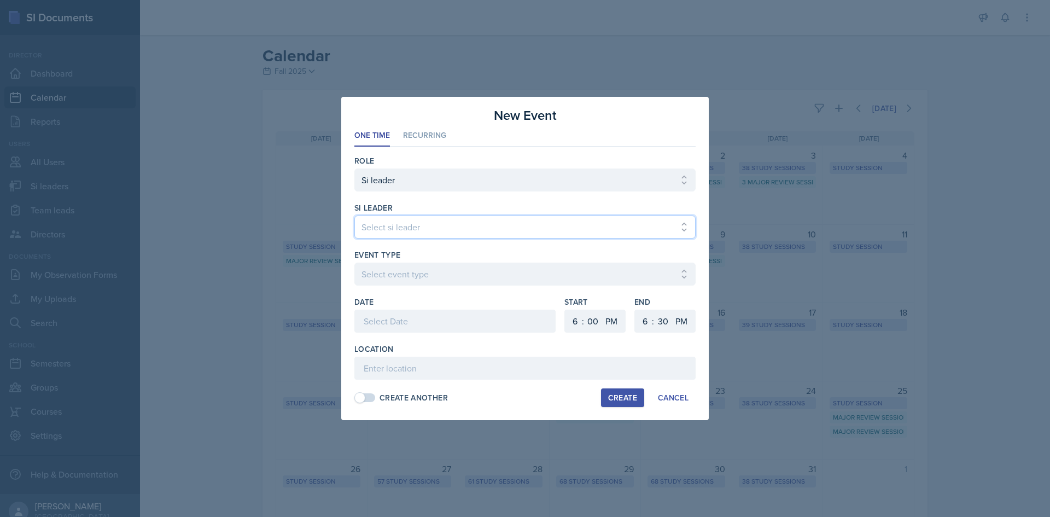
click at [409, 226] on select "Select si leader [PERSON_NAME] [PERSON_NAME] [PERSON_NAME] [PERSON_NAME] [PERSO…" at bounding box center [524, 227] width 341 height 23
select select "a2aae13e-62a0-4f72-86bd-3f9d91a07923"
click at [354, 216] on select "Select si leader [PERSON_NAME] [PERSON_NAME] [PERSON_NAME] [PERSON_NAME] [PERSO…" at bounding box center [524, 227] width 341 height 23
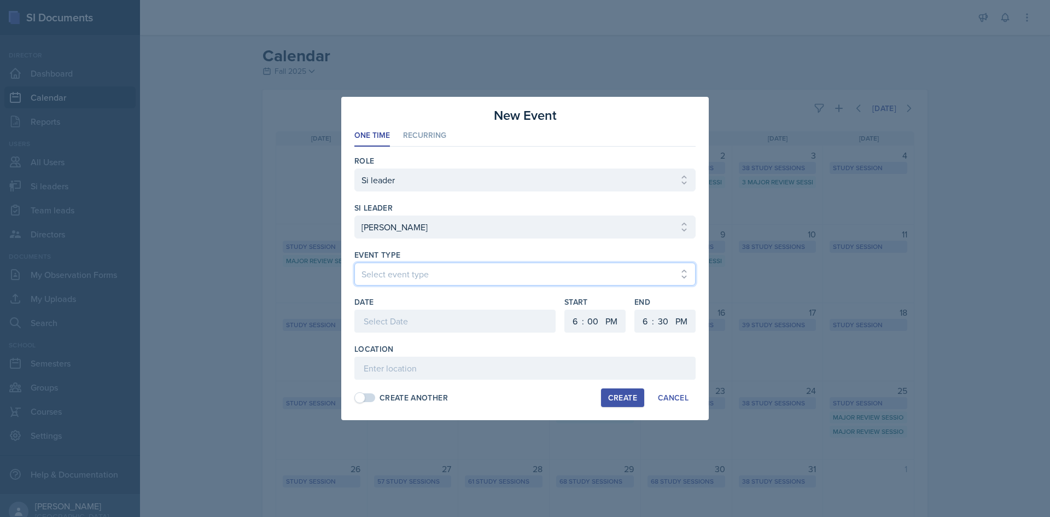
click at [450, 282] on select "Select event type Major Review Session Study Session" at bounding box center [524, 274] width 341 height 23
select select "66bb7cbf-e419-488b-a7ef-f63bc5f9ed04"
click at [354, 263] on select "Select event type Major Review Session Study Session" at bounding box center [524, 274] width 341 height 23
click at [435, 304] on div "Date" at bounding box center [454, 302] width 201 height 11
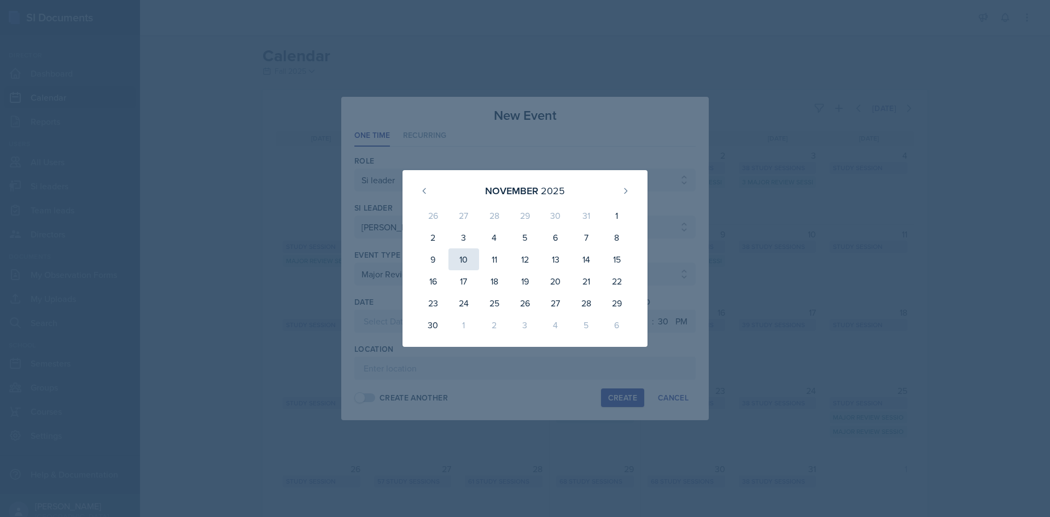
click at [469, 260] on div "10" at bounding box center [464, 259] width 31 height 22
type input "[DATE]"
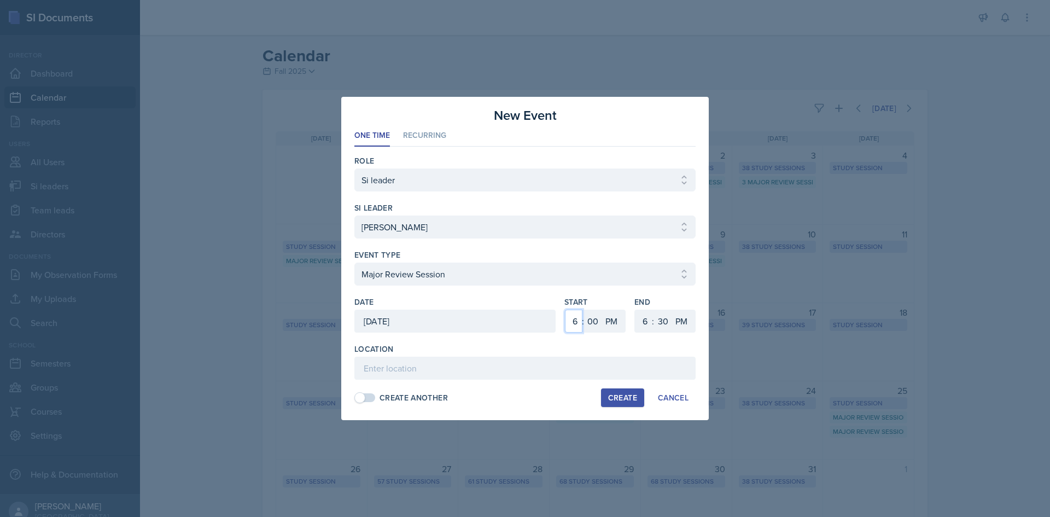
click at [575, 325] on select "1 2 3 4 5 6 7 8 9 10 11 12" at bounding box center [574, 321] width 18 height 23
select select "1"
click at [565, 310] on select "1 2 3 4 5 6 7 8 9 10 11 12" at bounding box center [574, 321] width 18 height 23
click at [643, 330] on select "1 2 3 4 5 6 7 8 9 10 11 12" at bounding box center [644, 321] width 18 height 23
select select "3"
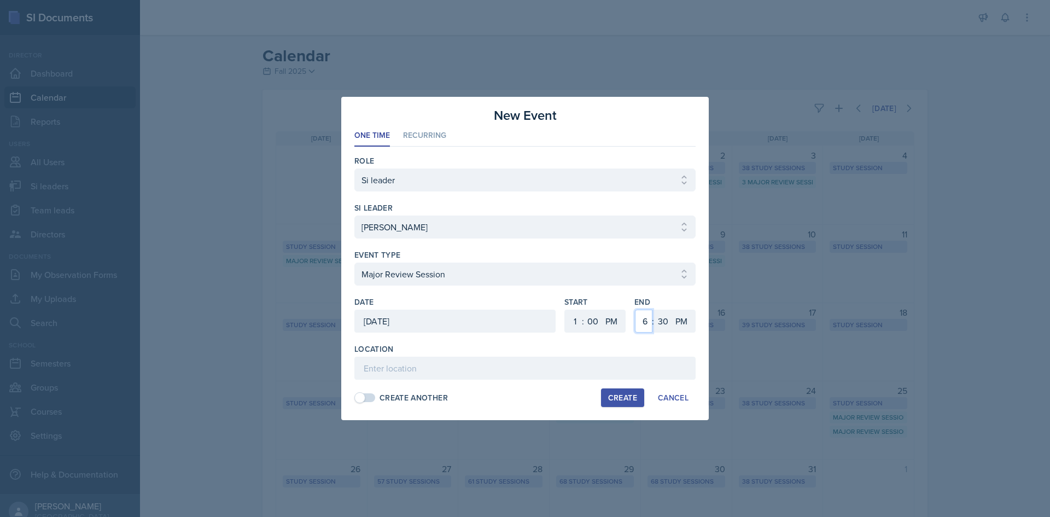
click at [635, 310] on select "1 2 3 4 5 6 7 8 9 10 11 12" at bounding box center [644, 321] width 18 height 23
click at [666, 316] on select "00 05 10 15 20 25 30 35 40 45 50 55" at bounding box center [663, 321] width 18 height 23
select select "0"
click at [654, 310] on select "00 05 10 15 20 25 30 35 40 45 50 55" at bounding box center [663, 321] width 18 height 23
click at [405, 377] on input at bounding box center [524, 368] width 341 height 23
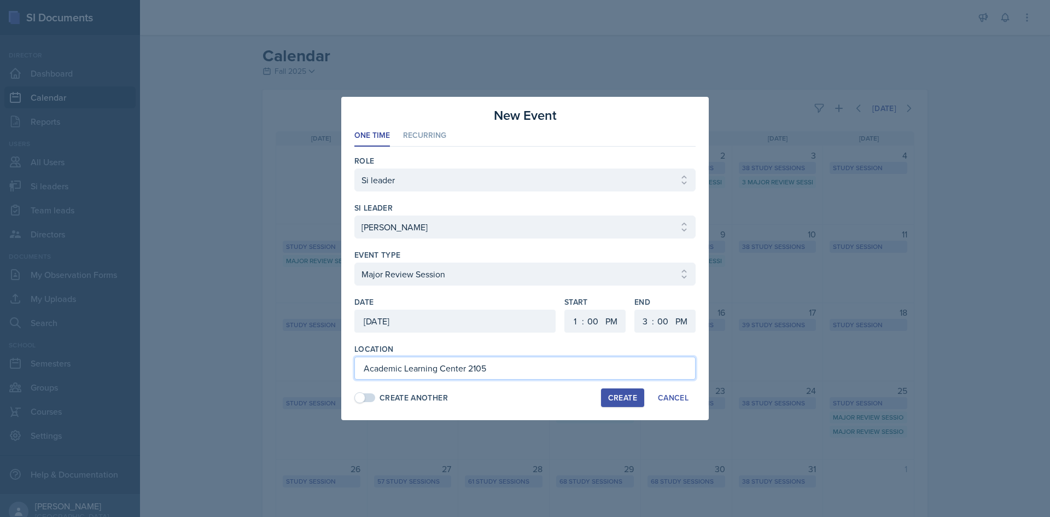
type input "Academic Learning Center 2105"
click at [634, 392] on button "Create" at bounding box center [622, 397] width 43 height 19
select select
select select "6"
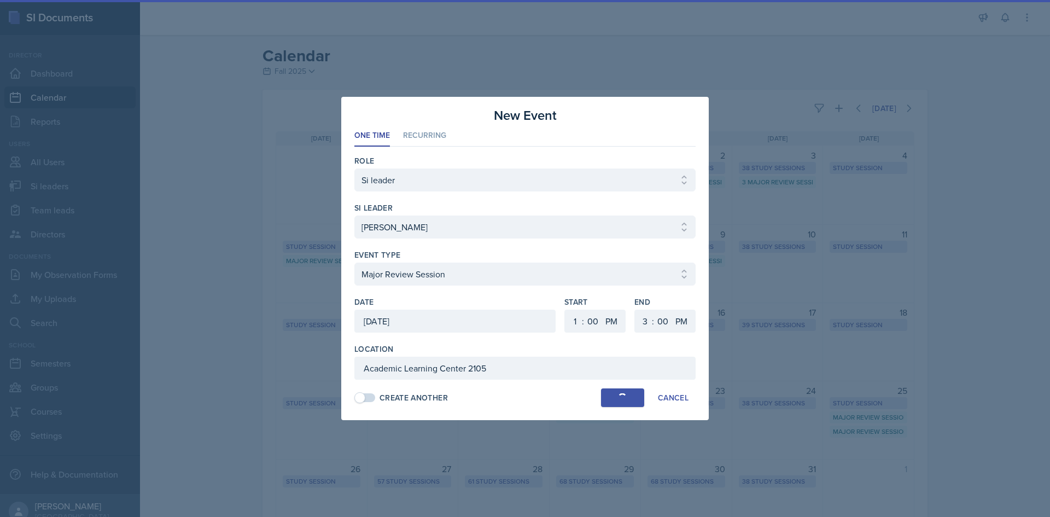
select select "6"
select select "30"
